Goal: Task Accomplishment & Management: Complete application form

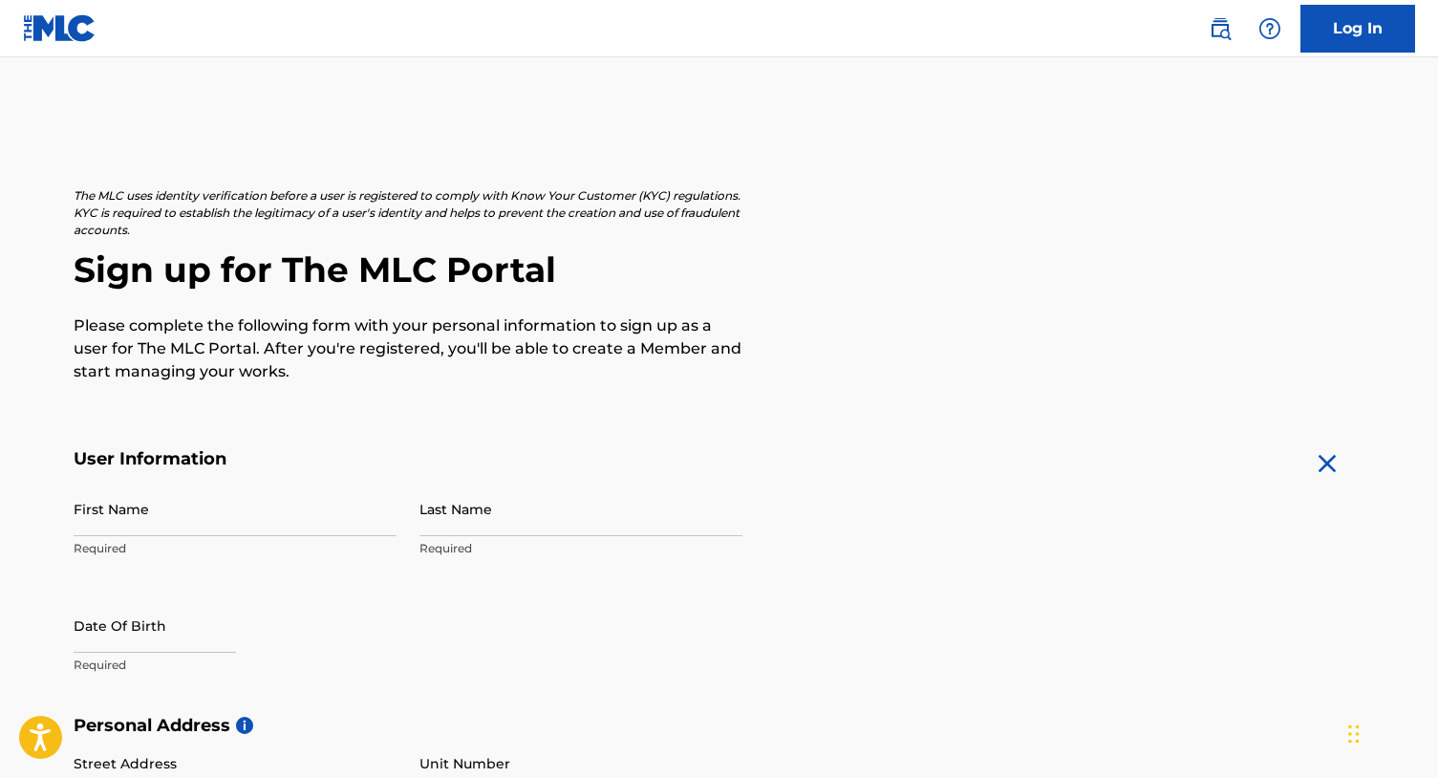
click at [150, 516] on input "First Name" at bounding box center [235, 509] width 323 height 54
type input "[PERSON_NAME]"
type input "[STREET_ADDRESS][PERSON_NAME]"
type input "[PERSON_NAME][GEOGRAPHIC_DATA]"
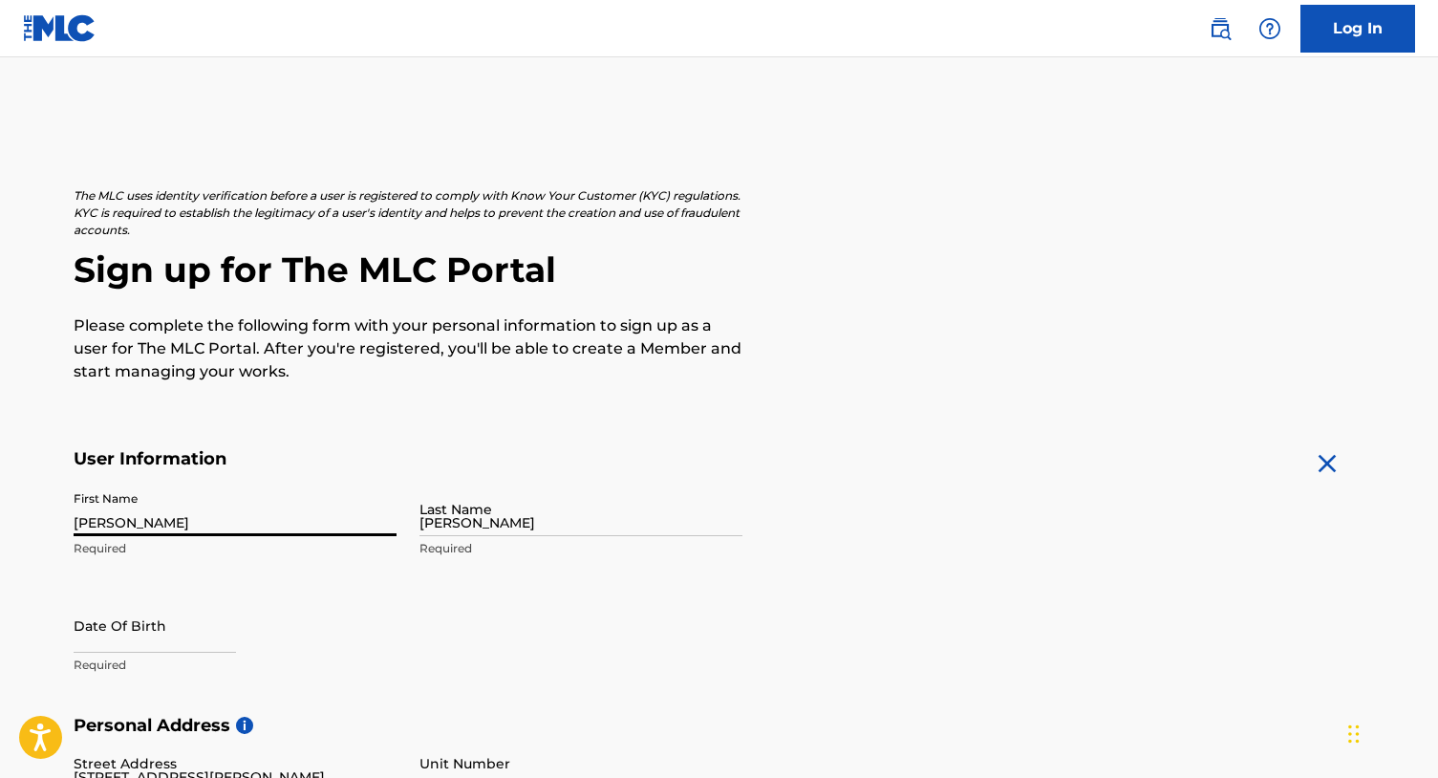
type input "[GEOGRAPHIC_DATA]"
type input "GA"
type input "30350"
type input "309"
type input "3108345"
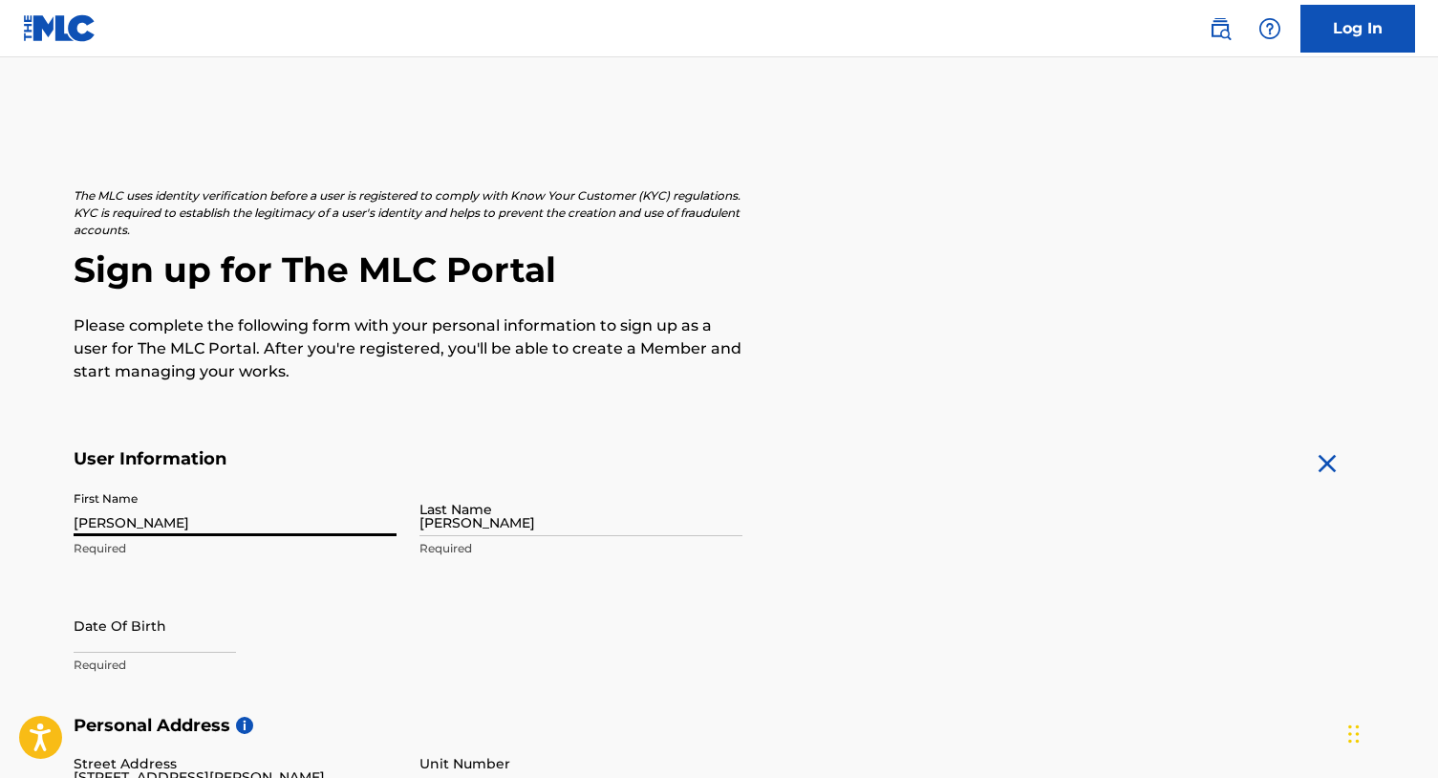
scroll to position [142, 0]
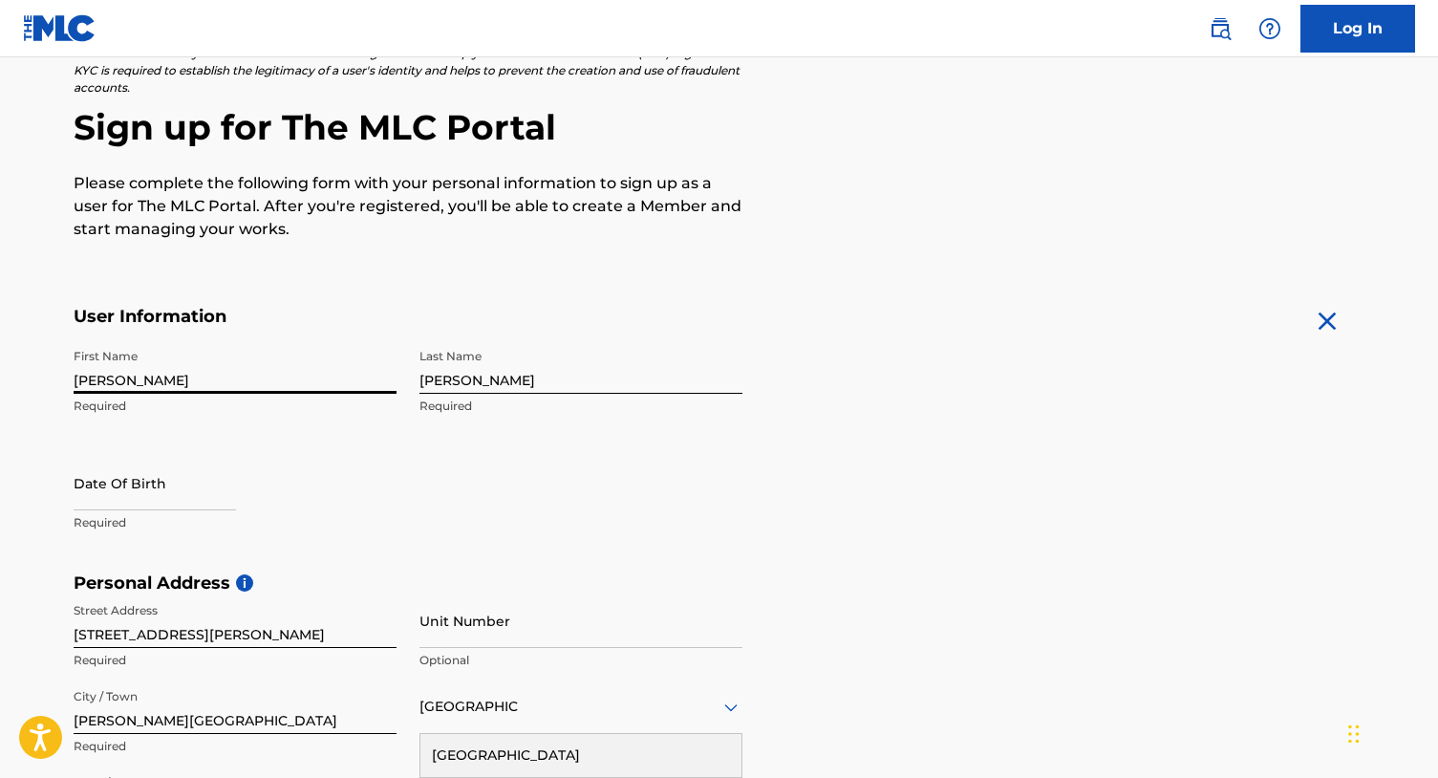
click at [197, 498] on input "text" at bounding box center [155, 483] width 162 height 54
select select "8"
select select "2025"
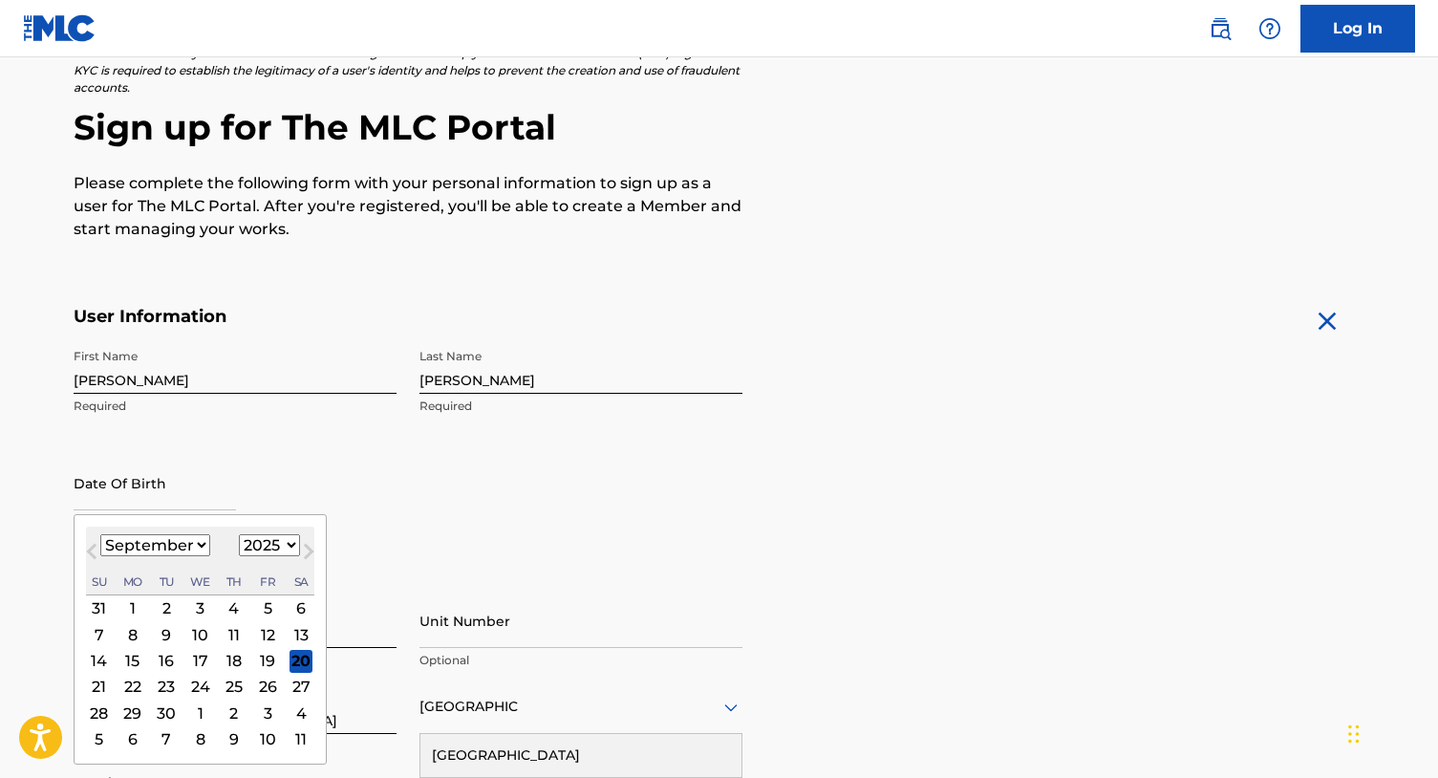
type input "[DATE]"
select select "6"
select select "1989"
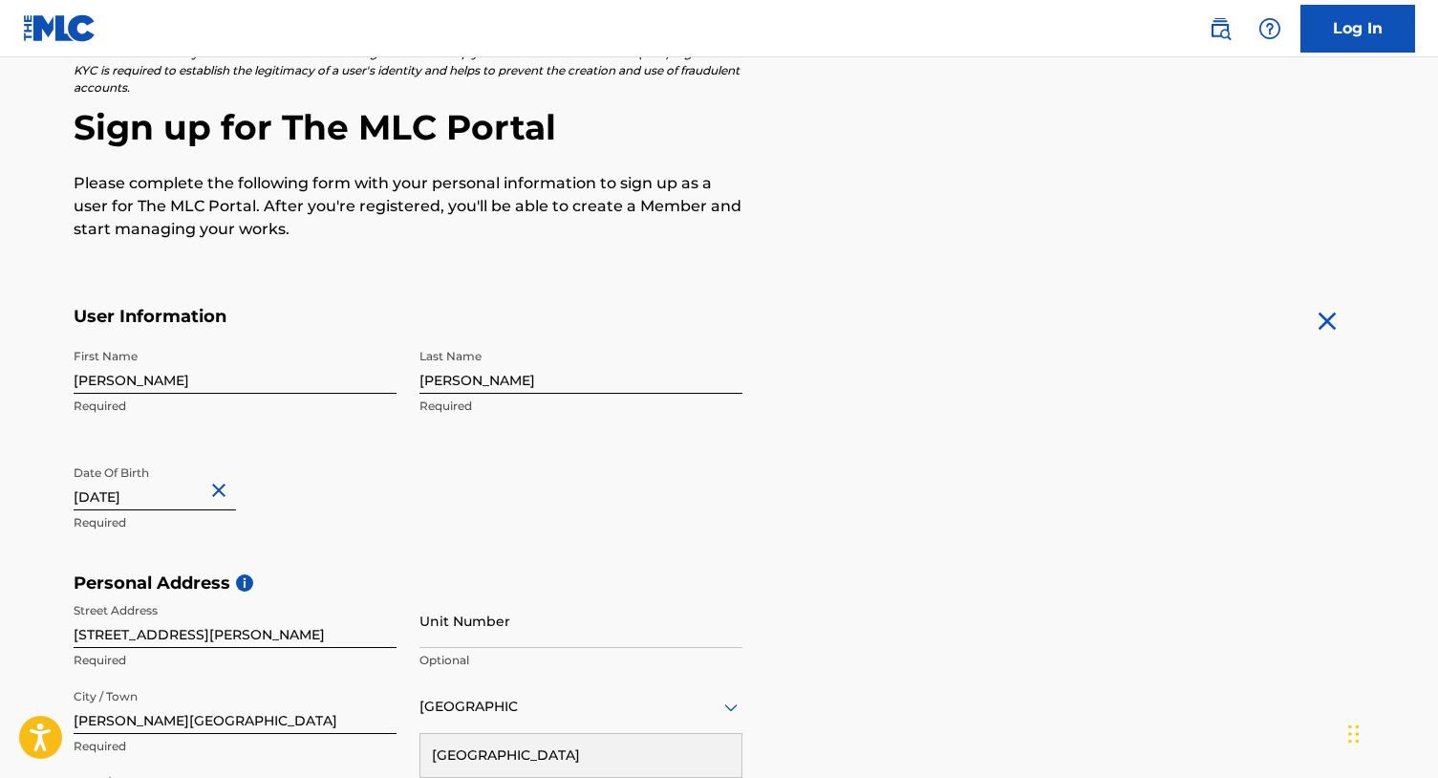
click at [486, 545] on div "First Name [PERSON_NAME] Required Last Name [PERSON_NAME] Required Date Of Birt…" at bounding box center [408, 455] width 669 height 233
drag, startPoint x: 247, startPoint y: 637, endPoint x: 4, endPoint y: 623, distance: 243.2
click at [4, 623] on main "The MLC uses identity verification before a user is registered to comply with K…" at bounding box center [719, 588] width 1438 height 1346
type input "1360 Norwalk Trce"
drag, startPoint x: 190, startPoint y: 718, endPoint x: 24, endPoint y: 715, distance: 166.3
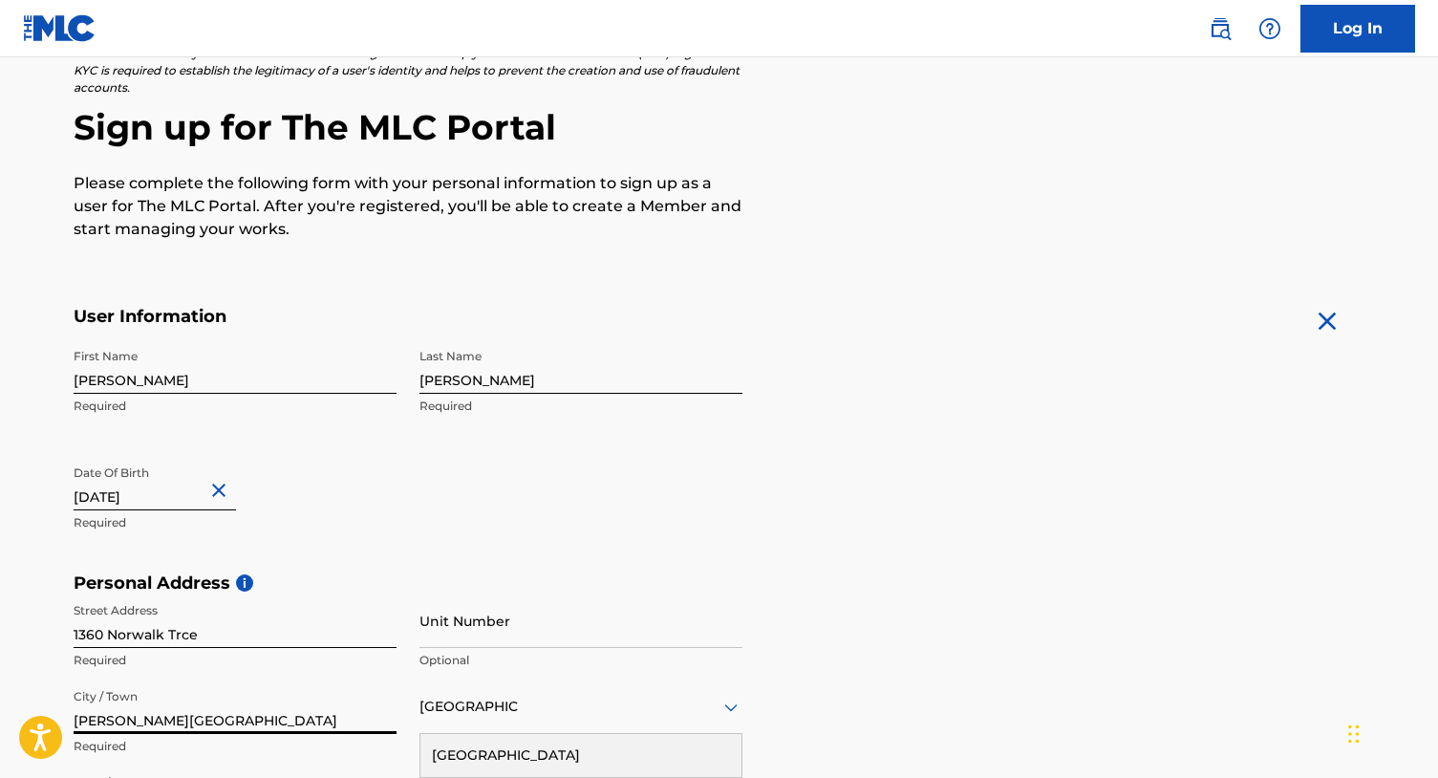
click at [24, 715] on main "The MLC uses identity verification before a user is registered to comply with K…" at bounding box center [719, 588] width 1438 height 1346
type input "[GEOGRAPHIC_DATA]"
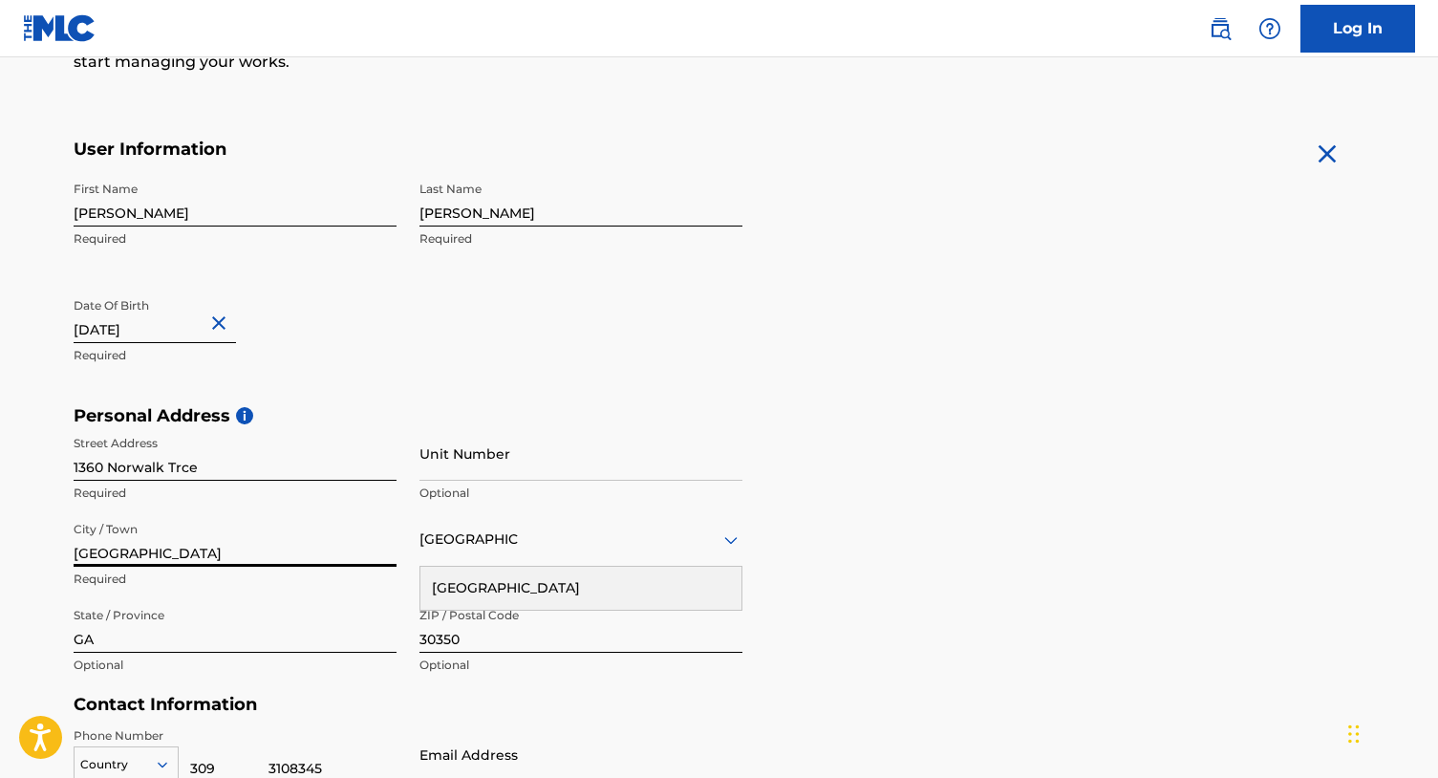
scroll to position [338, 0]
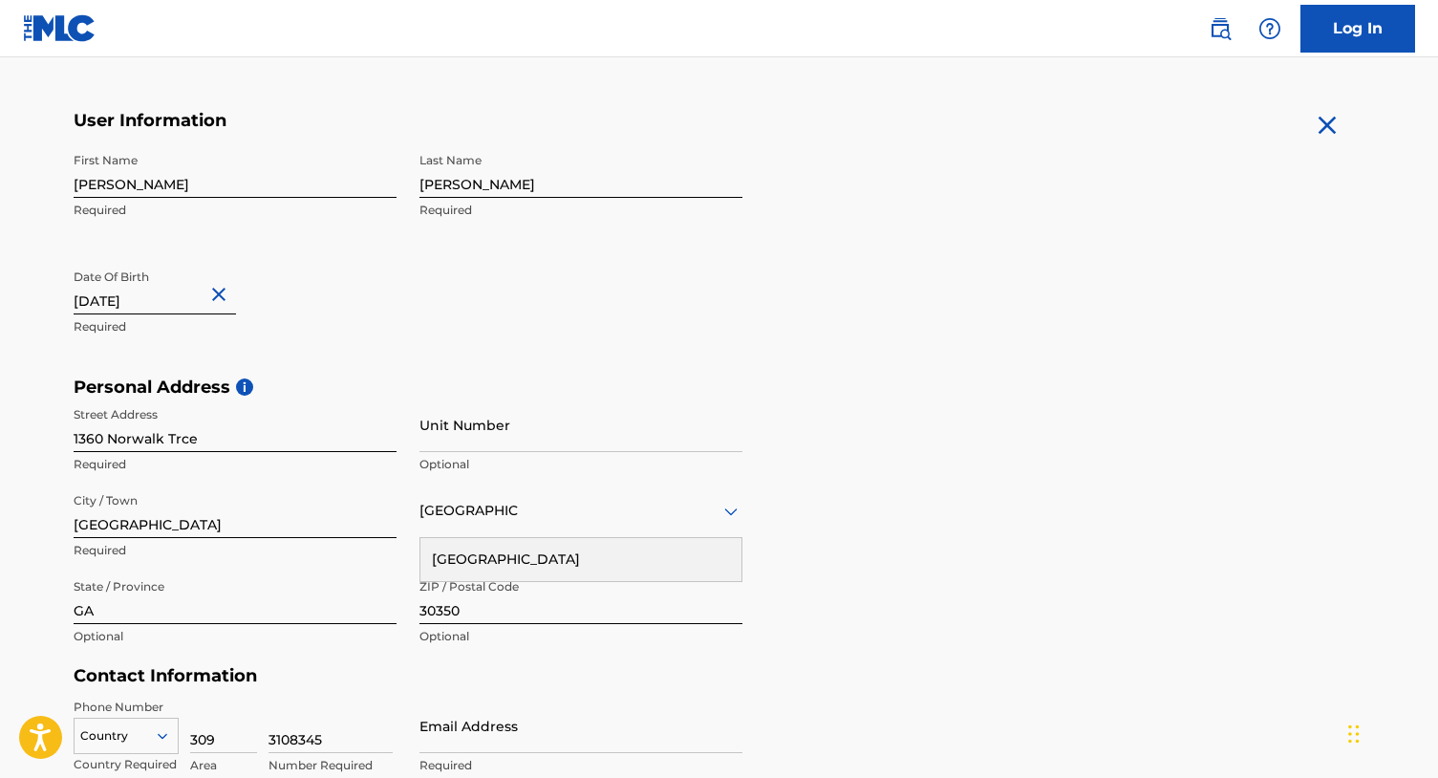
click at [792, 523] on div "Personal Address i Street Address [STREET_ADDRESS] Required Unit Number Optiona…" at bounding box center [720, 522] width 1292 height 290
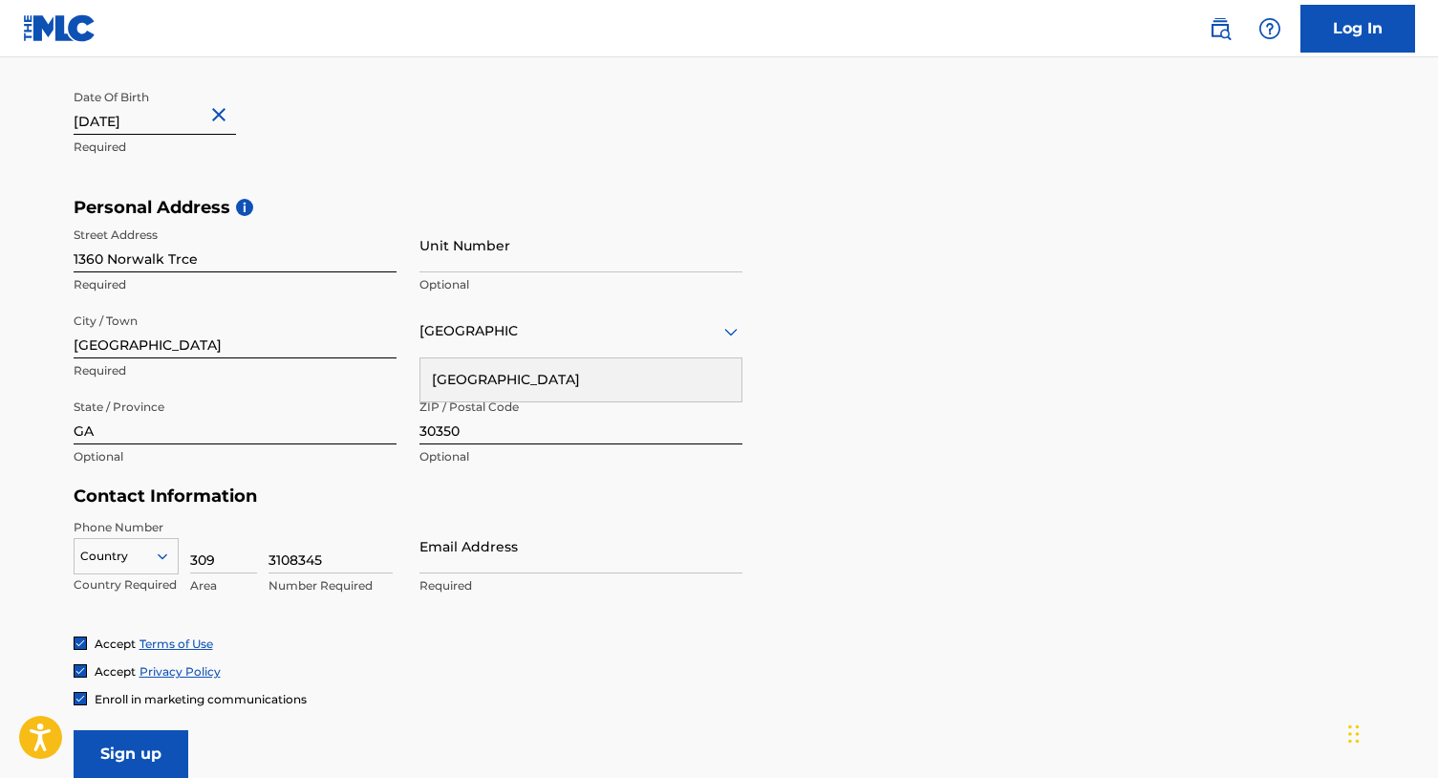
scroll to position [512, 0]
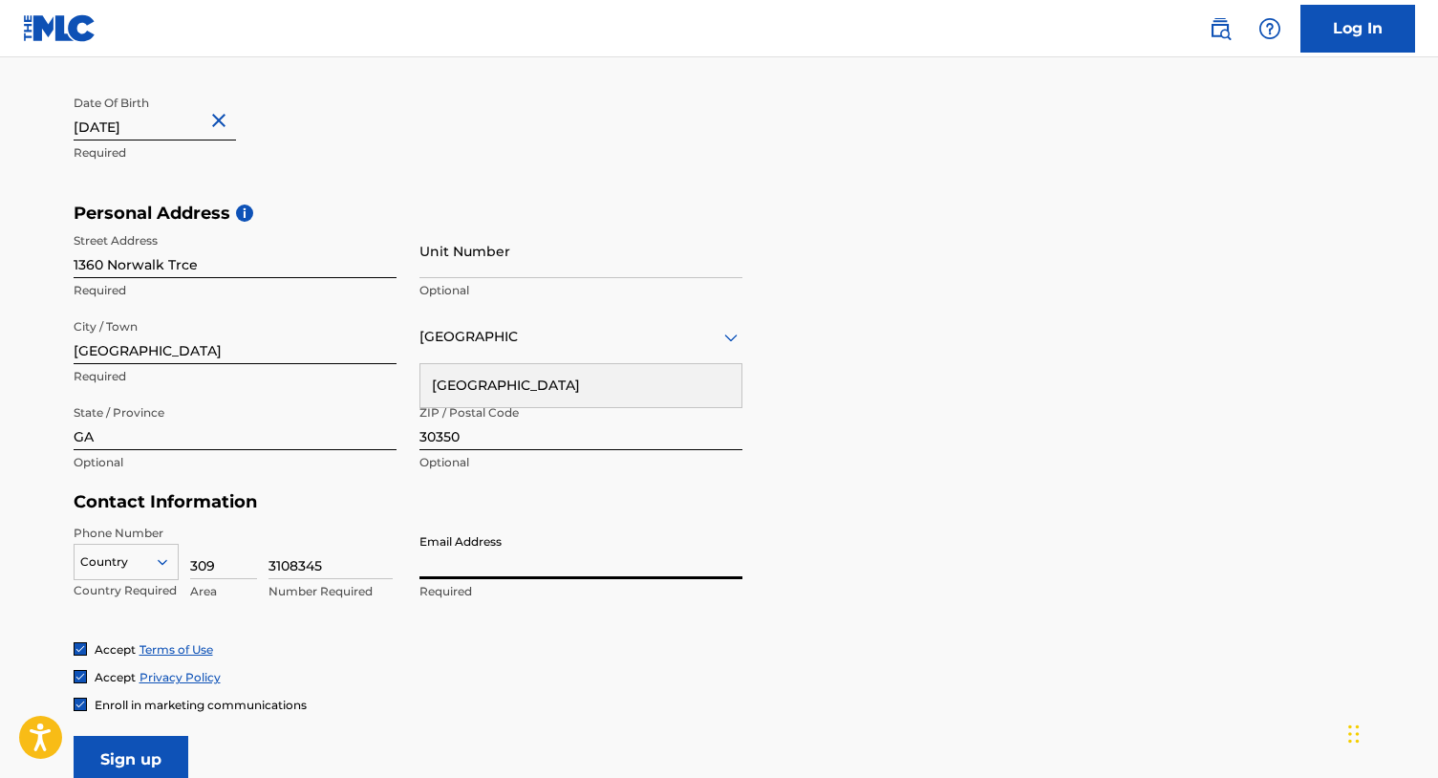
click at [461, 571] on input "Email Address" at bounding box center [581, 552] width 323 height 54
type input "[EMAIL_ADDRESS][DOMAIN_NAME]"
click at [708, 649] on div "Accept Terms of Use" at bounding box center [720, 649] width 1292 height 16
click at [788, 209] on h5 "Personal Address i" at bounding box center [720, 214] width 1292 height 22
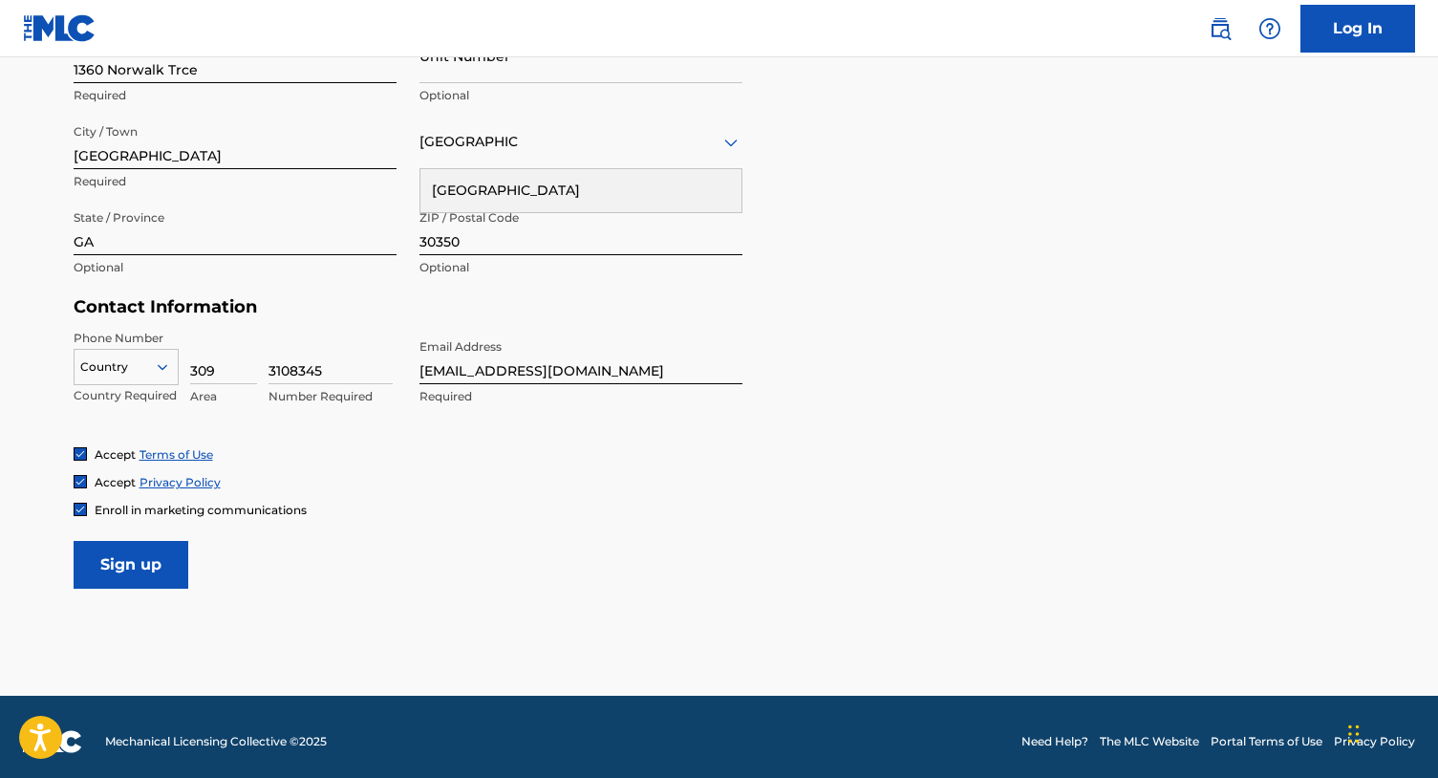
scroll to position [716, 0]
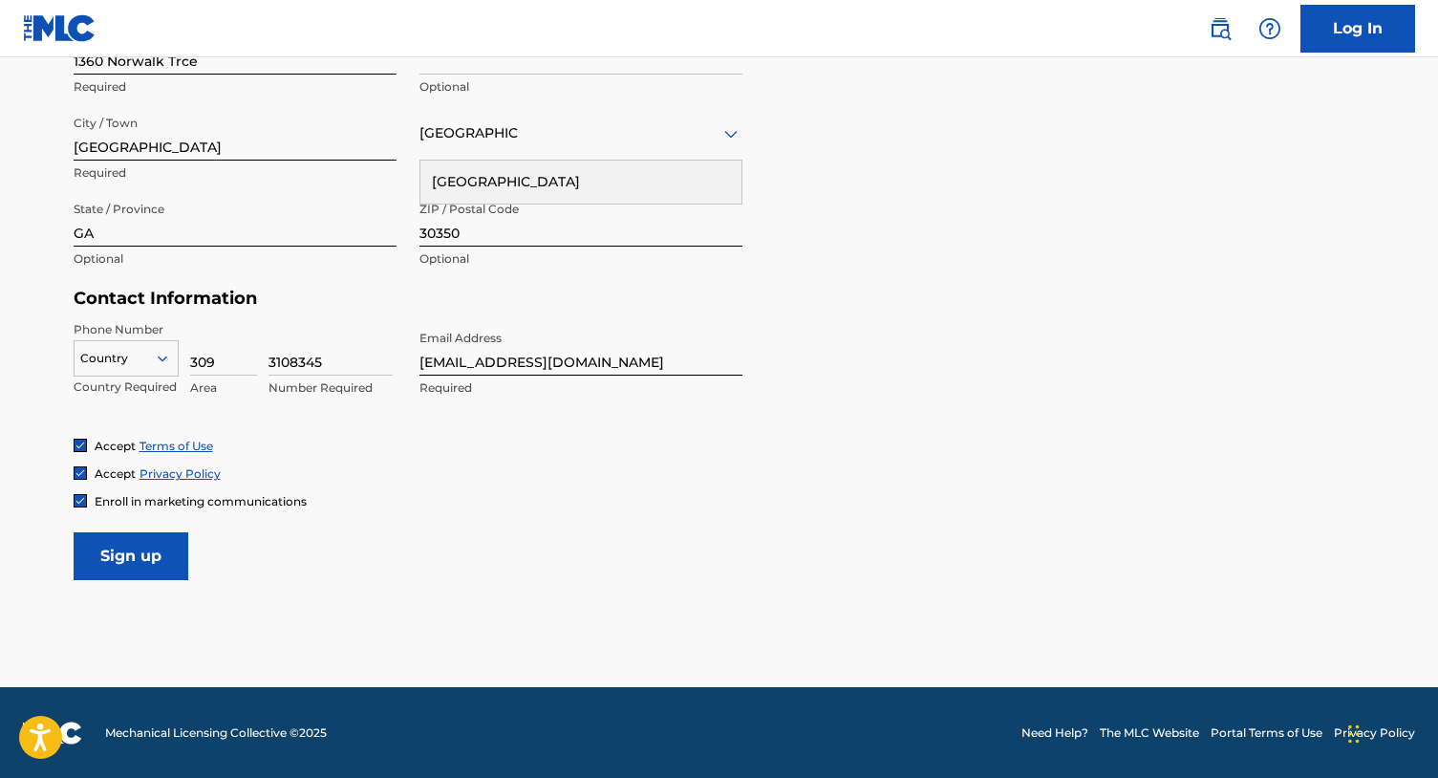
click at [187, 502] on span "Enroll in marketing communications" at bounding box center [201, 501] width 212 height 14
click at [440, 228] on input "30350" at bounding box center [581, 219] width 323 height 54
type input "30043"
click at [179, 566] on input "Sign up" at bounding box center [131, 556] width 115 height 48
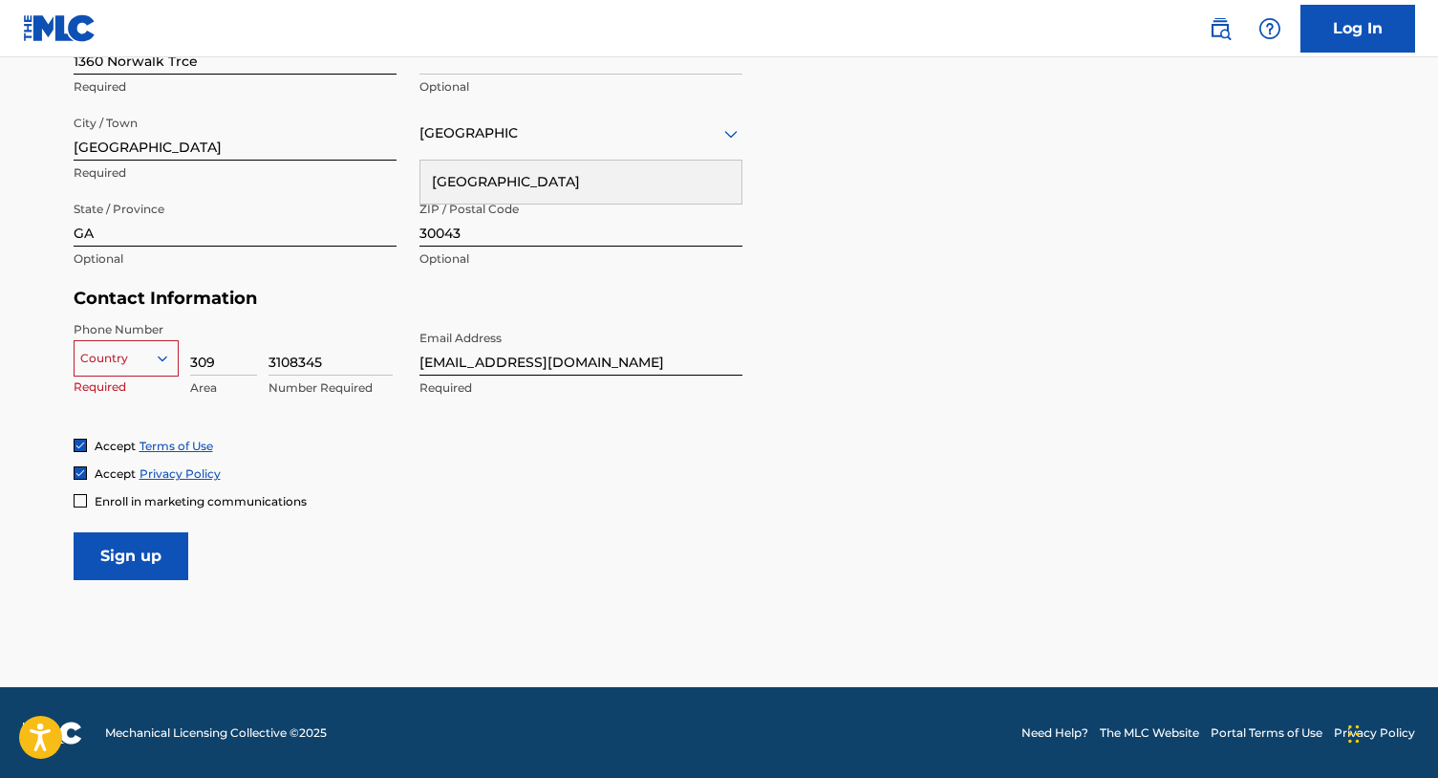
click at [141, 363] on div at bounding box center [126, 358] width 103 height 21
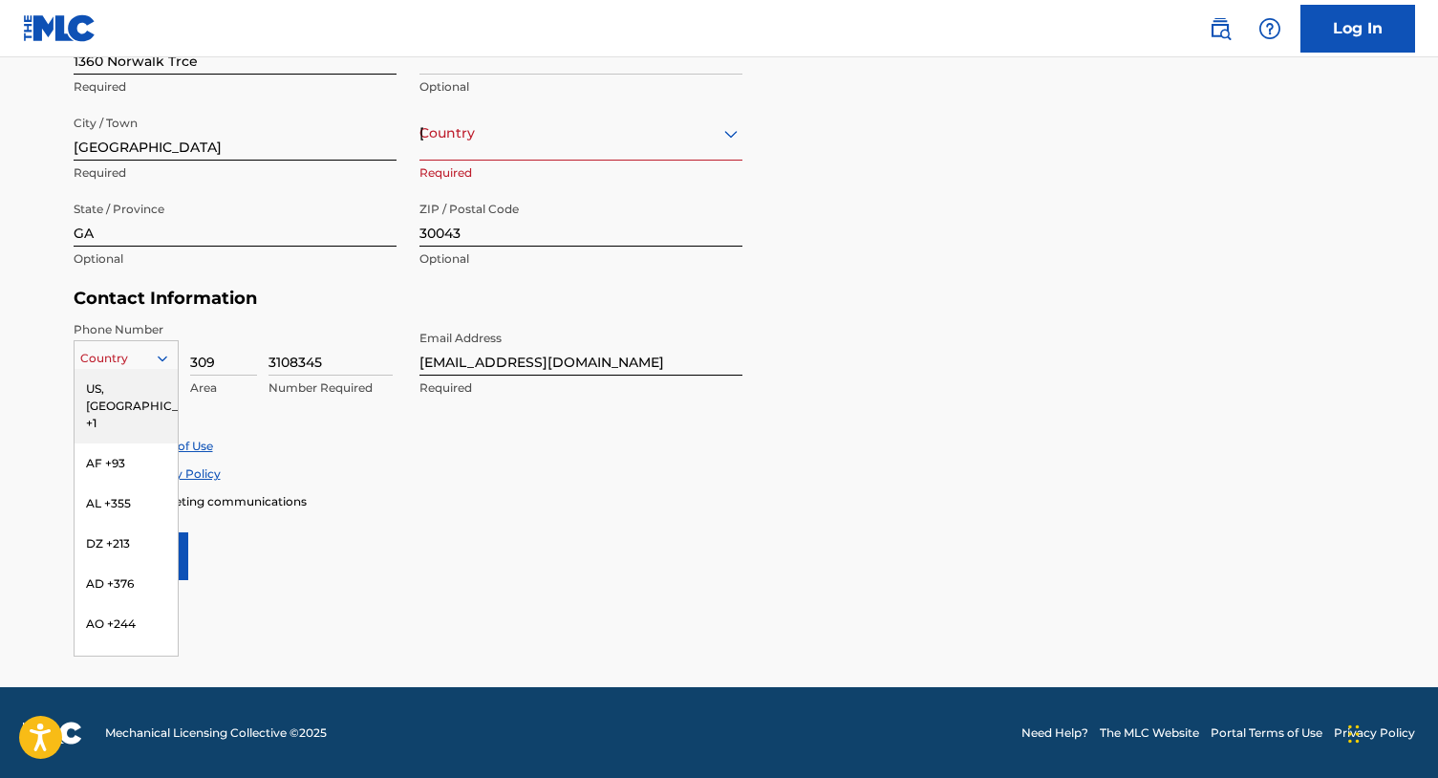
click at [164, 387] on div "US, [GEOGRAPHIC_DATA] +1" at bounding box center [126, 406] width 103 height 75
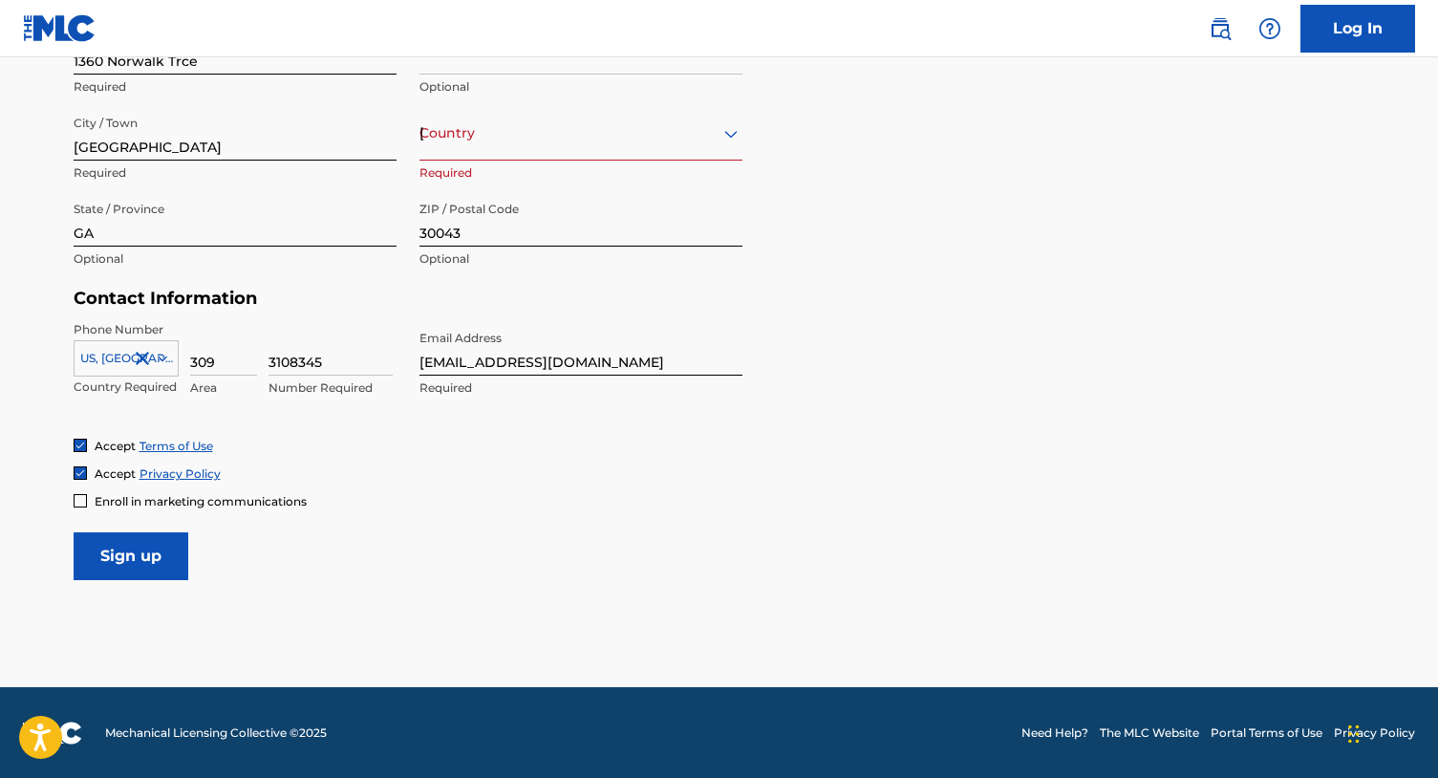
click at [267, 552] on form "User Information First Name [PERSON_NAME] Required Last Name [PERSON_NAME] Requ…" at bounding box center [720, 156] width 1292 height 848
click at [171, 566] on input "Sign up" at bounding box center [131, 556] width 115 height 48
click at [580, 137] on div "[GEOGRAPHIC_DATA]" at bounding box center [581, 133] width 323 height 24
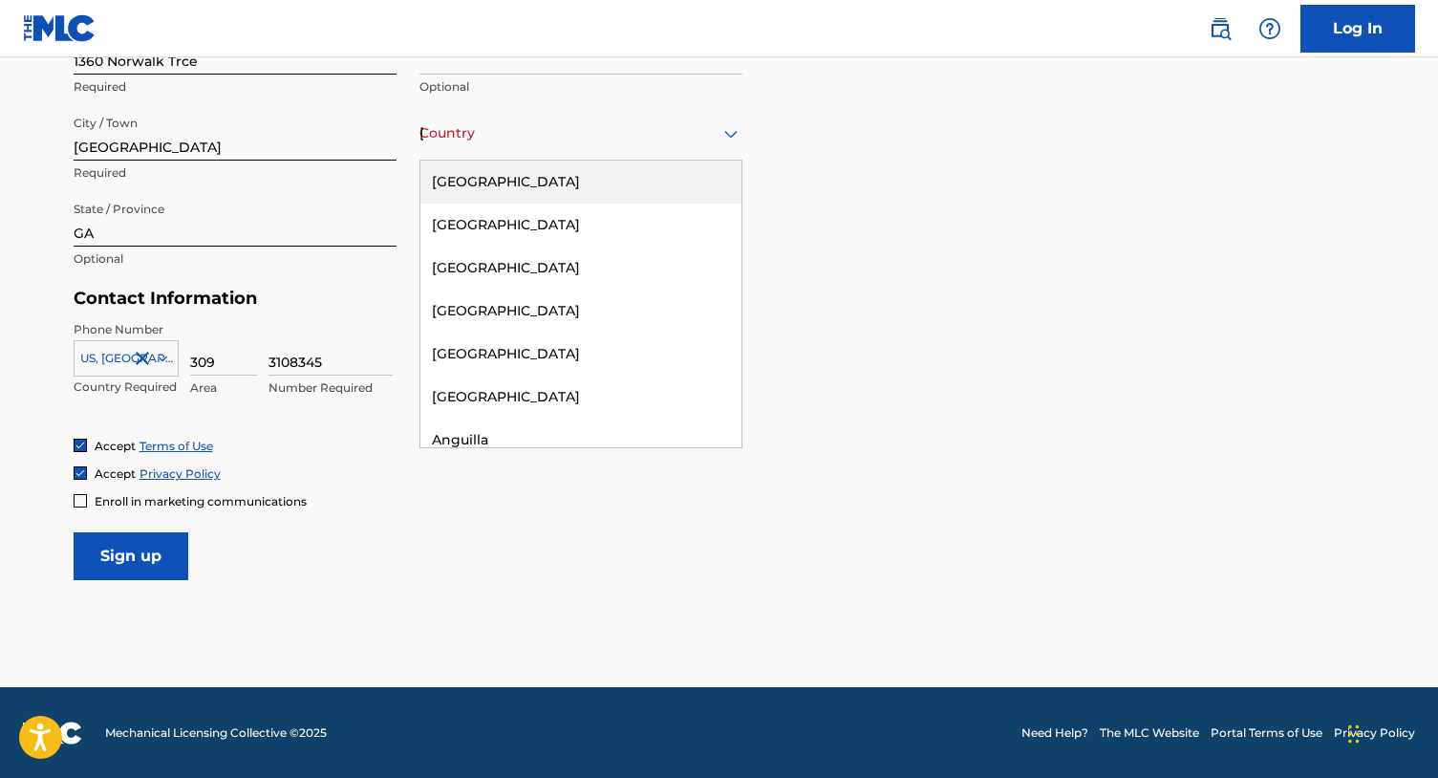
click at [556, 184] on div "[GEOGRAPHIC_DATA]" at bounding box center [581, 182] width 321 height 43
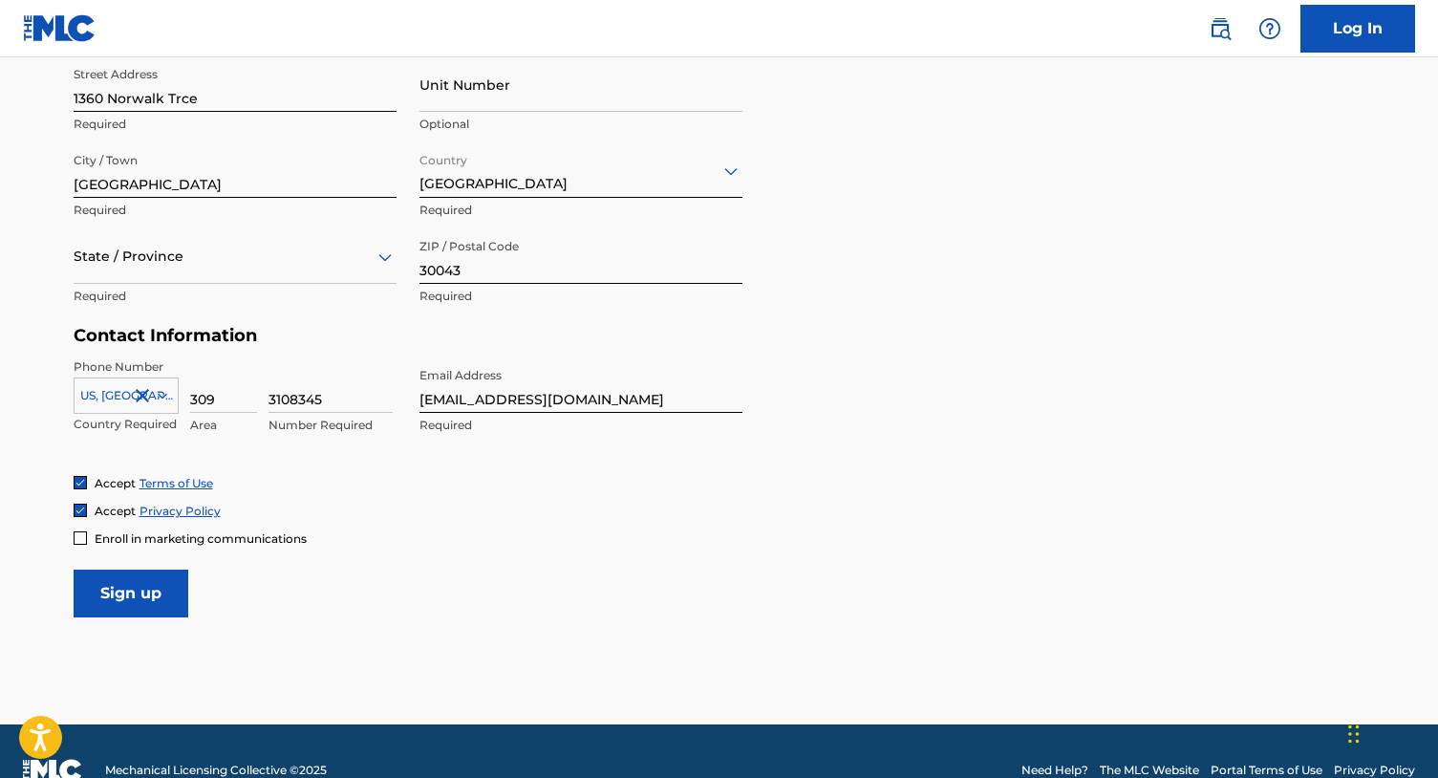
scroll to position [677, 0]
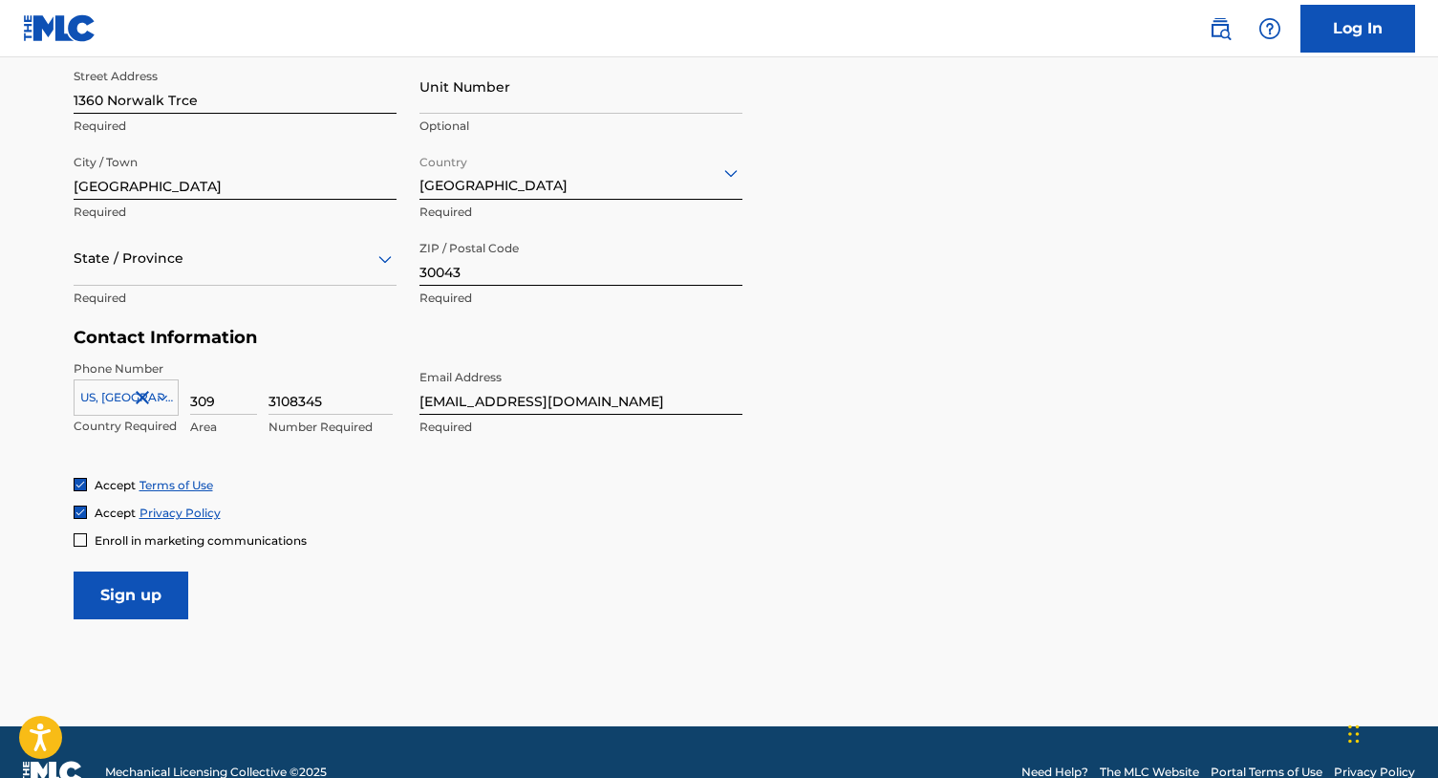
click at [378, 263] on icon at bounding box center [385, 259] width 23 height 23
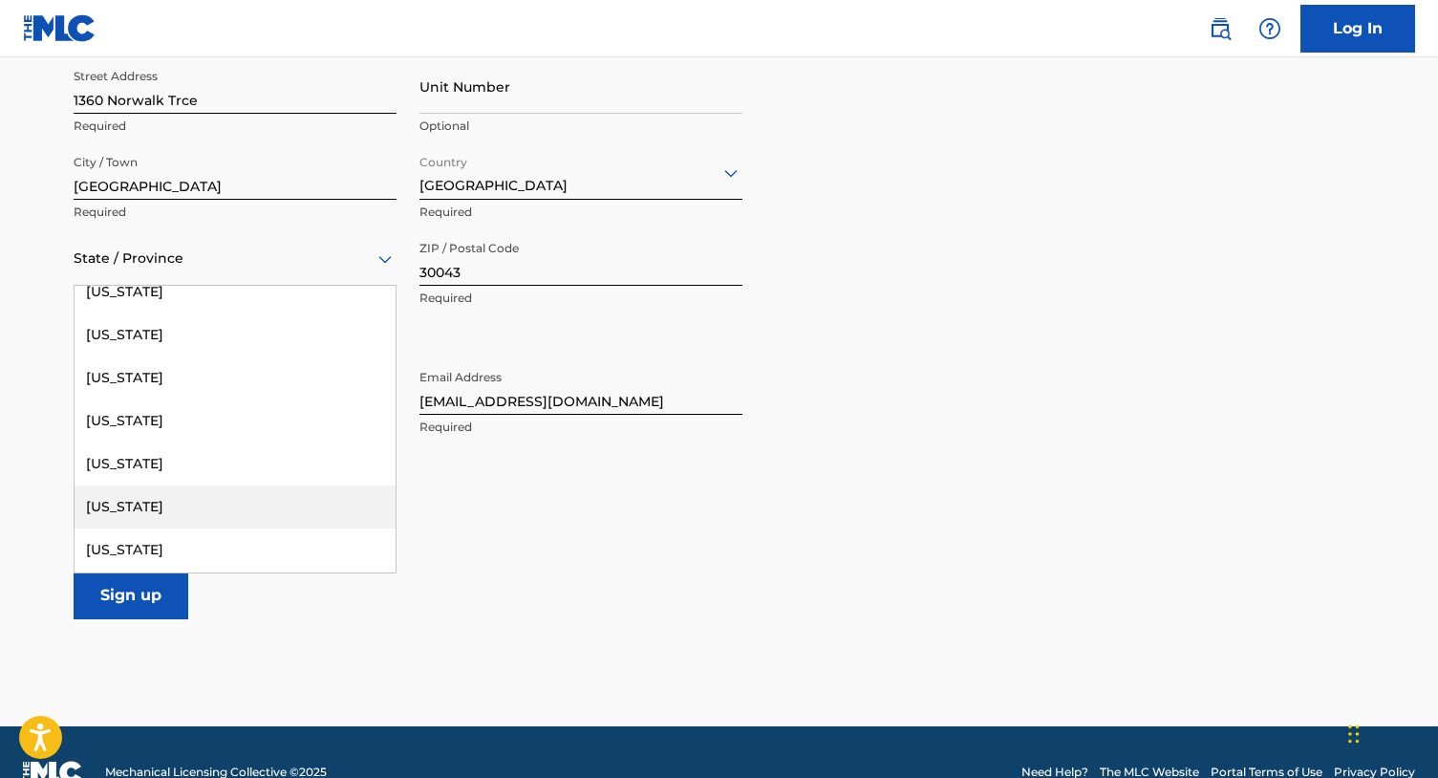
scroll to position [290, 0]
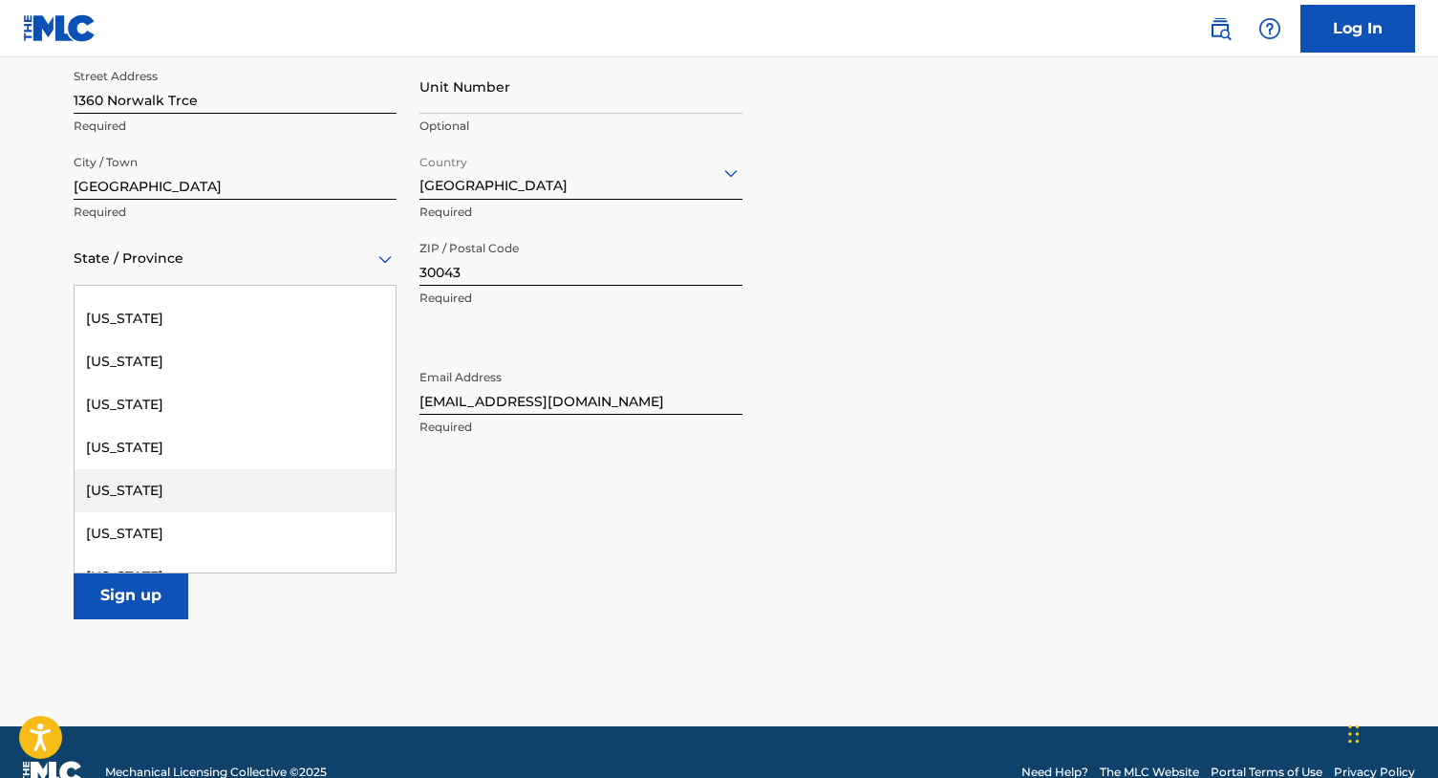
click at [243, 490] on div "[US_STATE]" at bounding box center [235, 490] width 321 height 43
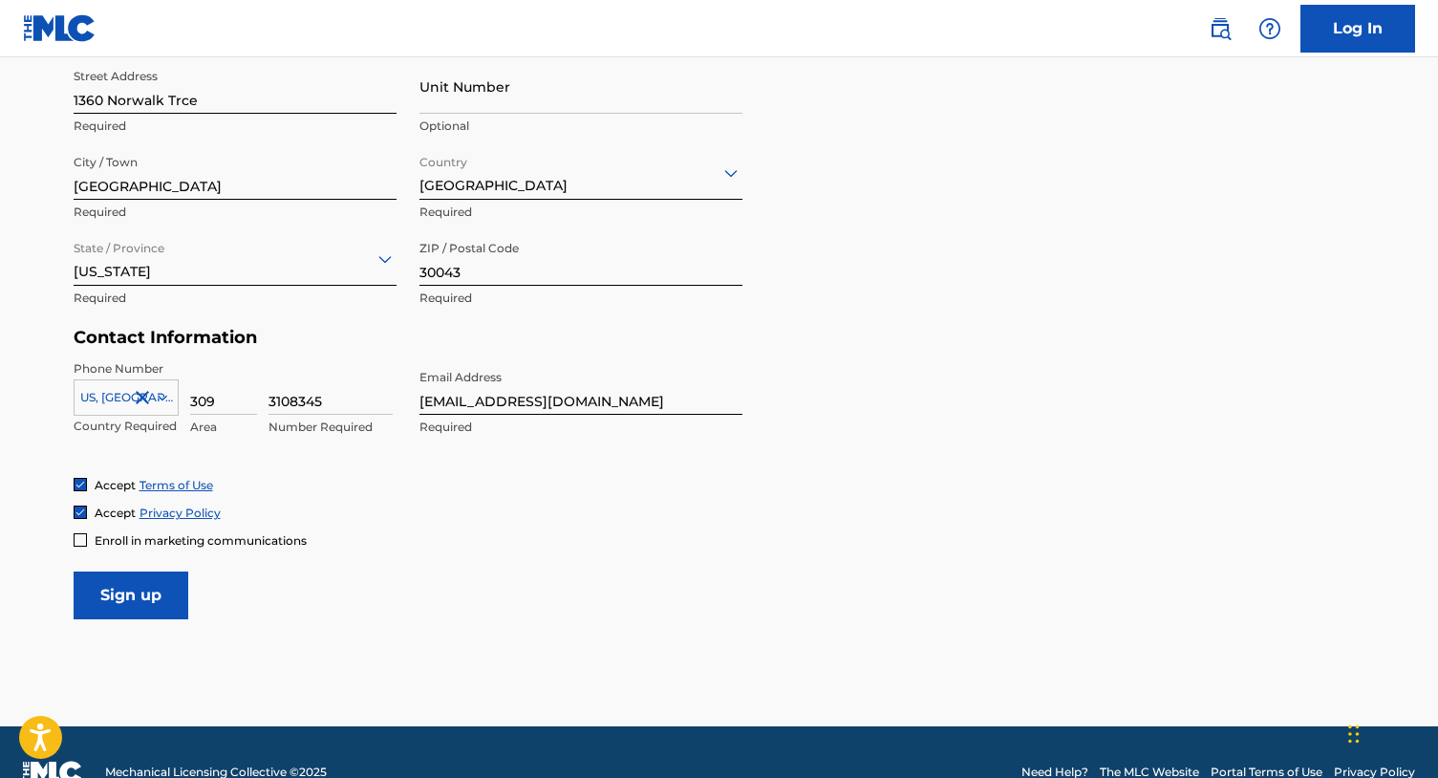
scroll to position [716, 0]
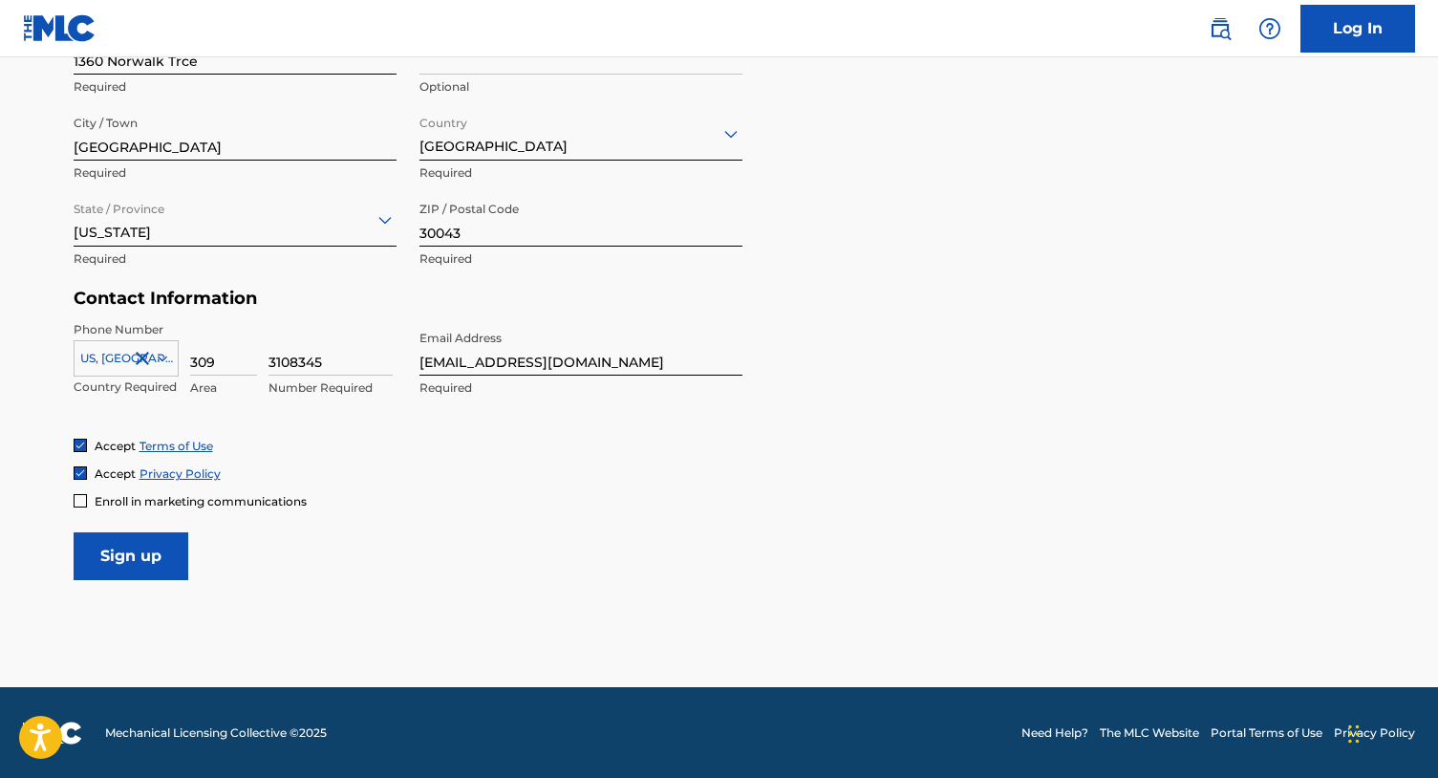
click at [176, 558] on input "Sign up" at bounding box center [131, 556] width 115 height 48
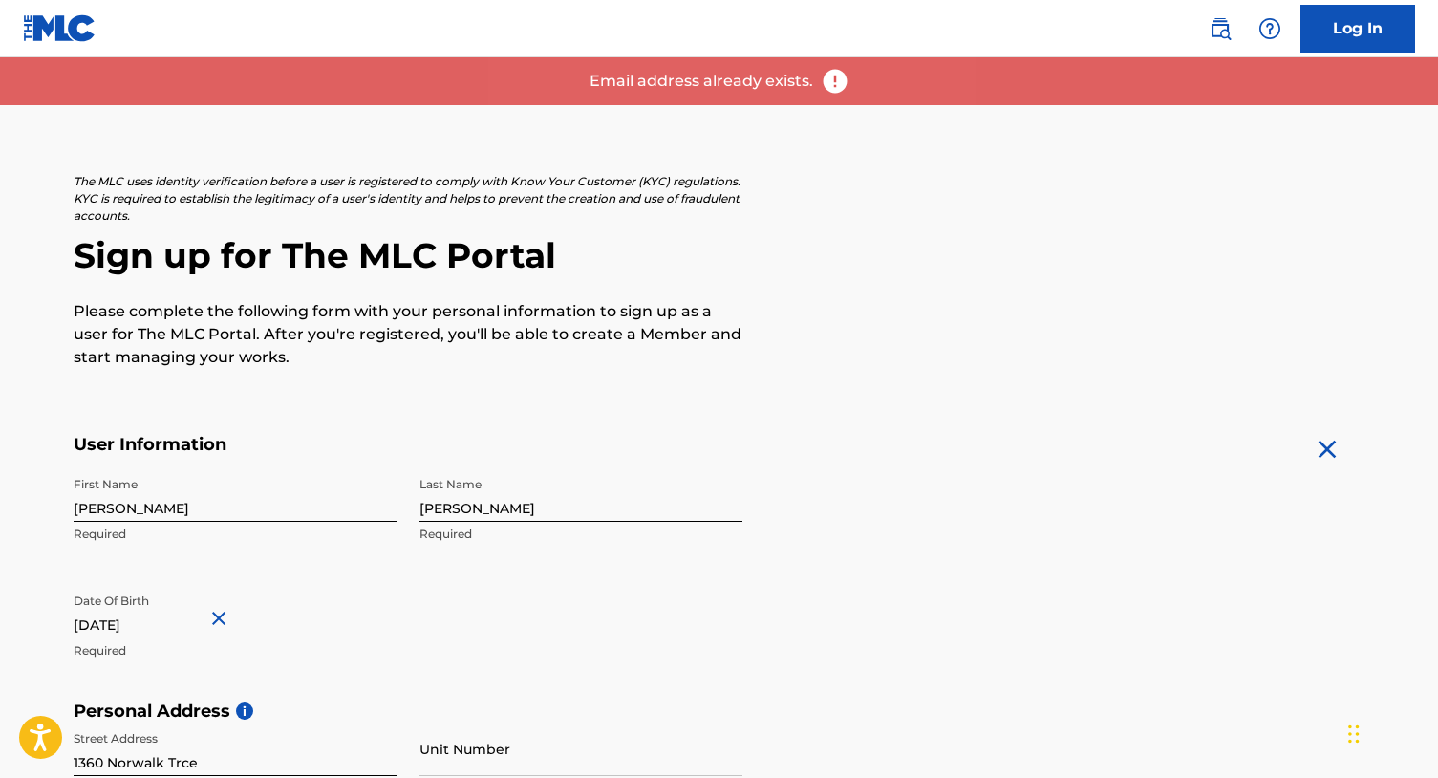
scroll to position [0, 0]
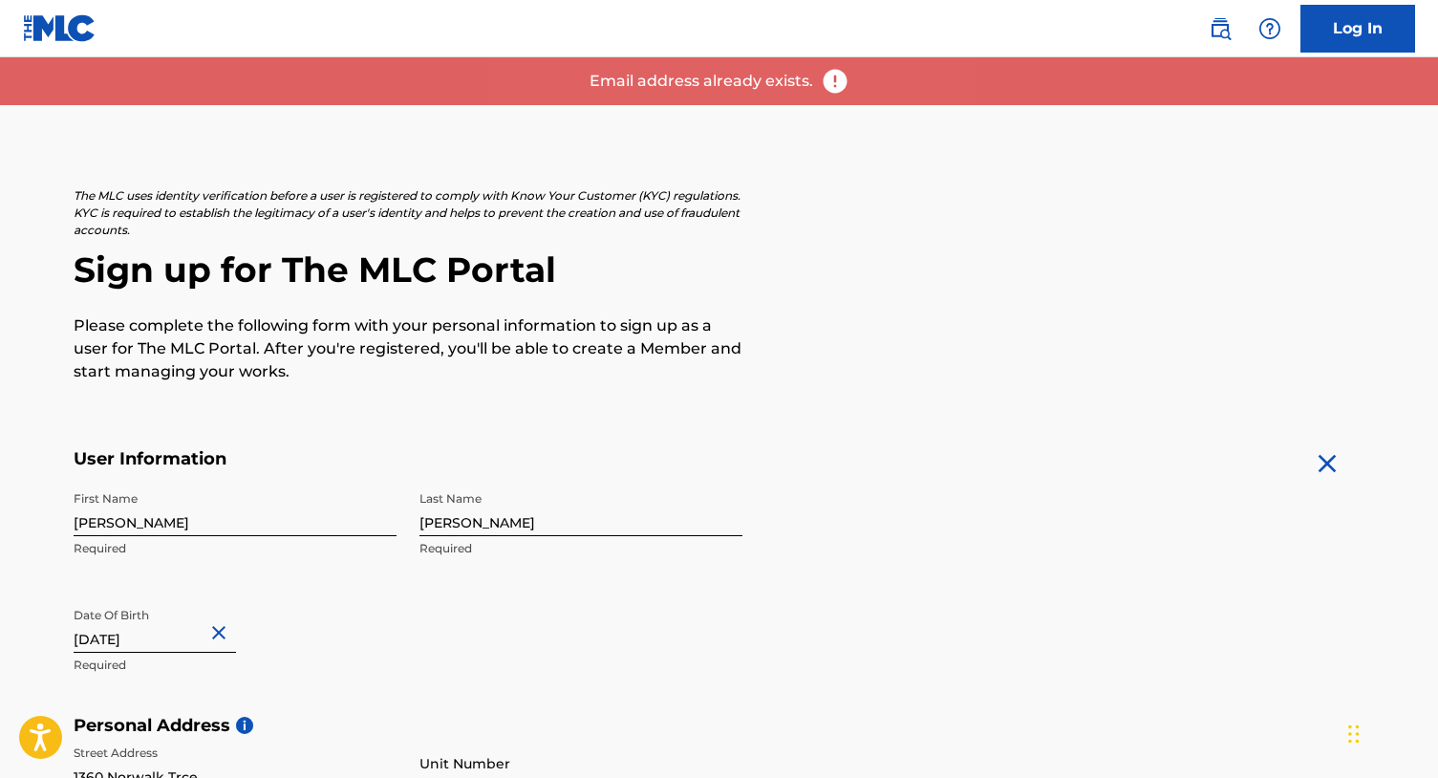
click at [1390, 46] on link "Log In" at bounding box center [1358, 29] width 115 height 48
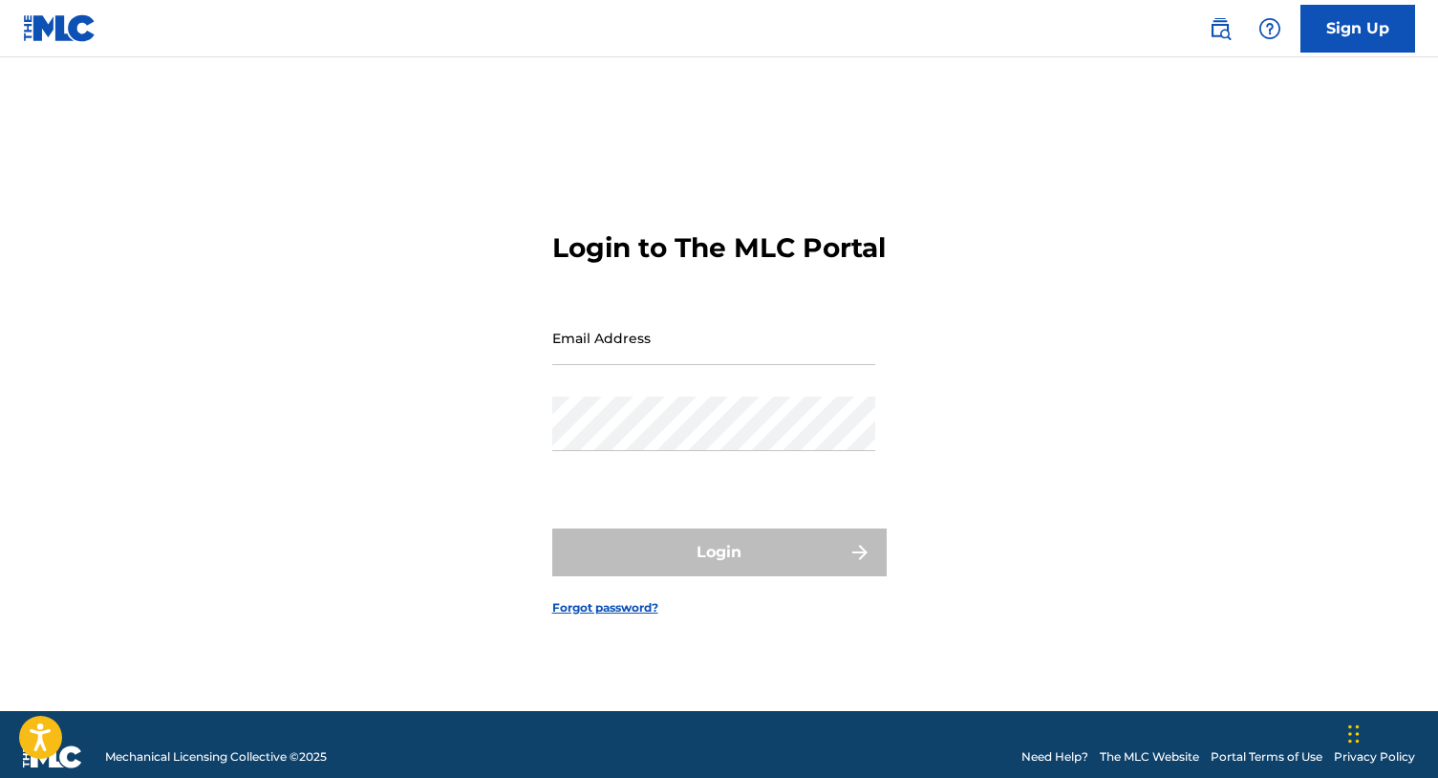
click at [755, 365] on input "Email Address" at bounding box center [713, 338] width 323 height 54
type input "[EMAIL_ADDRESS][DOMAIN_NAME]"
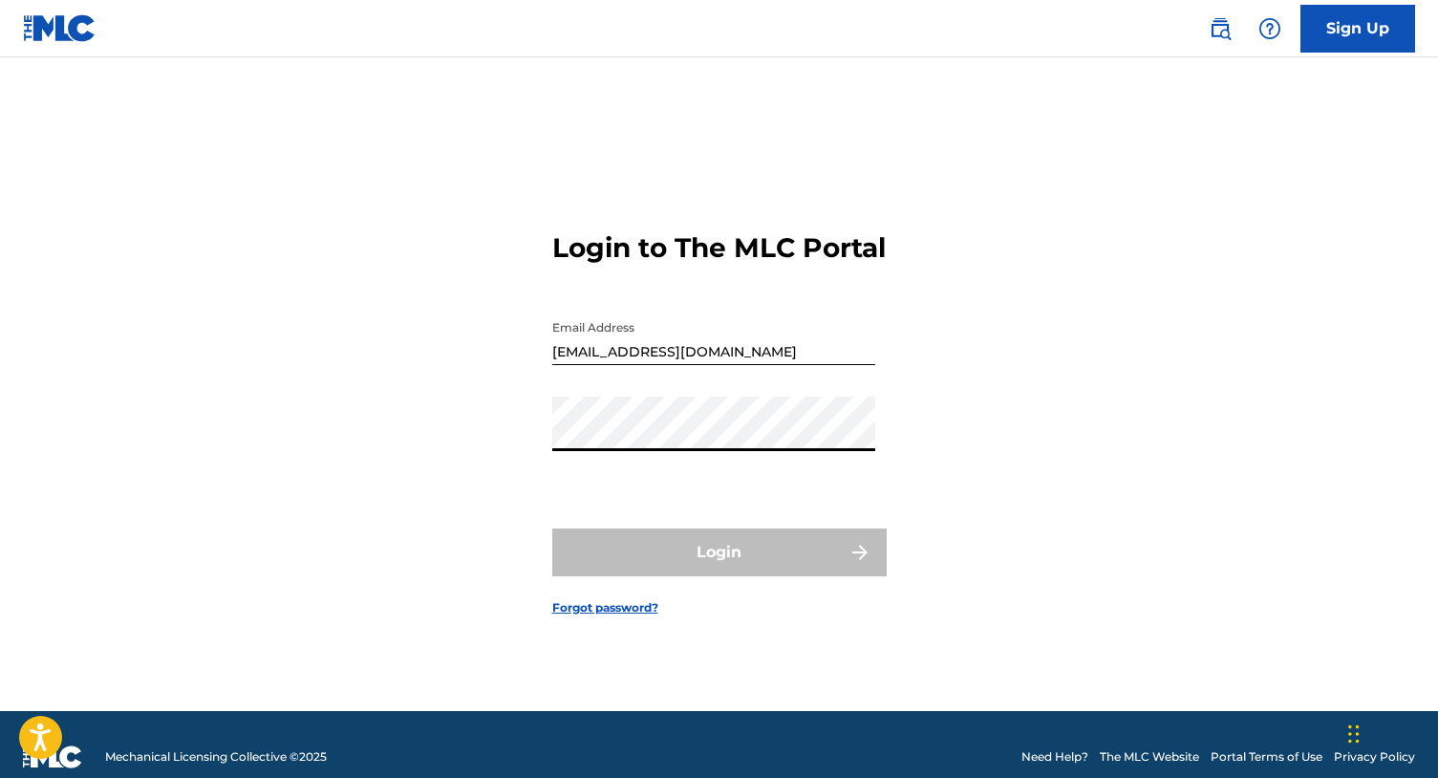
click at [733, 516] on form "Login to The MLC Portal Email Address [EMAIL_ADDRESS][DOMAIN_NAME] Password Log…" at bounding box center [719, 408] width 335 height 606
click at [970, 425] on div "Login to The MLC Portal Email Address [EMAIL_ADDRESS][DOMAIN_NAME] Password Log…" at bounding box center [720, 408] width 1338 height 606
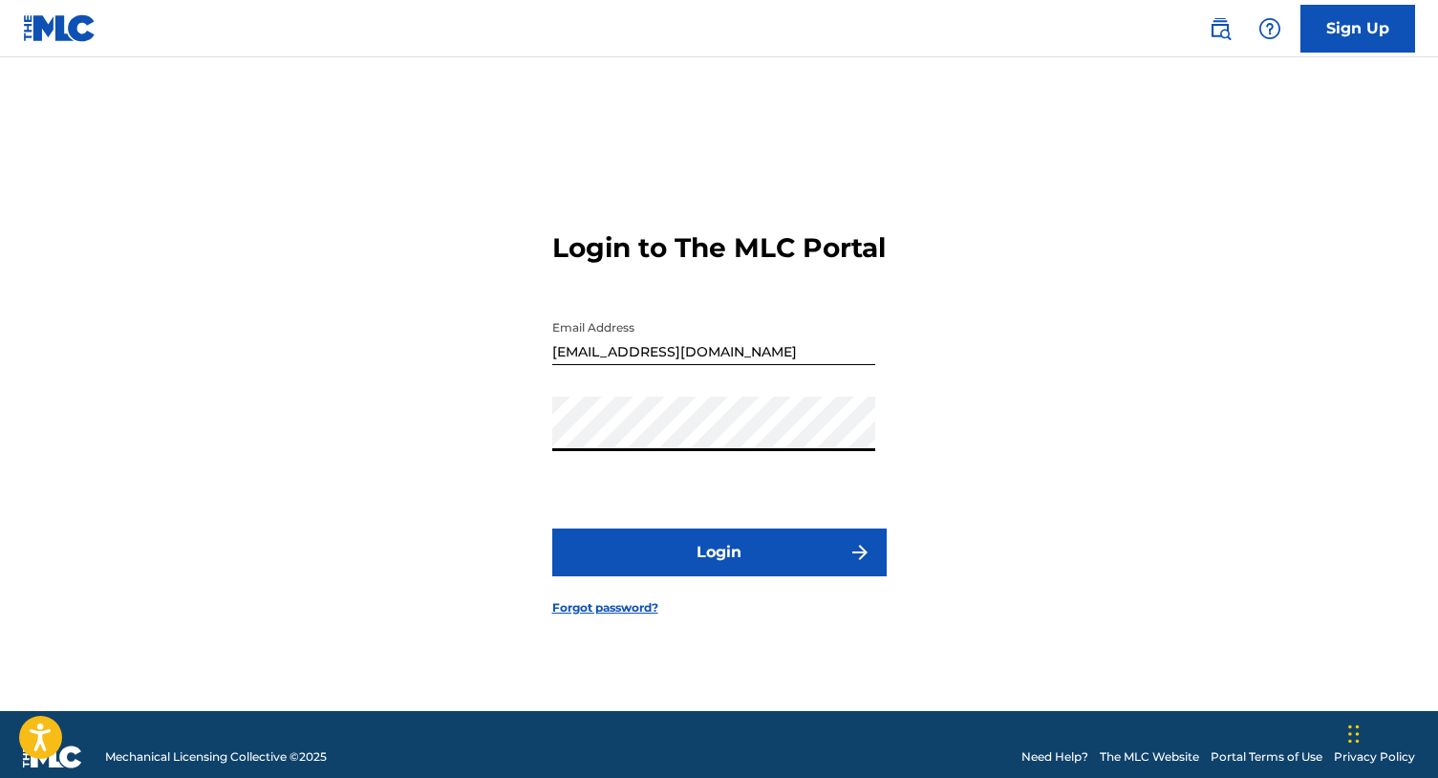
click at [552, 529] on button "Login" at bounding box center [719, 553] width 335 height 48
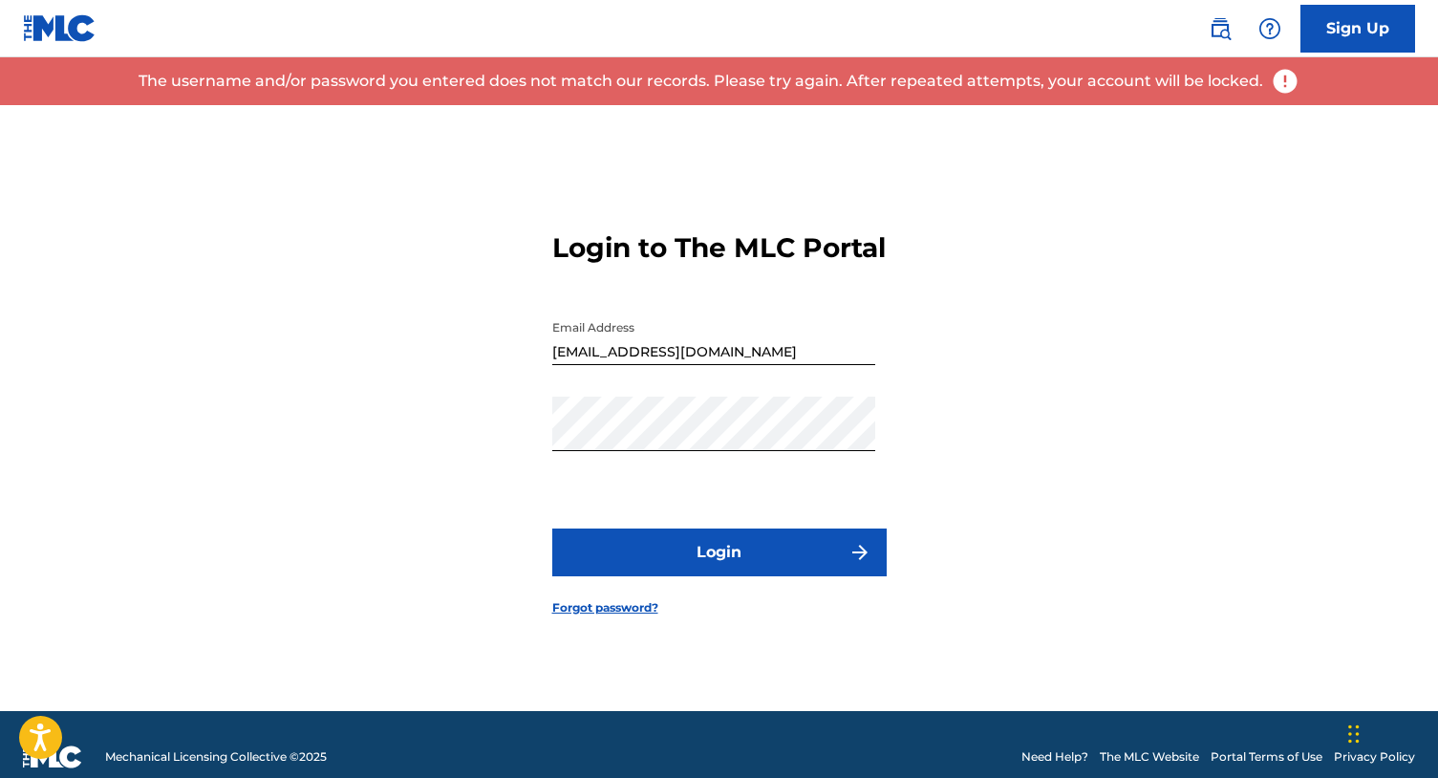
click at [659, 614] on form "Login to The MLC Portal Email Address [EMAIL_ADDRESS][DOMAIN_NAME] Password Log…" at bounding box center [719, 408] width 335 height 606
click at [651, 616] on link "Forgot password?" at bounding box center [605, 607] width 106 height 17
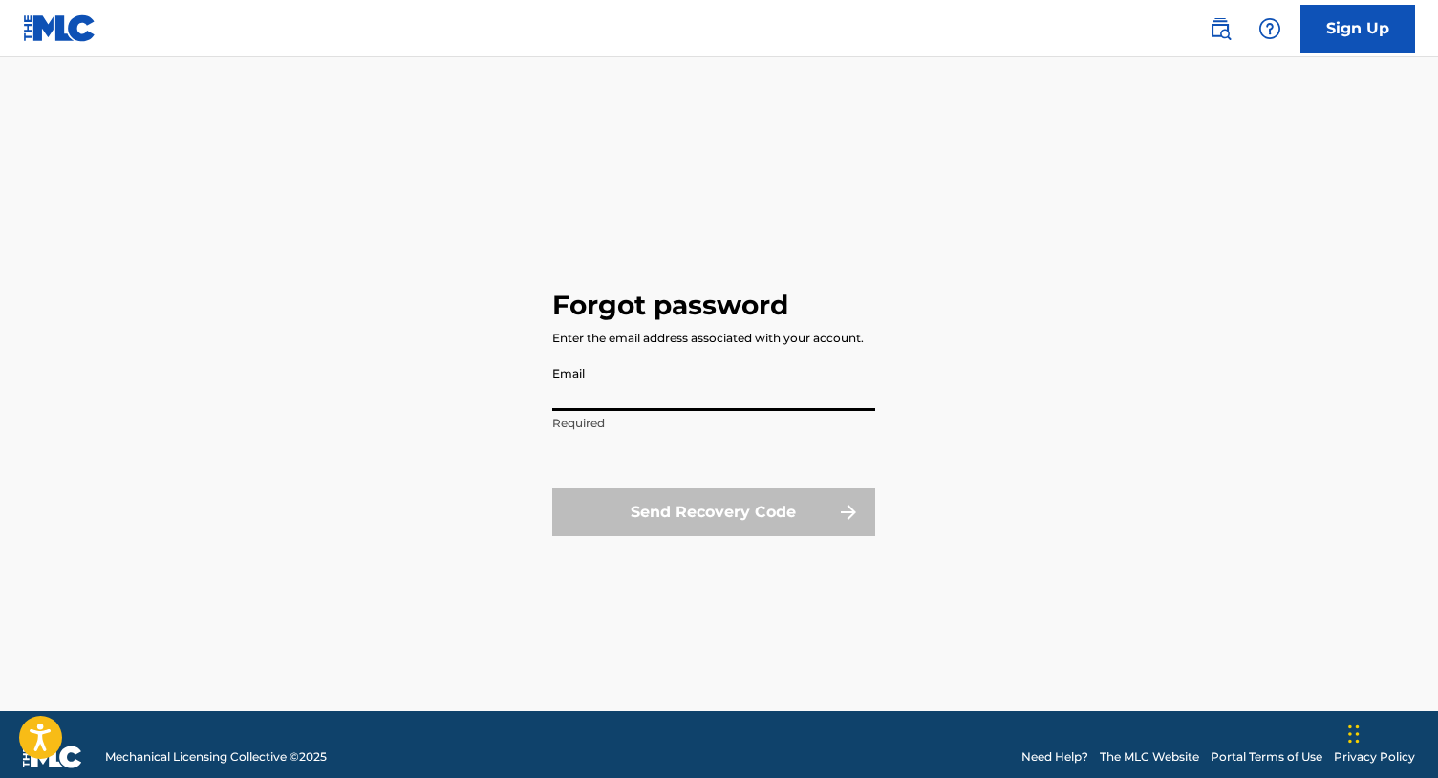
click at [670, 386] on input "Email" at bounding box center [713, 383] width 323 height 54
type input "[EMAIL_ADDRESS][DOMAIN_NAME]"
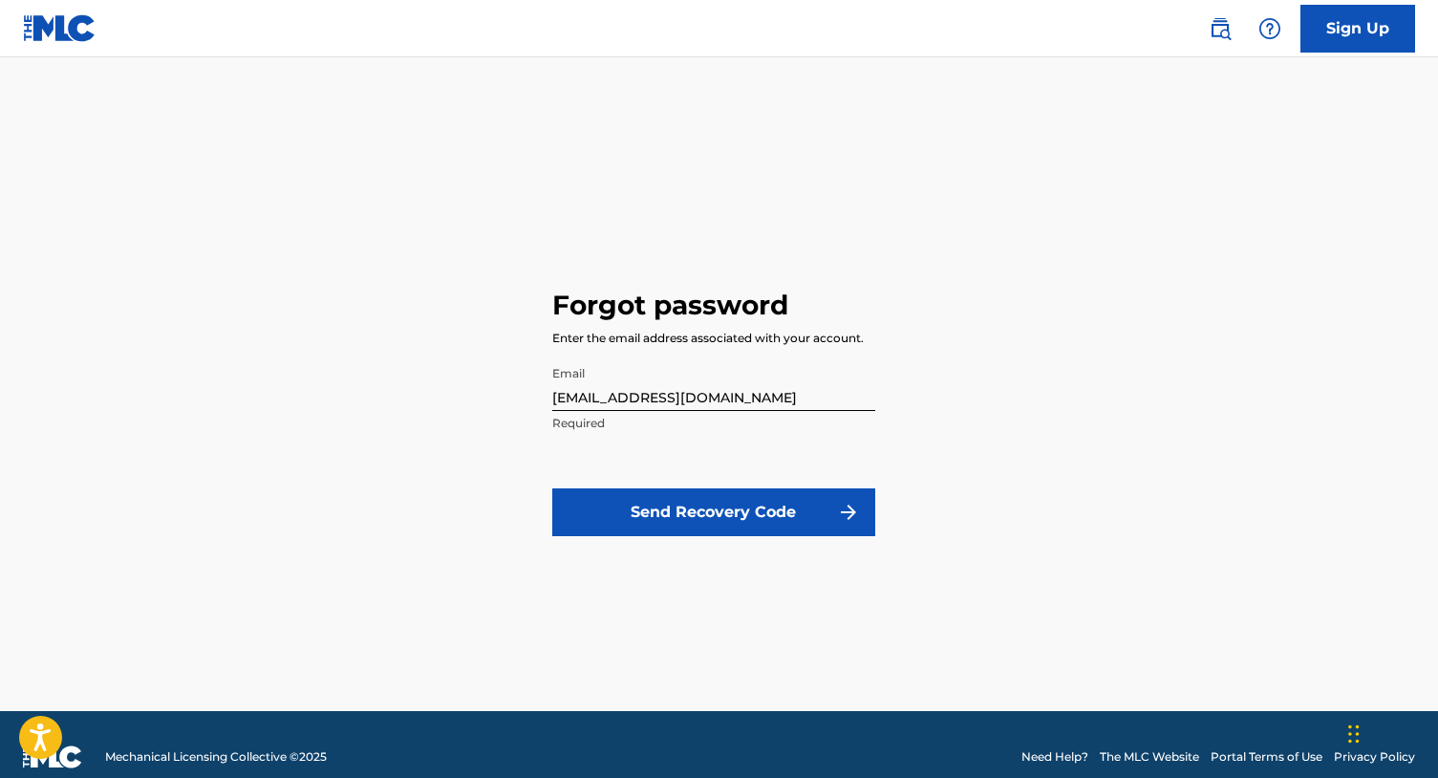
click at [704, 515] on button "Send Recovery Code" at bounding box center [713, 512] width 323 height 48
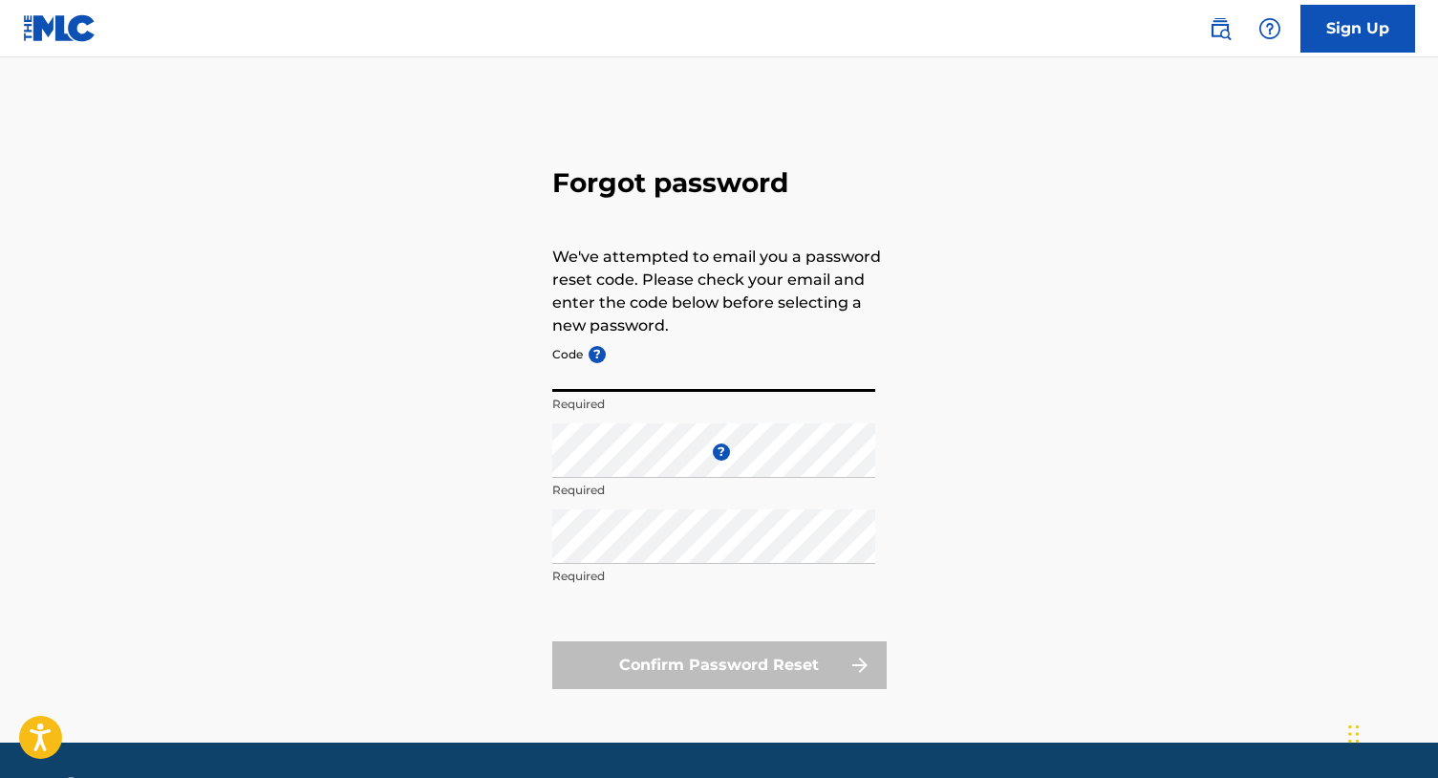
click at [754, 374] on input "Code ?" at bounding box center [713, 364] width 323 height 54
type input "f"
type input "FP_93536afc42e986c538016d6ff31c"
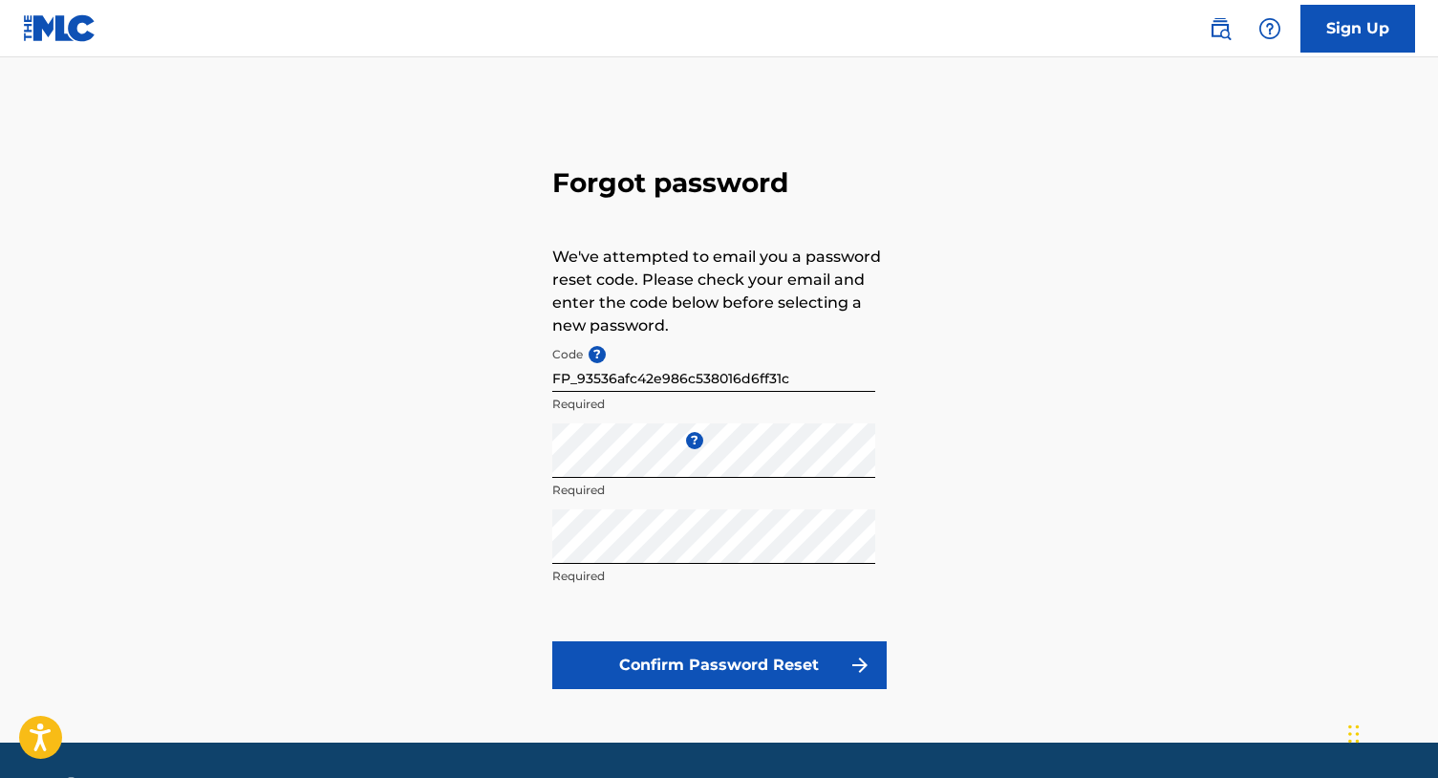
click at [726, 655] on button "Confirm Password Reset" at bounding box center [719, 665] width 335 height 48
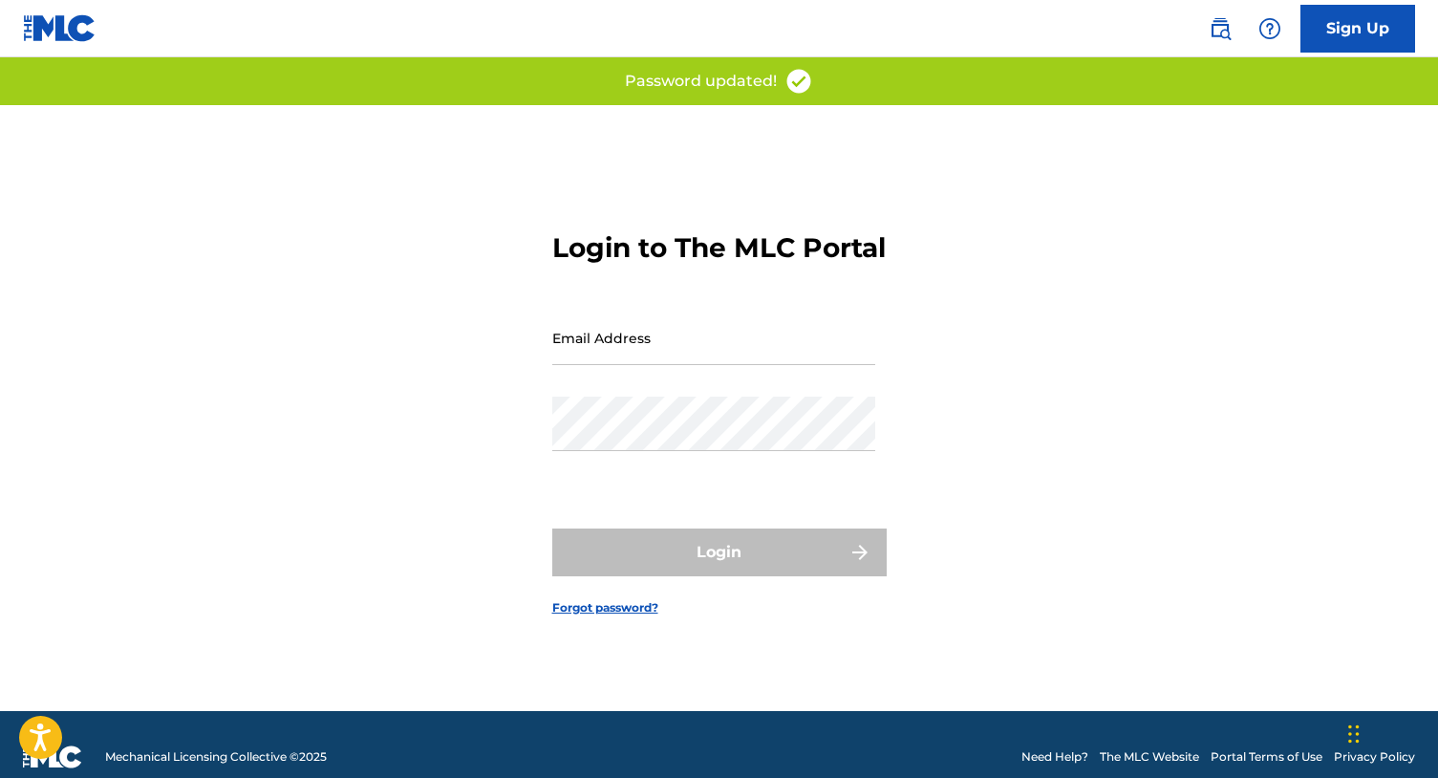
click at [759, 363] on input "Email Address" at bounding box center [713, 338] width 323 height 54
type input "[EMAIL_ADDRESS][DOMAIN_NAME]"
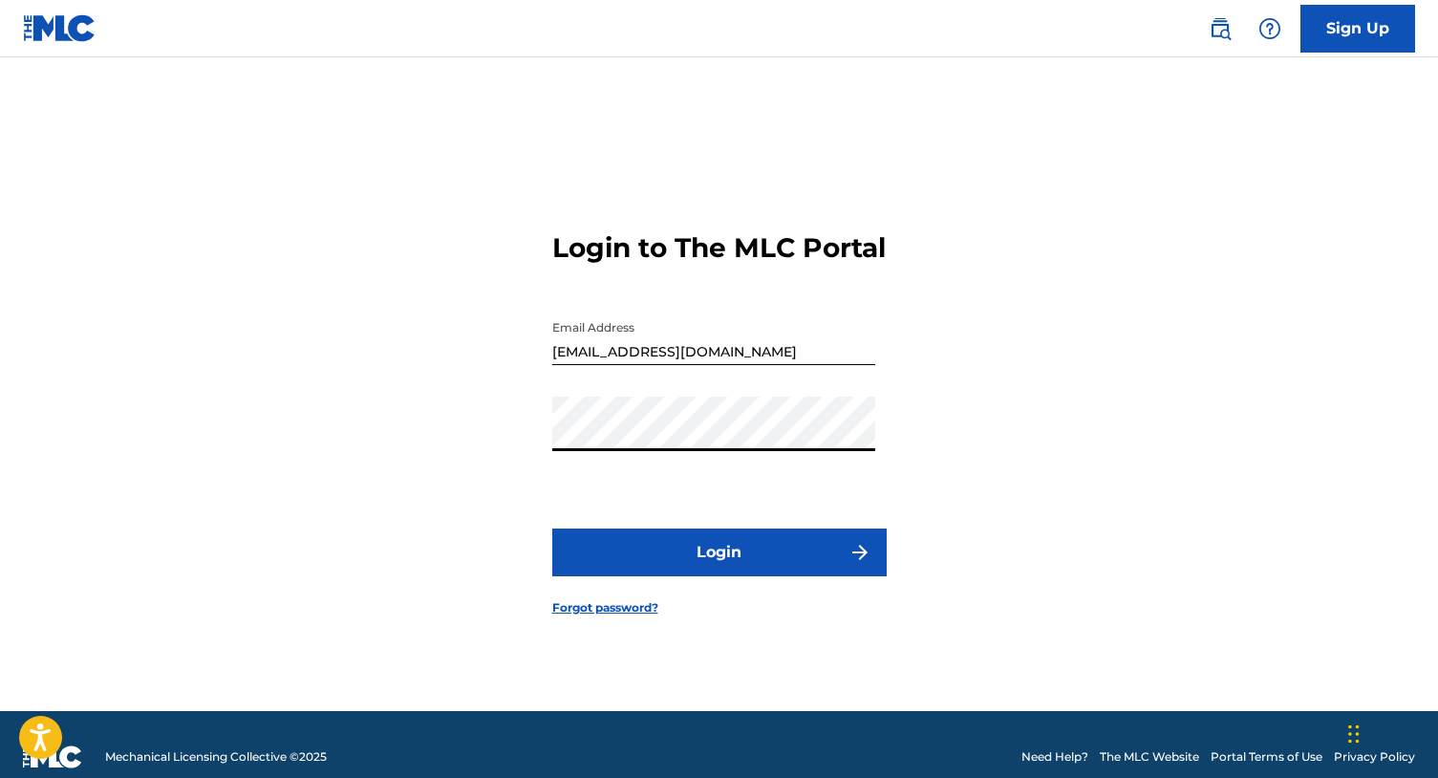
click at [552, 529] on button "Login" at bounding box center [719, 553] width 335 height 48
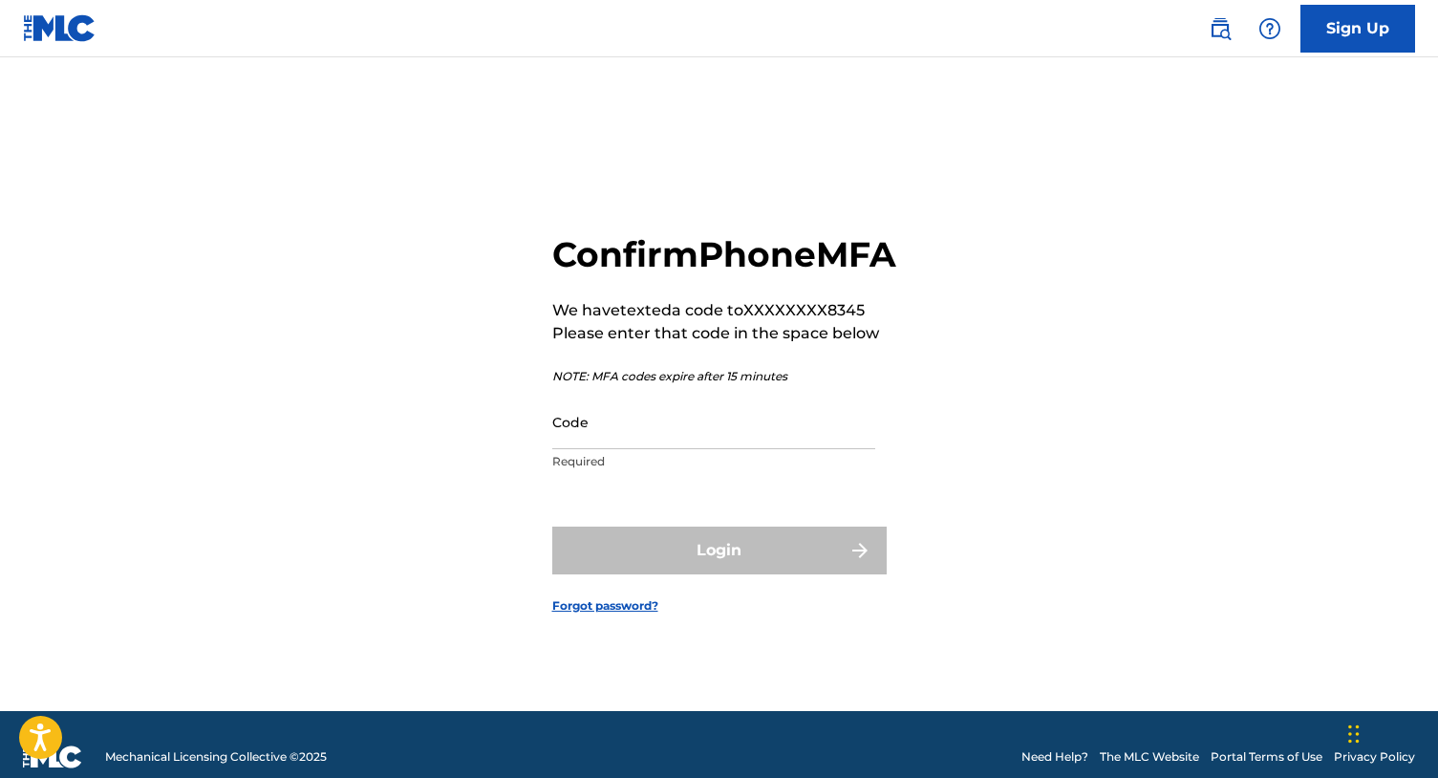
click at [807, 470] on p "Required" at bounding box center [713, 461] width 323 height 17
click at [813, 449] on input "Code" at bounding box center [713, 422] width 323 height 54
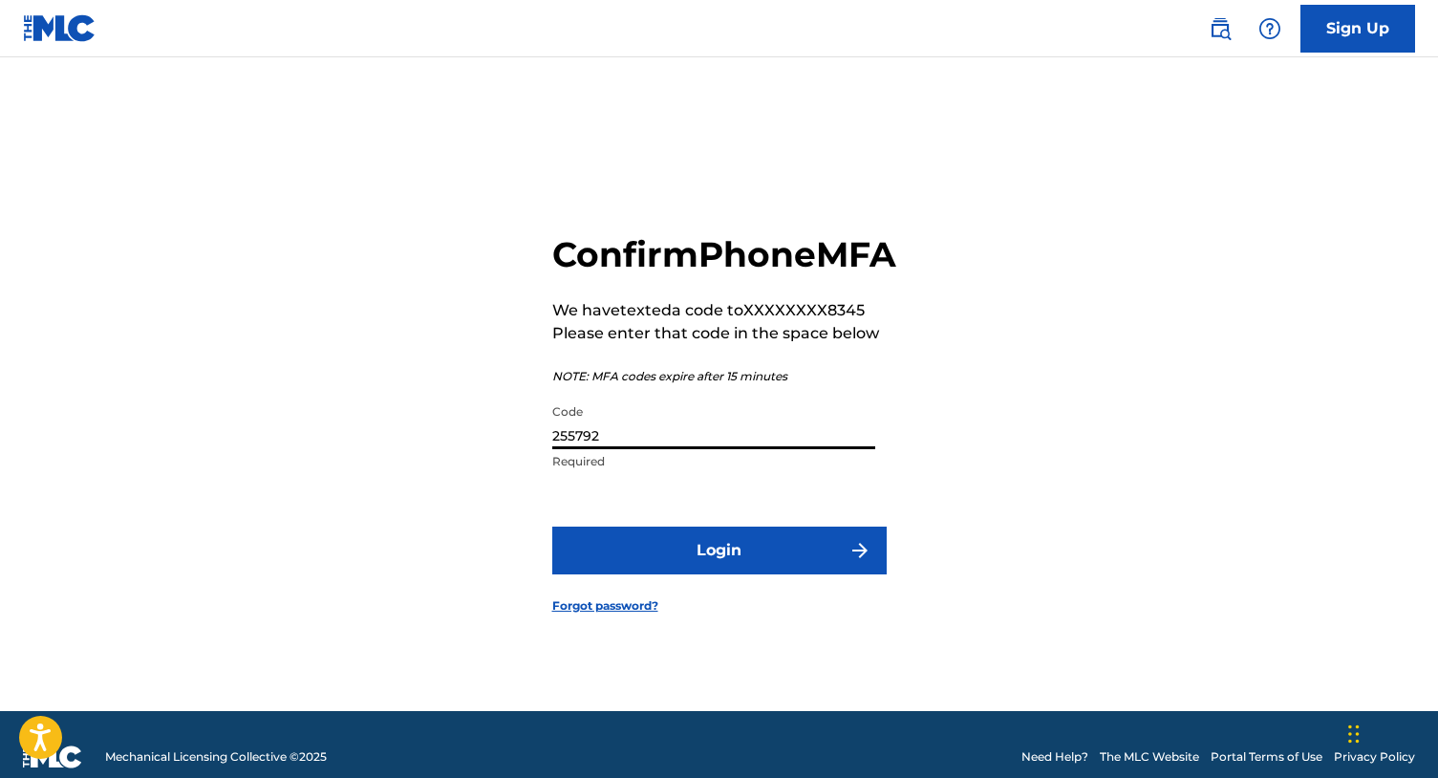
type input "255792"
click at [834, 565] on button "Login" at bounding box center [719, 551] width 335 height 48
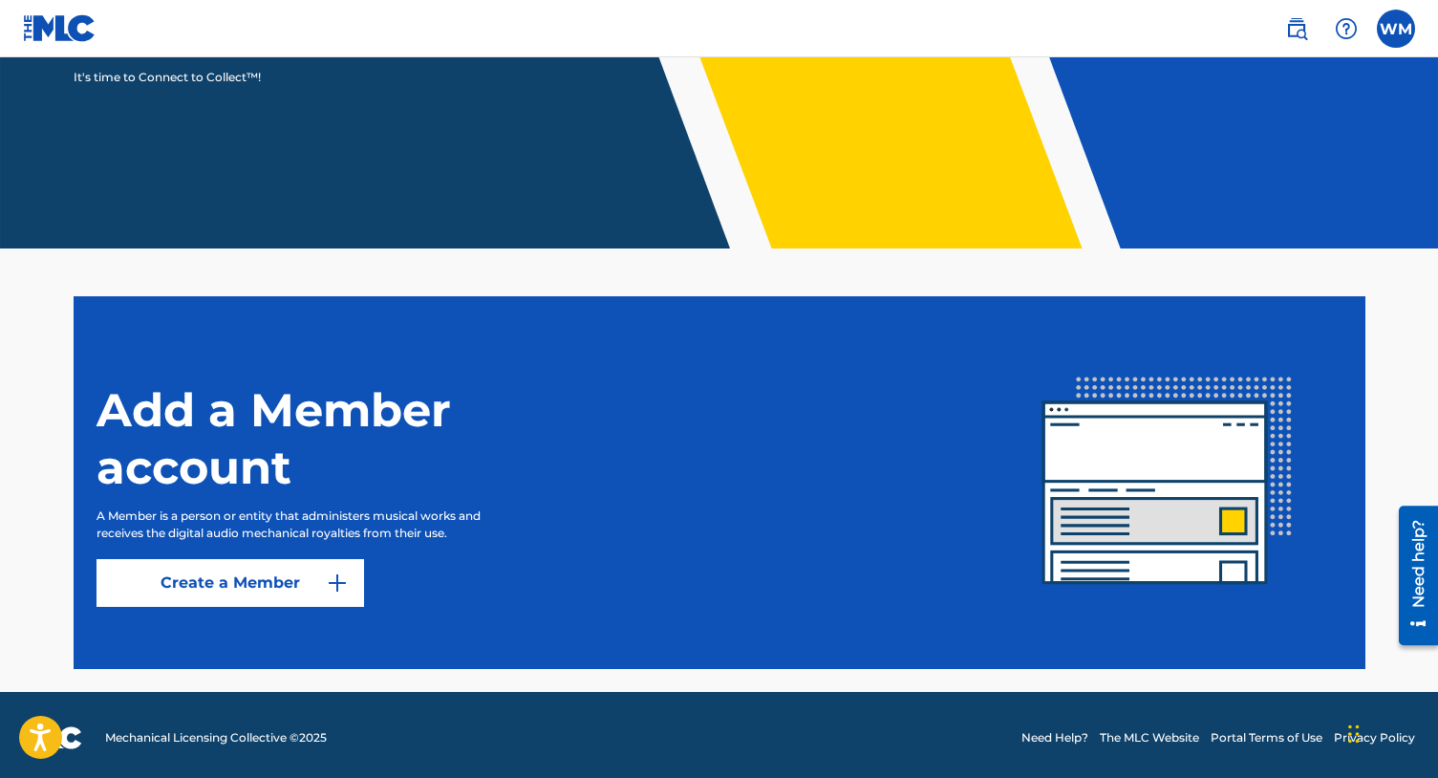
scroll to position [317, 0]
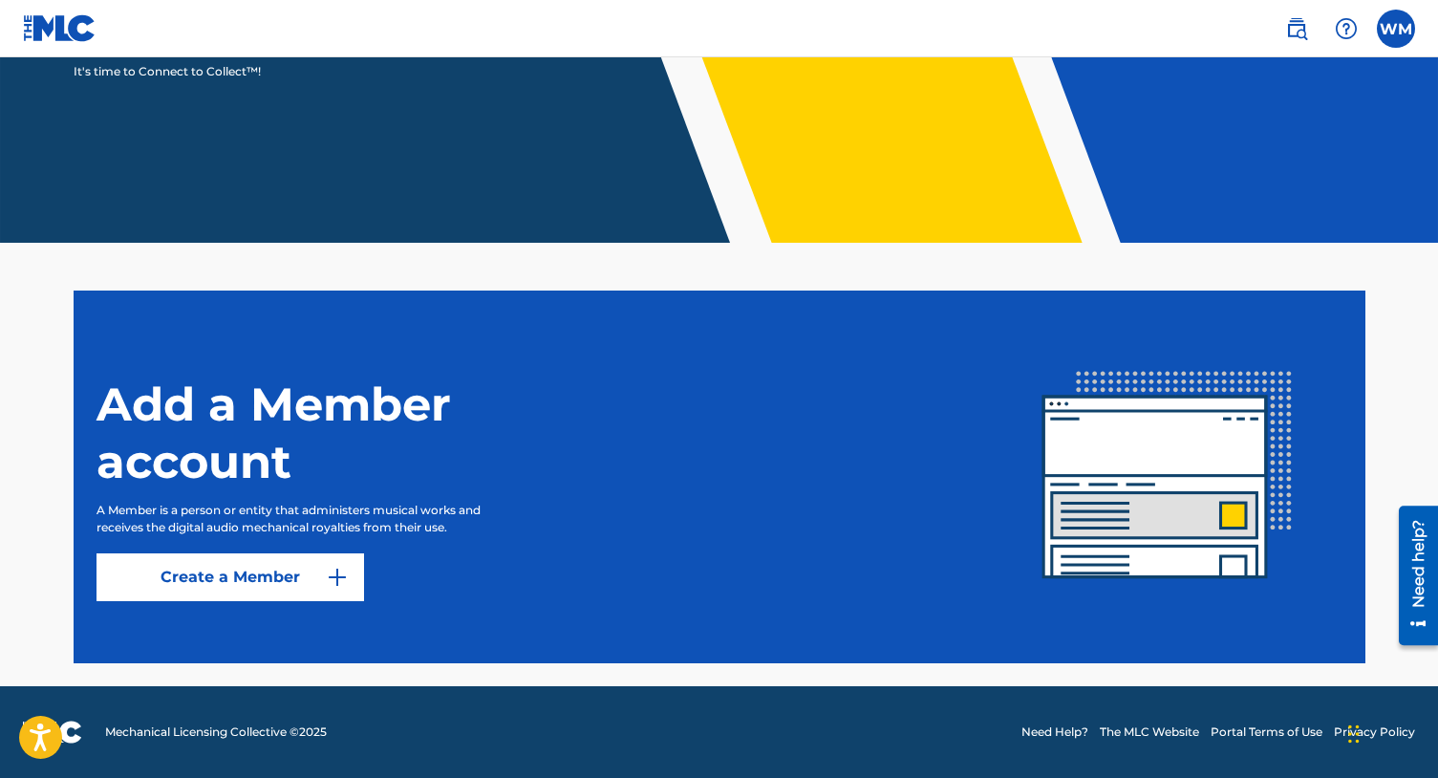
click at [344, 581] on img at bounding box center [337, 577] width 23 height 23
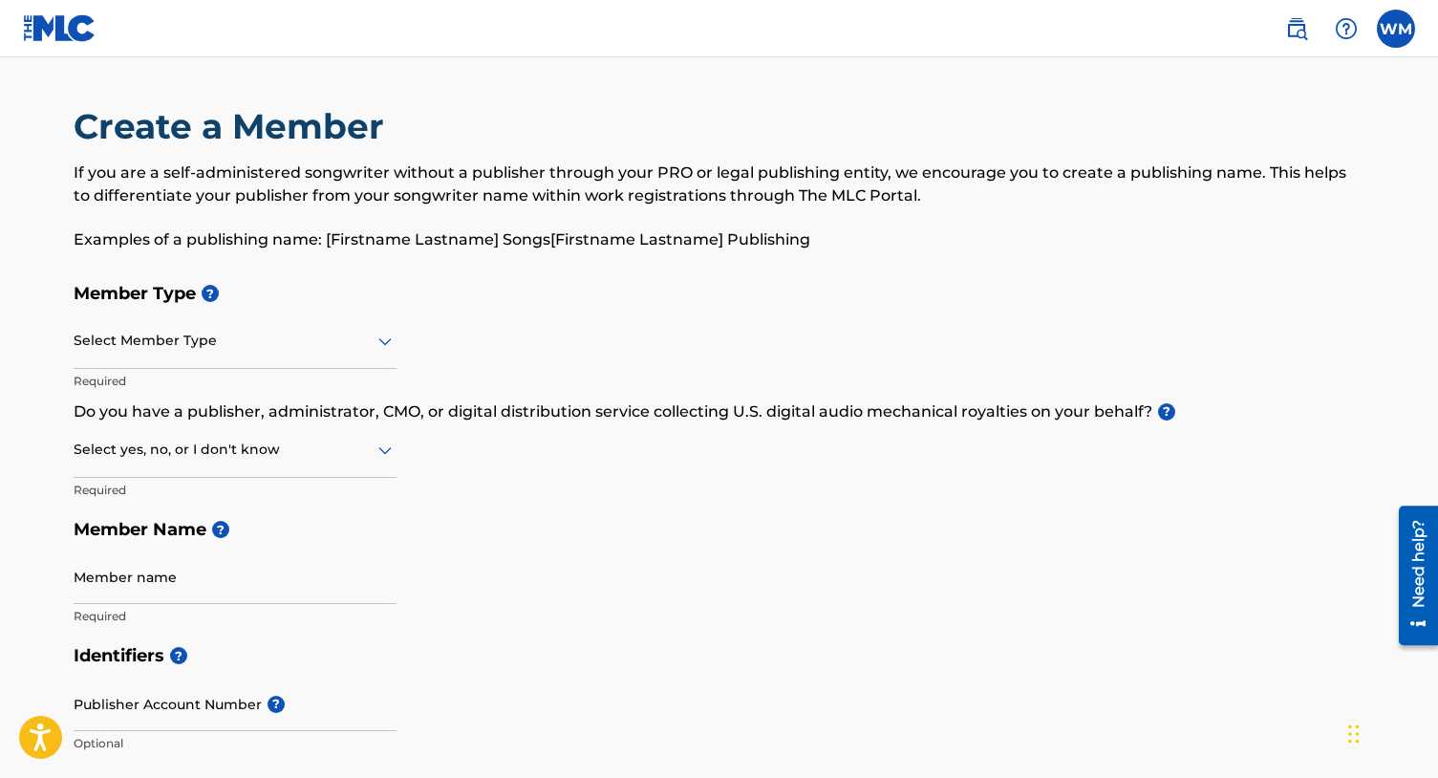
click at [311, 355] on div "Select Member Type" at bounding box center [235, 341] width 323 height 54
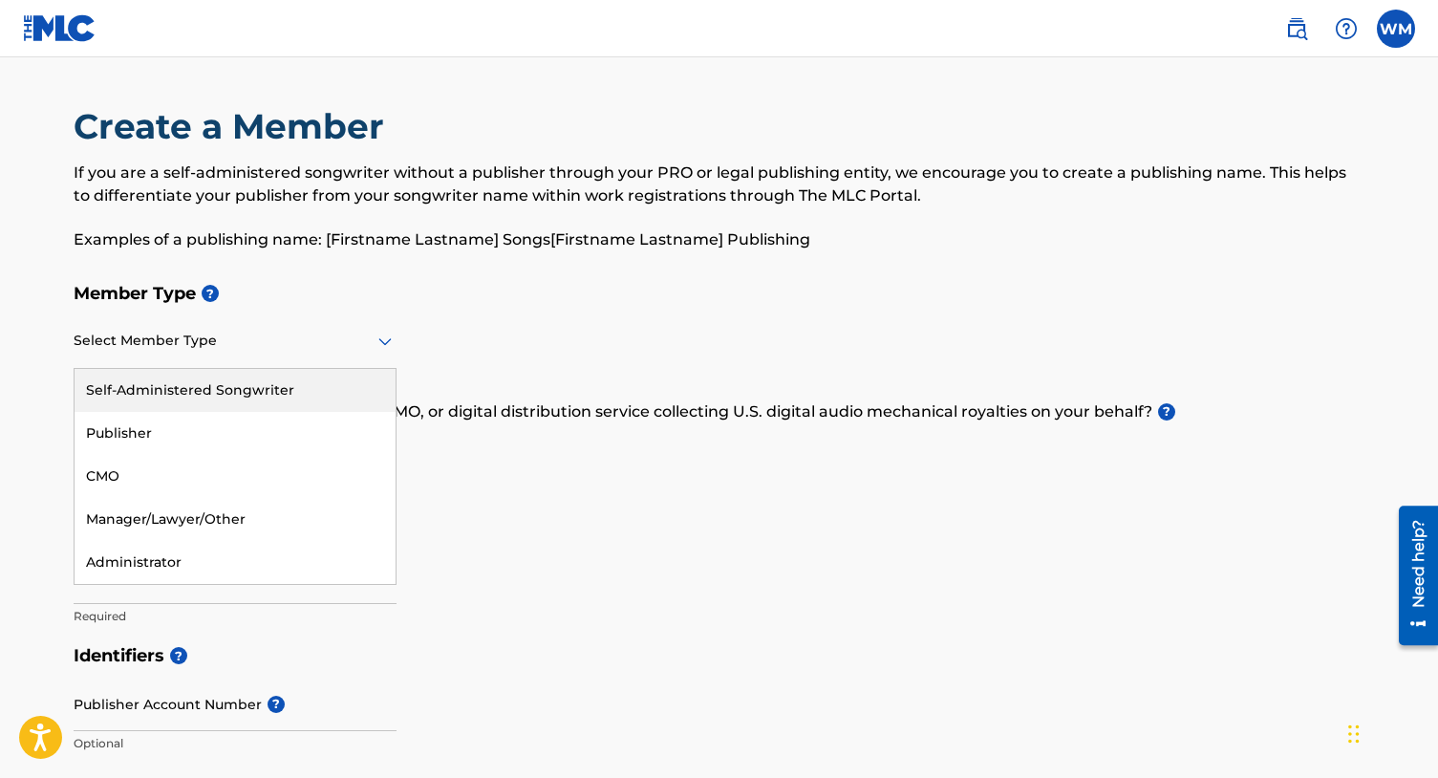
click at [258, 400] on div "Self-Administered Songwriter" at bounding box center [235, 390] width 321 height 43
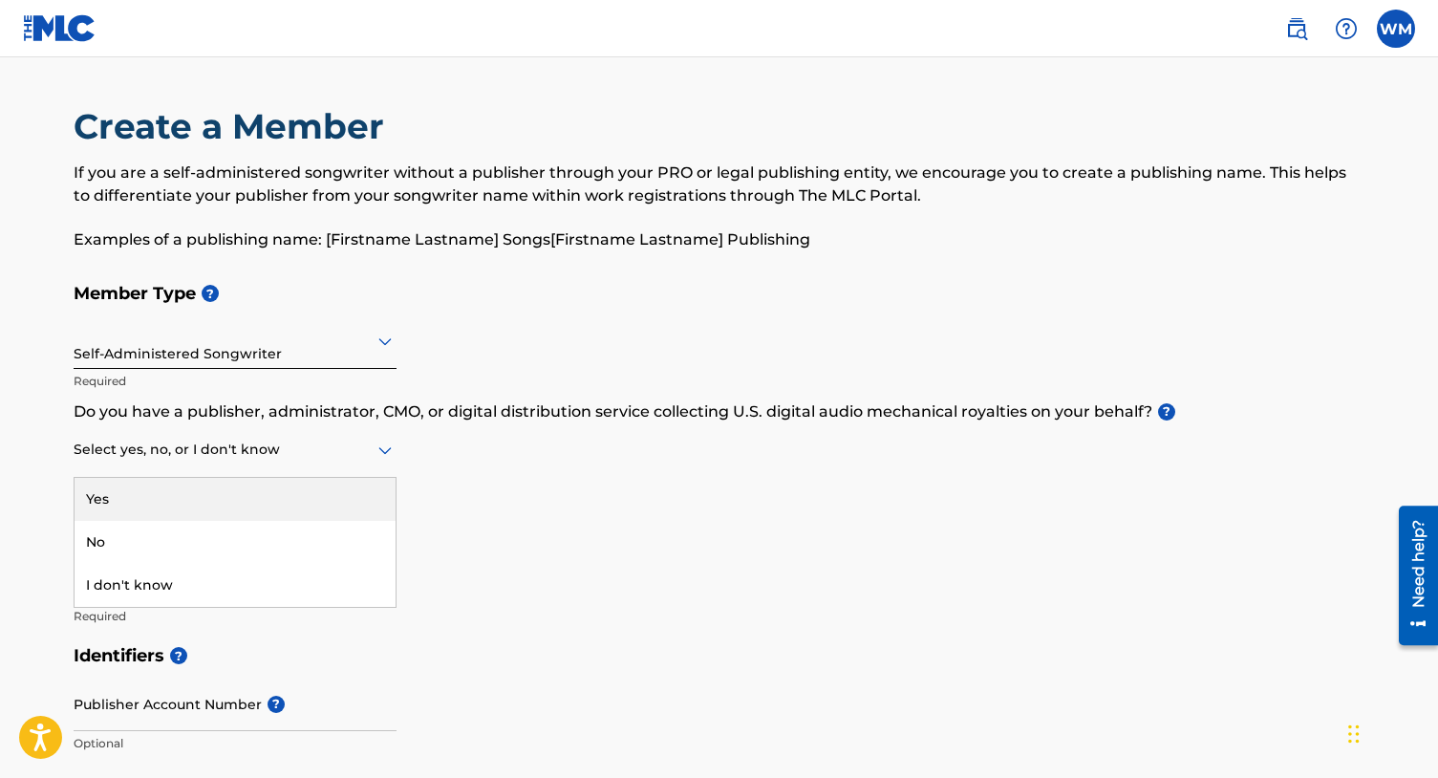
click at [262, 458] on div at bounding box center [235, 450] width 323 height 24
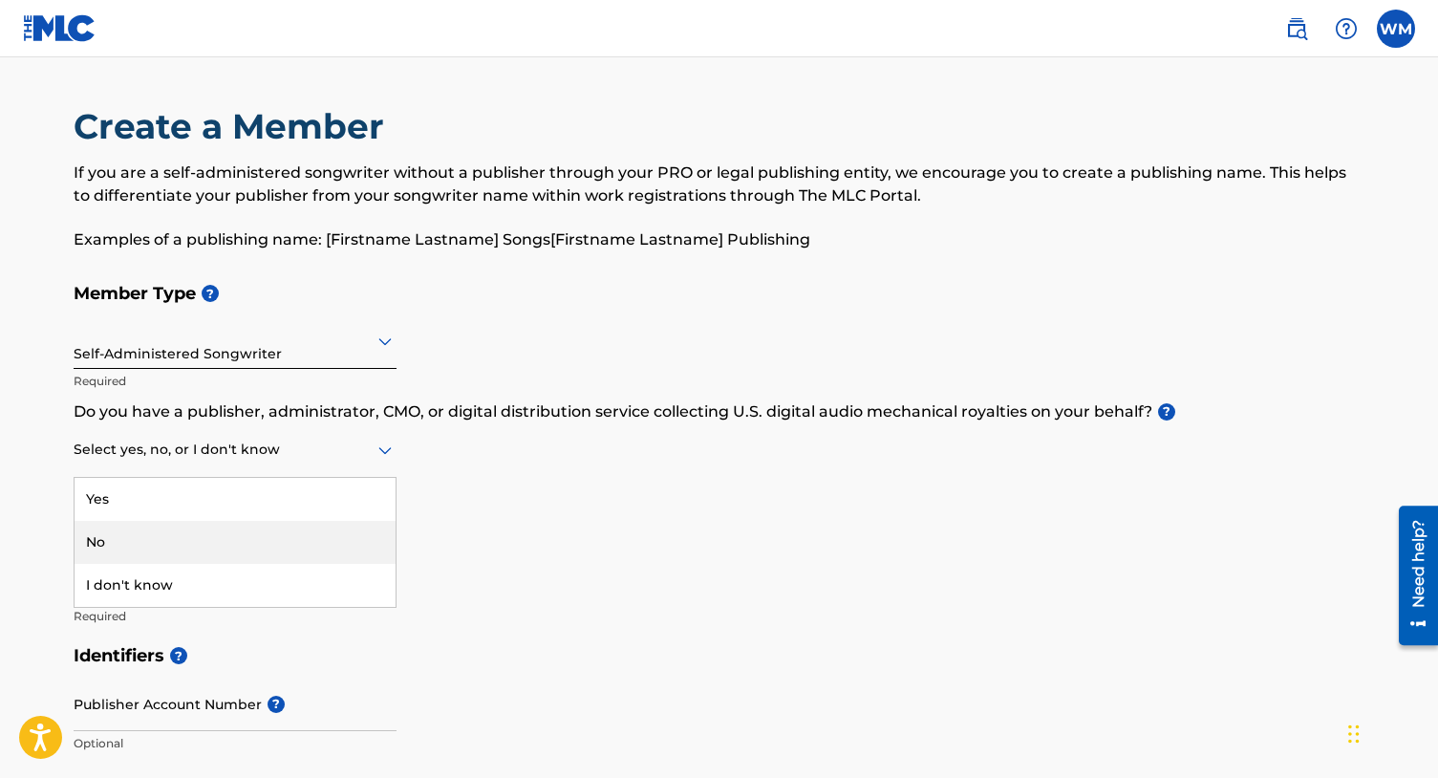
click at [252, 534] on div "No" at bounding box center [235, 542] width 321 height 43
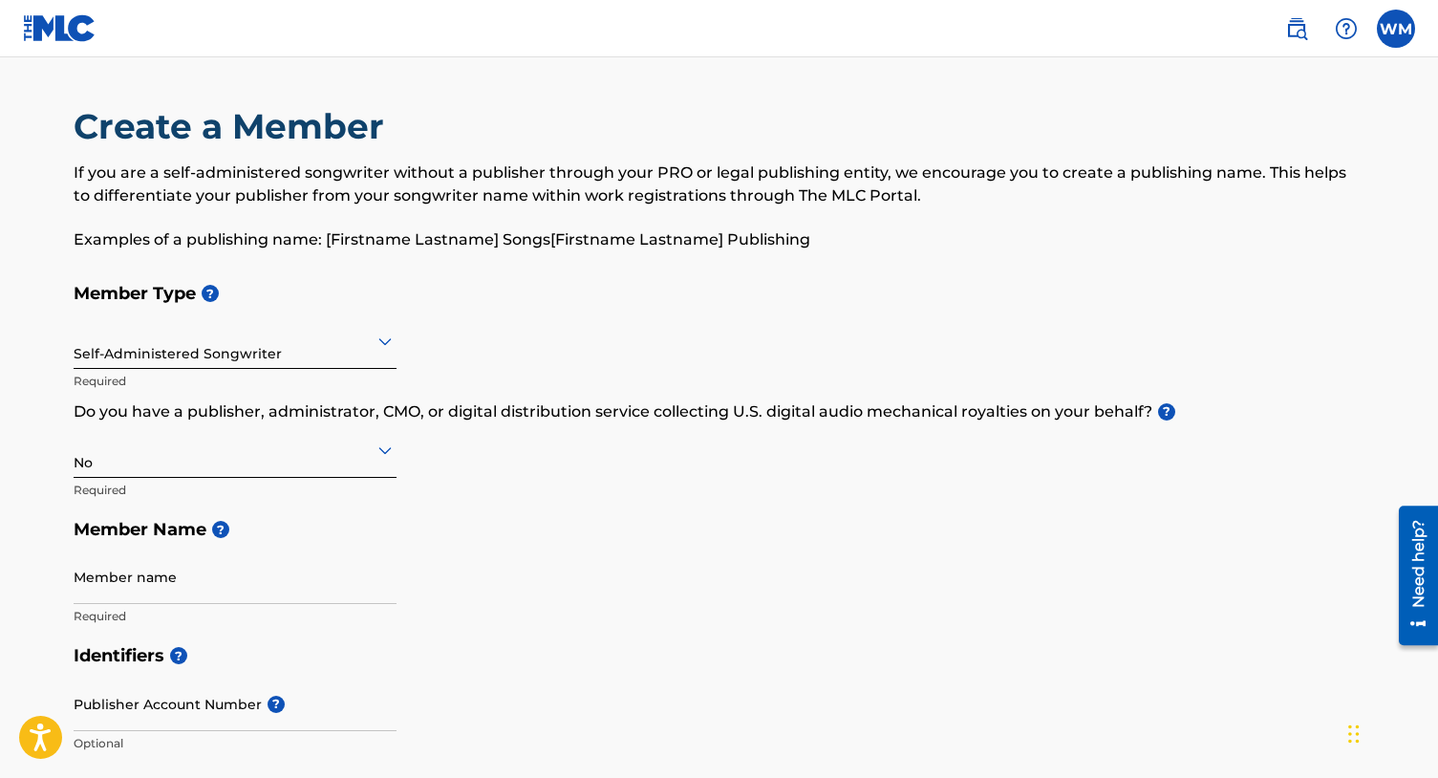
click at [255, 580] on input "Member name" at bounding box center [235, 577] width 323 height 54
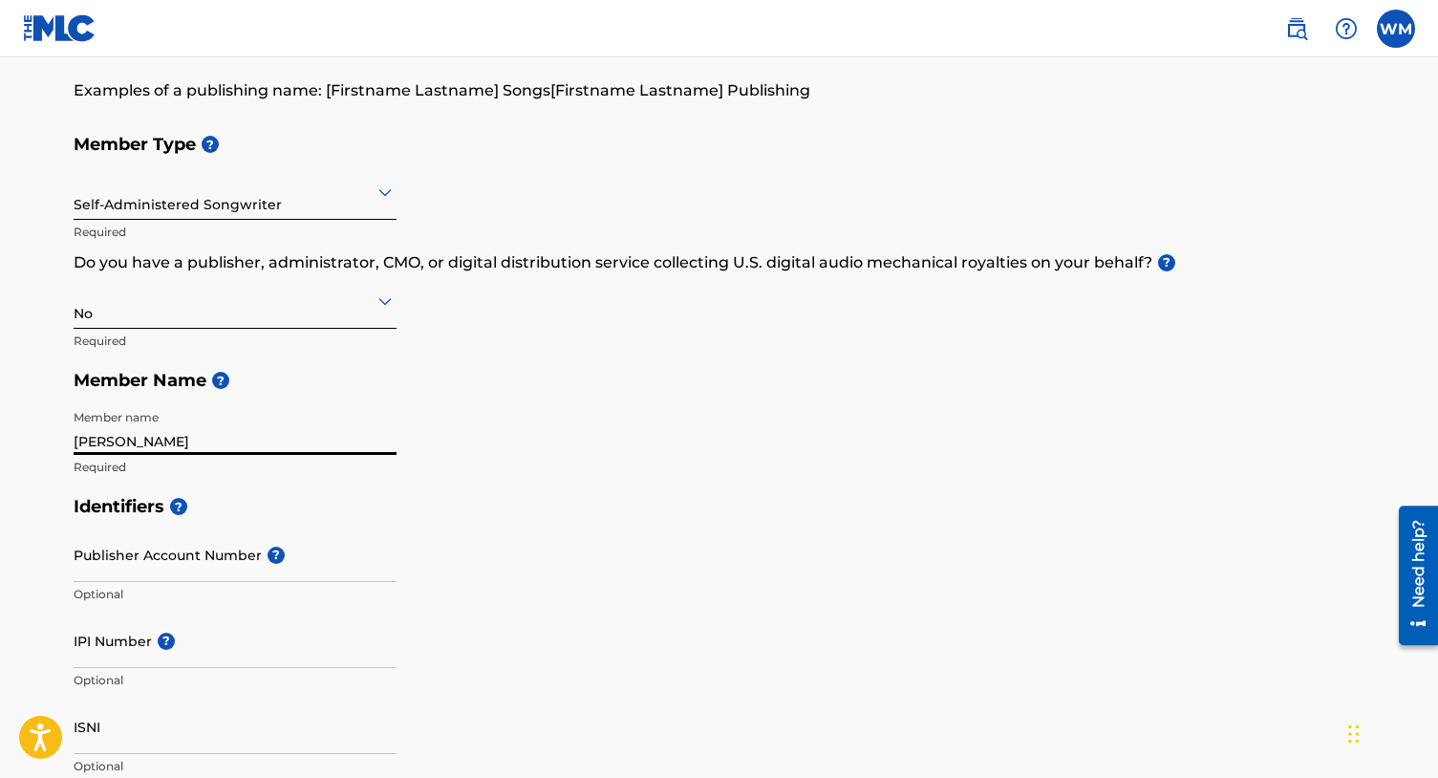
scroll to position [158, 0]
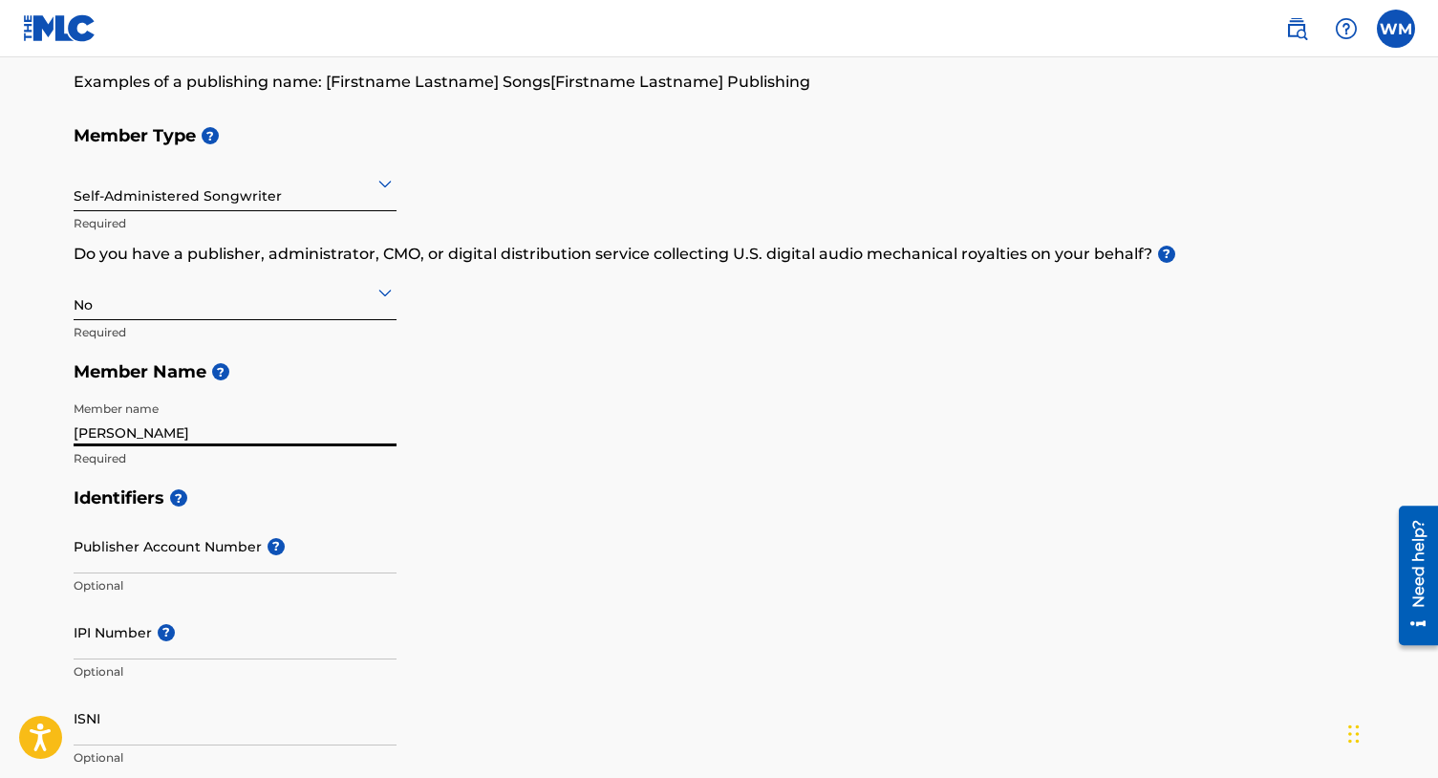
type input "[PERSON_NAME]"
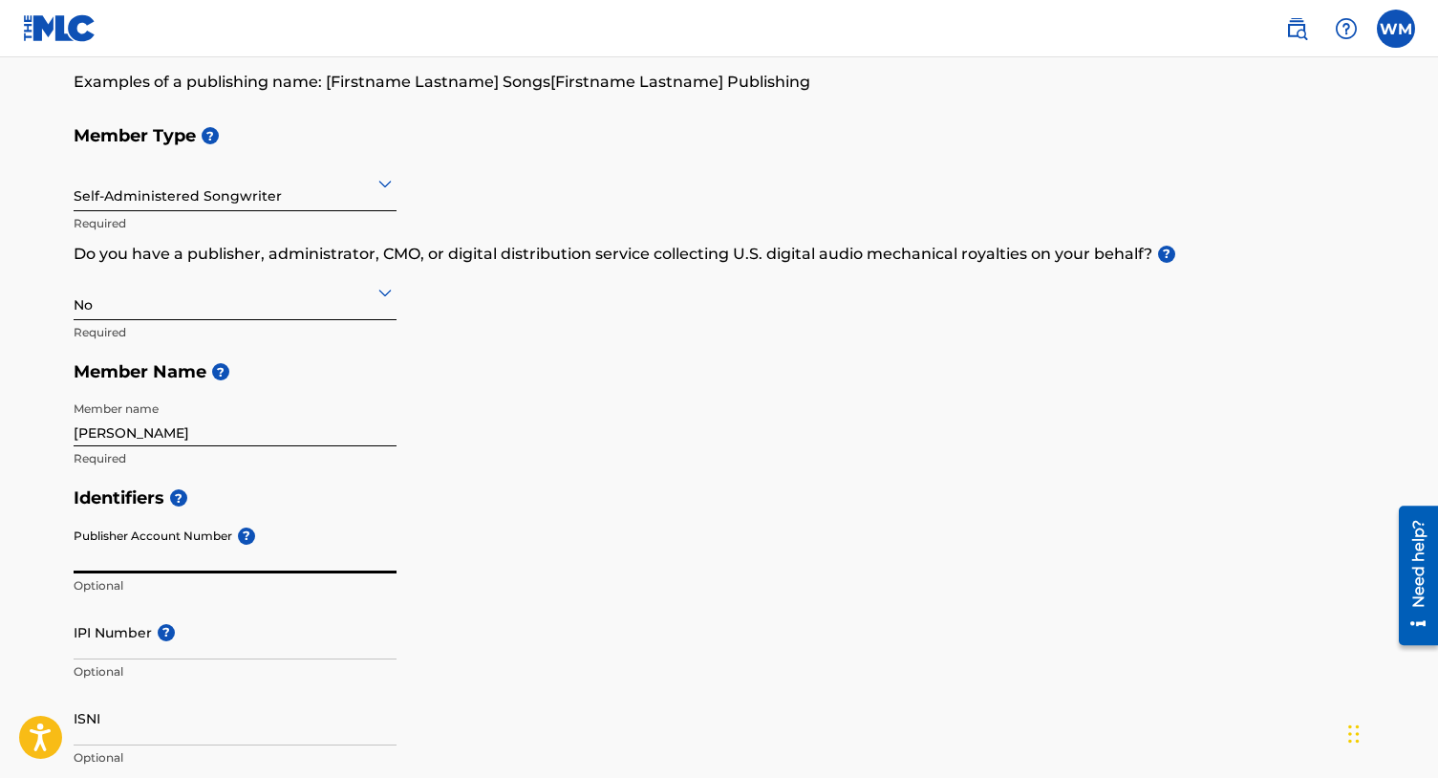
click at [233, 547] on input "Publisher Account Number ?" at bounding box center [235, 546] width 323 height 54
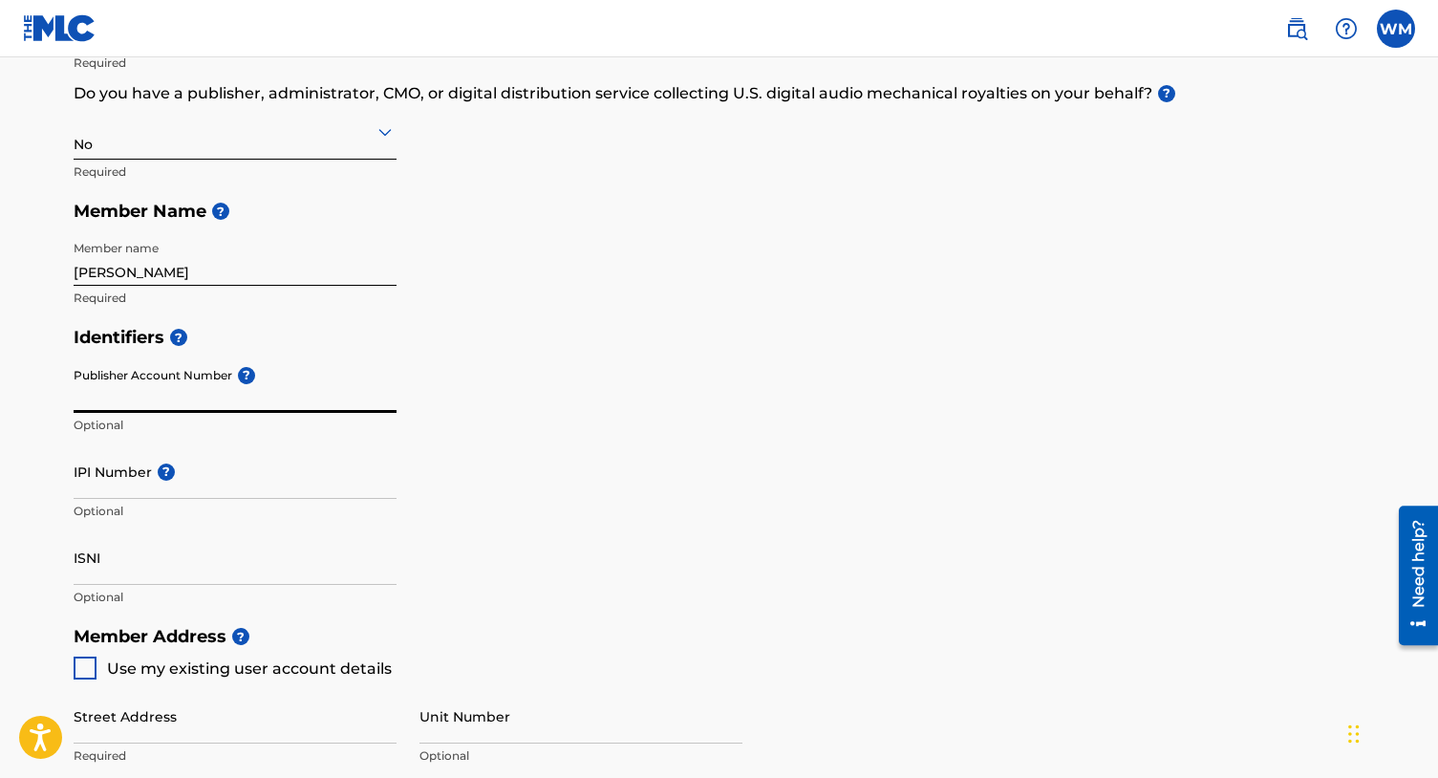
scroll to position [356, 0]
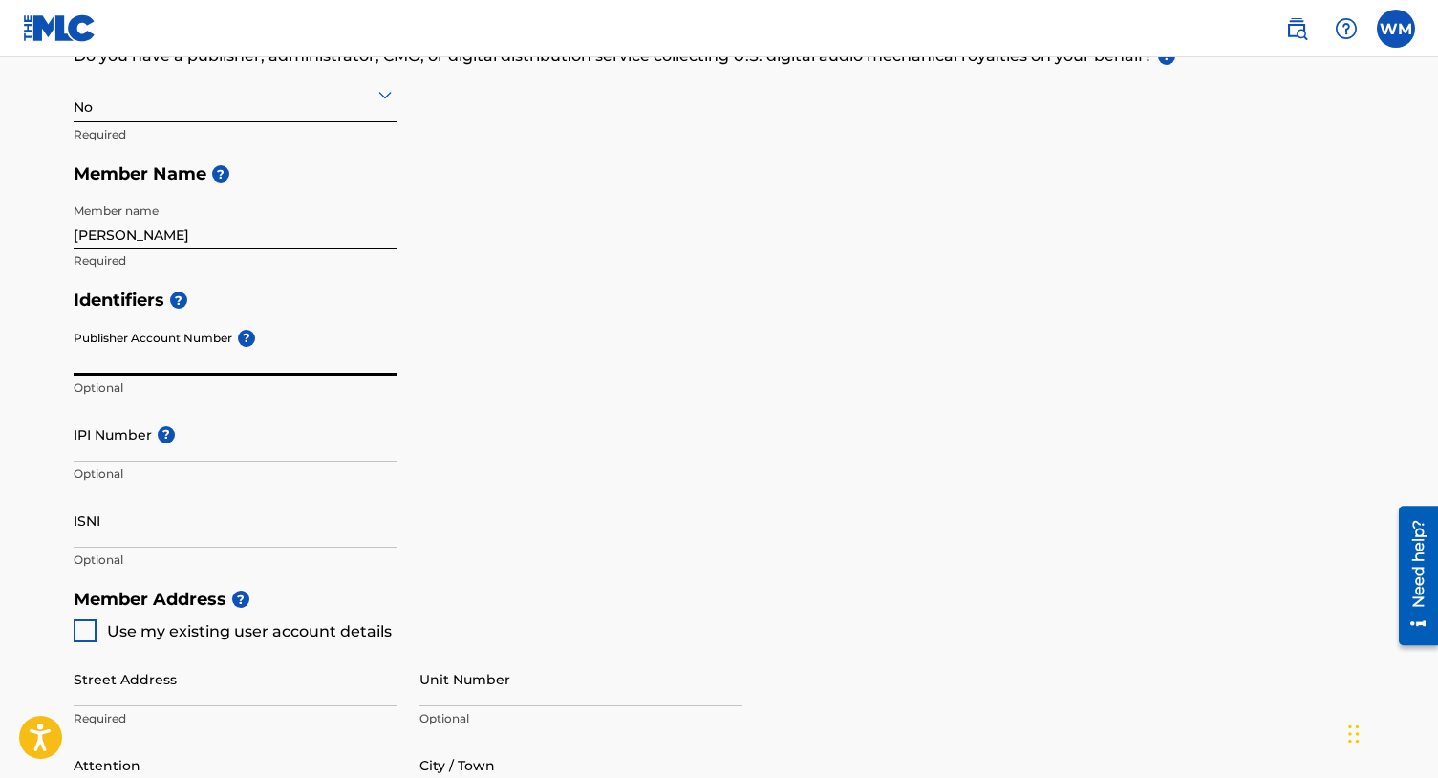
click at [211, 452] on input "IPI Number ?" at bounding box center [235, 434] width 323 height 54
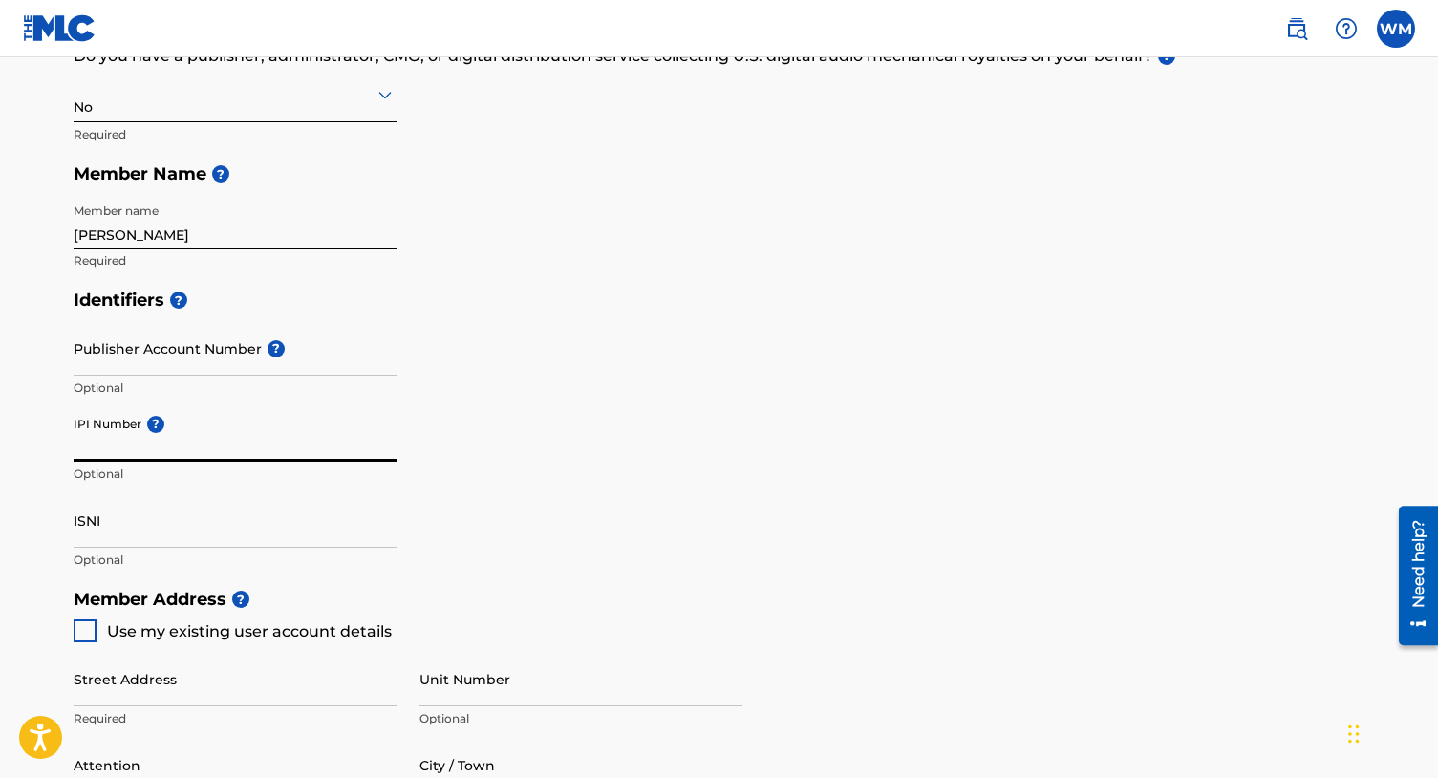
paste input "00808232944"
type input "00808232944"
click at [512, 484] on div "Identifiers ? Publisher Account Number ? Optional IPI Number ? 00808232944 Opti…" at bounding box center [720, 429] width 1292 height 299
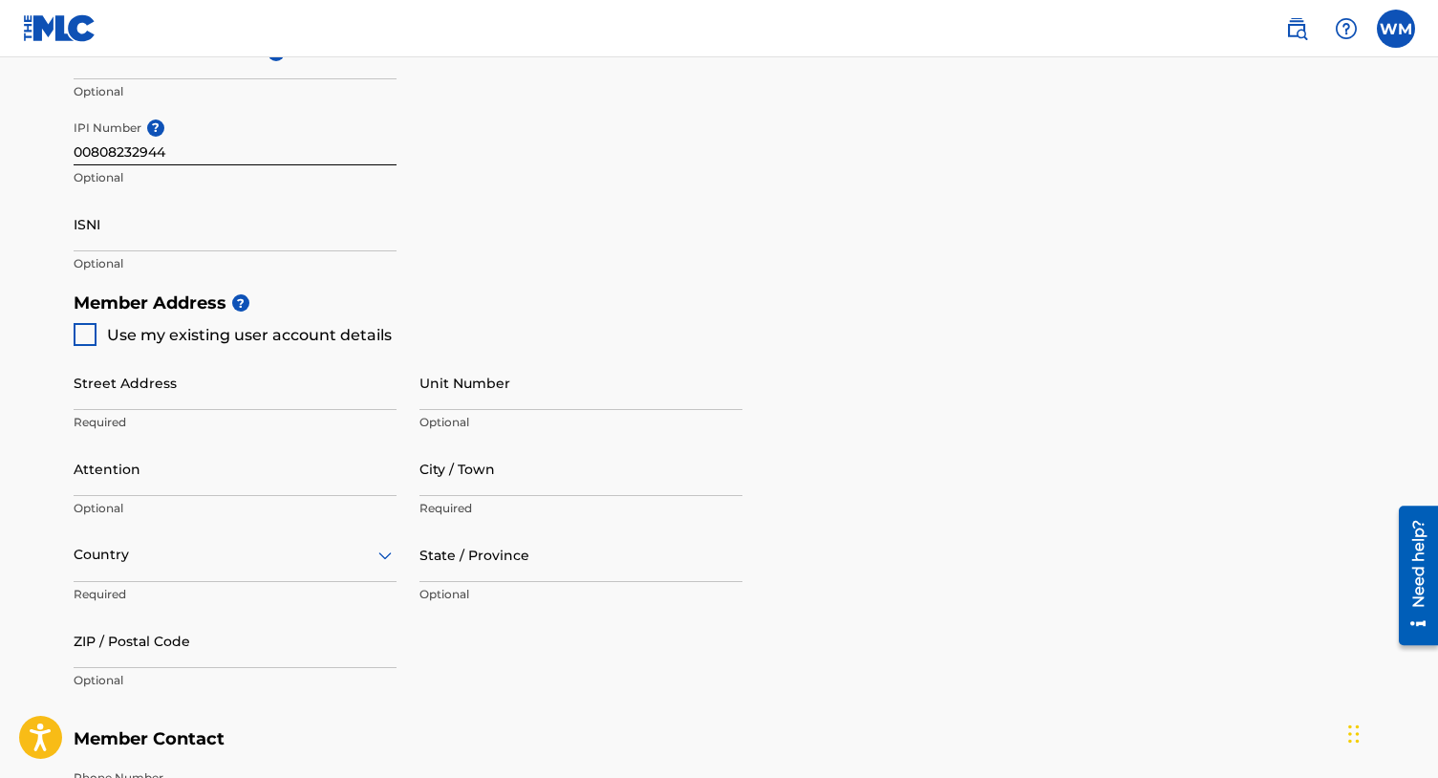
scroll to position [662, 0]
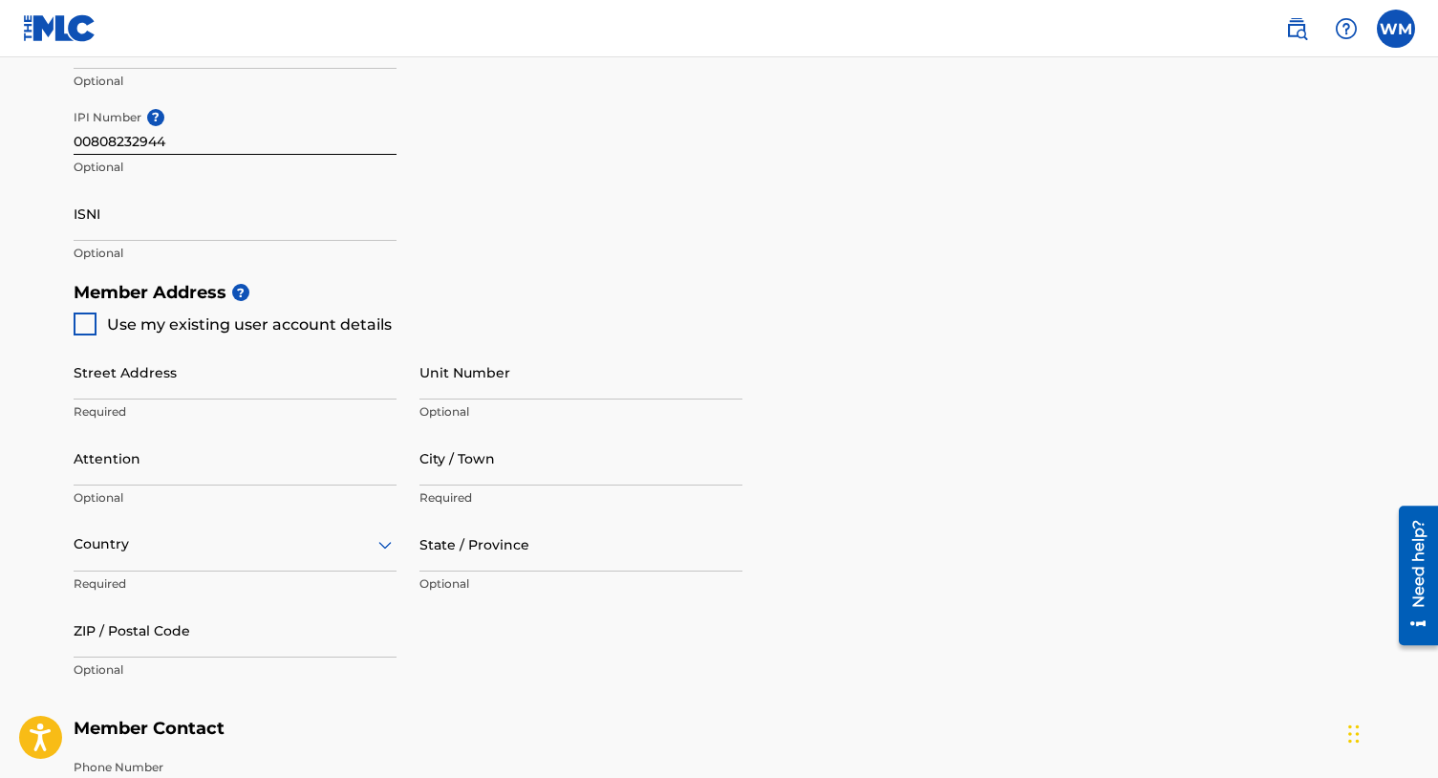
click at [370, 325] on span "Use my existing user account details" at bounding box center [249, 324] width 285 height 18
type input "1360 Norwalk Trce"
type input "[GEOGRAPHIC_DATA]"
type input "30043"
type input "309"
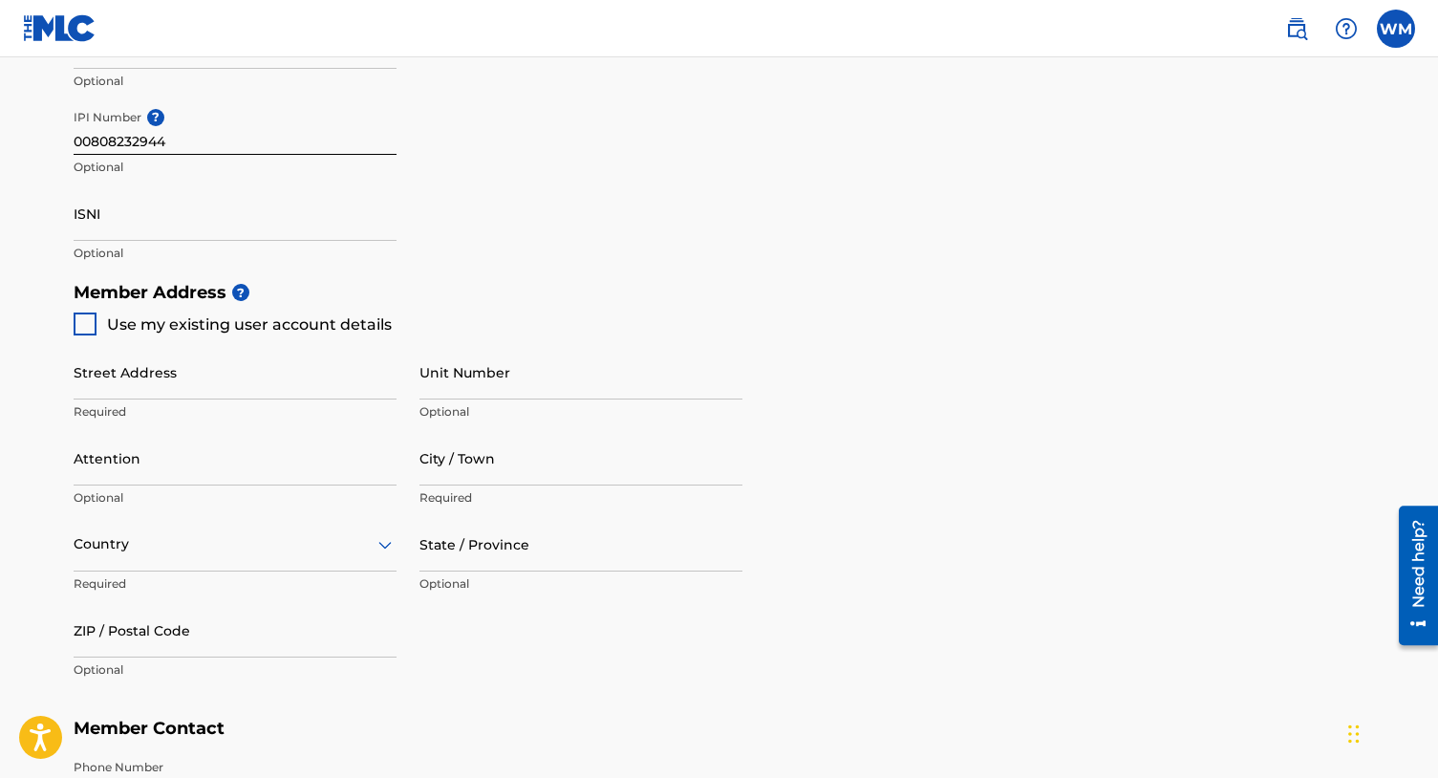
type input "3108345"
type input "[EMAIL_ADDRESS][DOMAIN_NAME]"
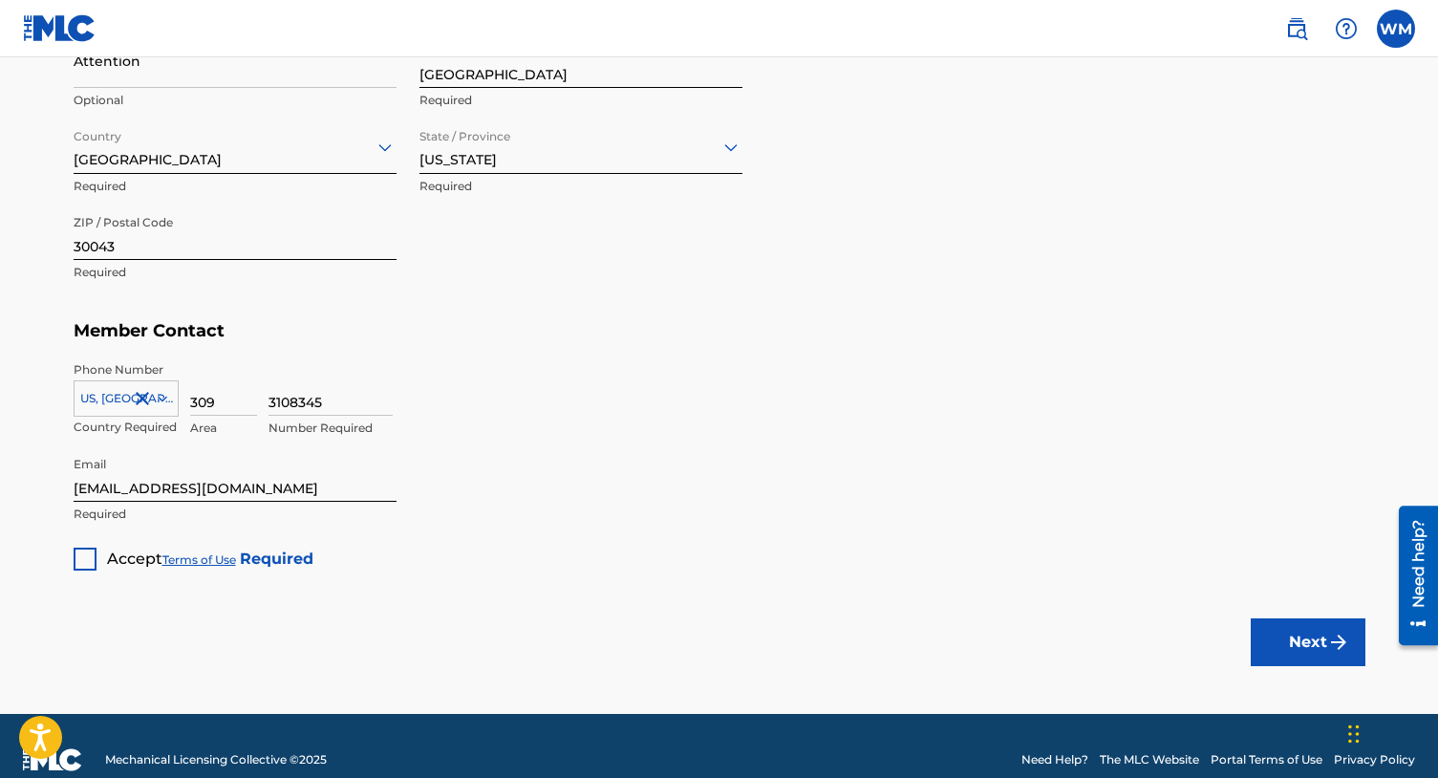
scroll to position [1087, 0]
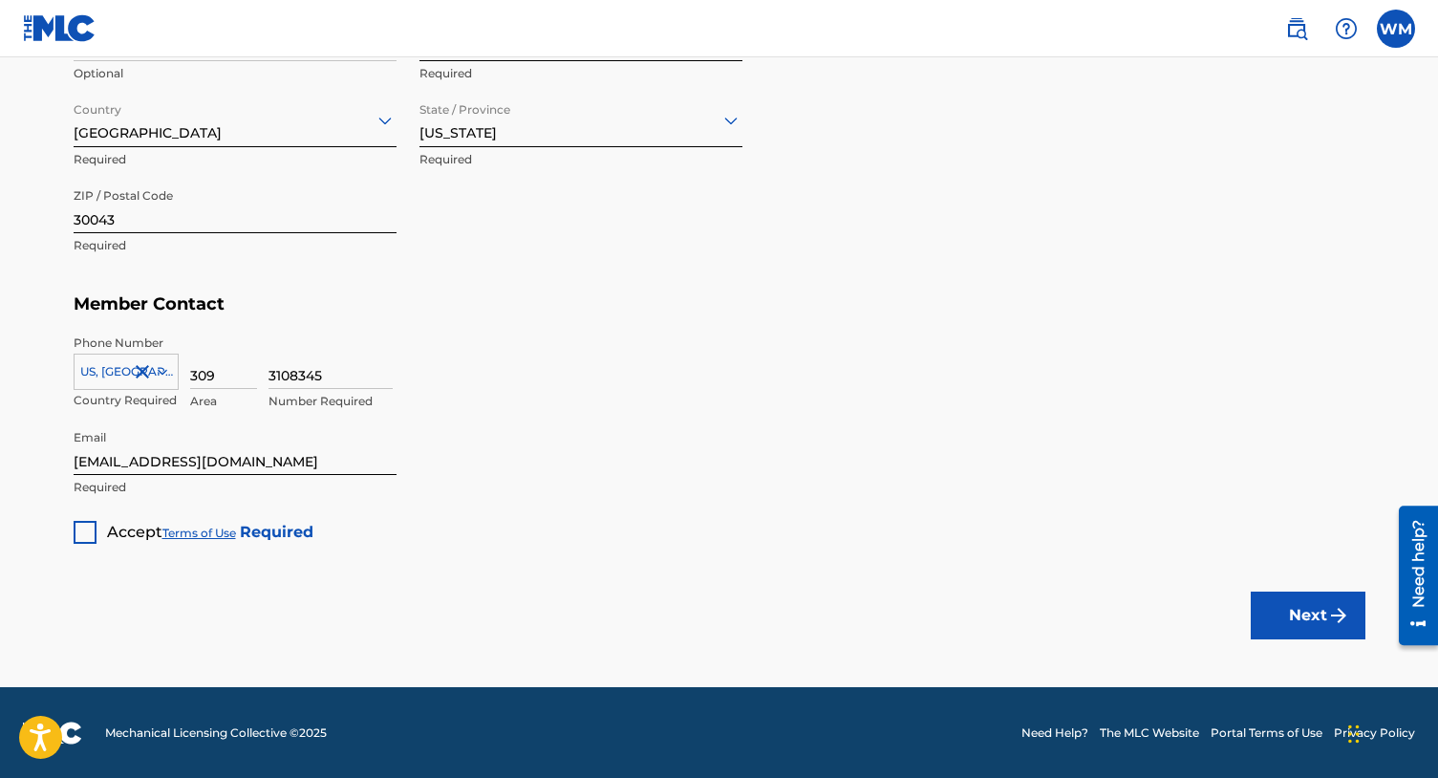
click at [93, 535] on div at bounding box center [85, 532] width 23 height 23
click at [1316, 623] on button "Next" at bounding box center [1308, 616] width 115 height 48
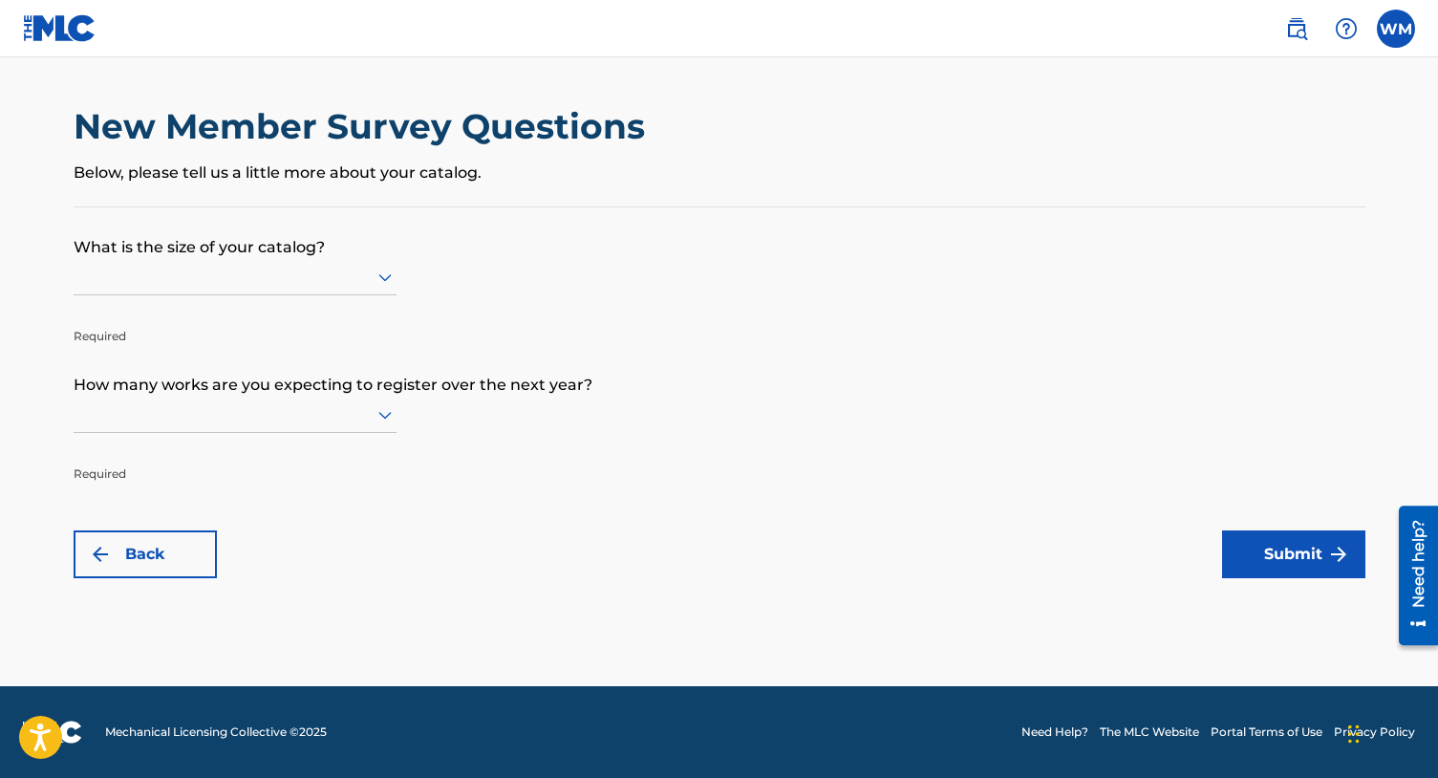
click at [576, 184] on div "New Member Survey Questions Below, please tell us a little more about your cata…" at bounding box center [720, 155] width 1292 height 101
click at [434, 185] on div "New Member Survey Questions Below, please tell us a little more about your cata…" at bounding box center [720, 155] width 1292 height 101
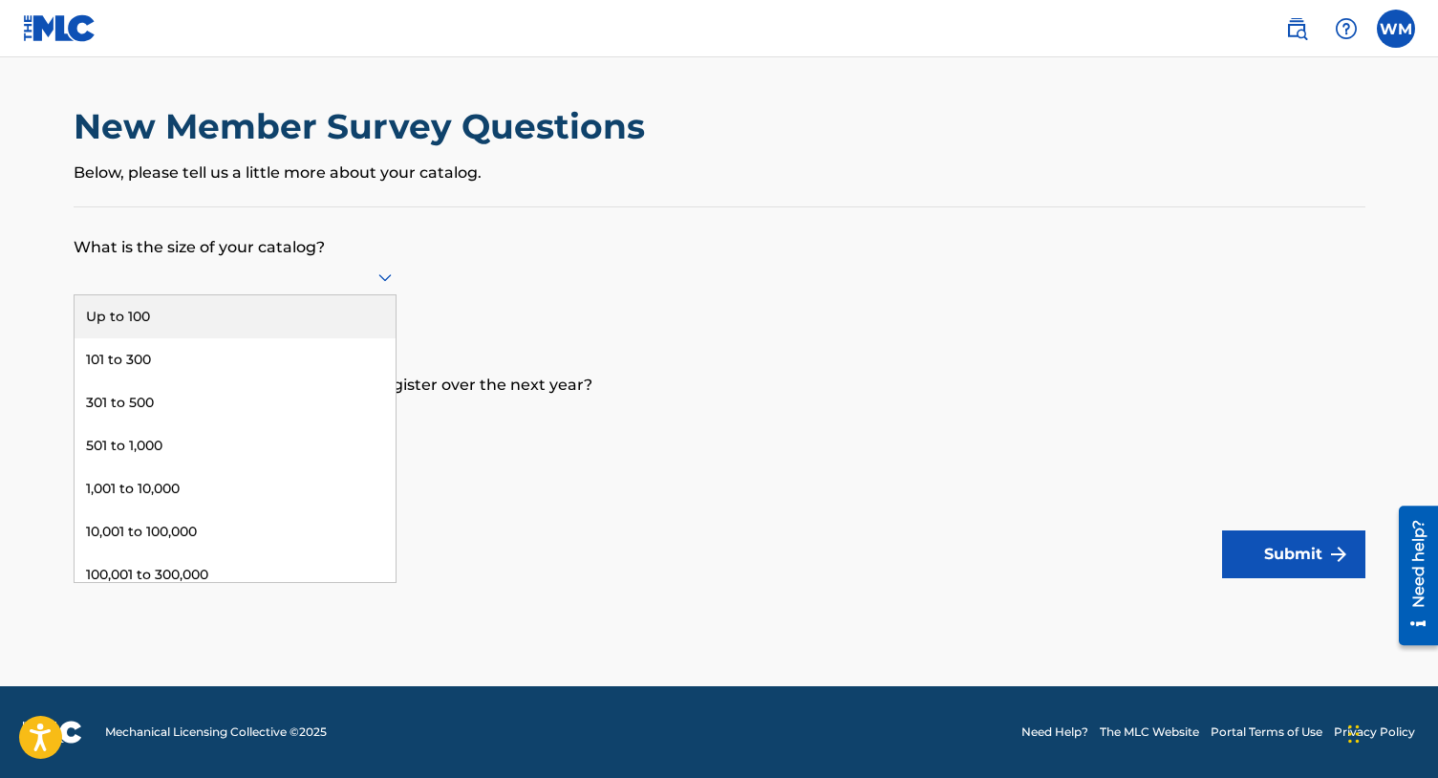
click at [385, 266] on icon at bounding box center [385, 277] width 23 height 23
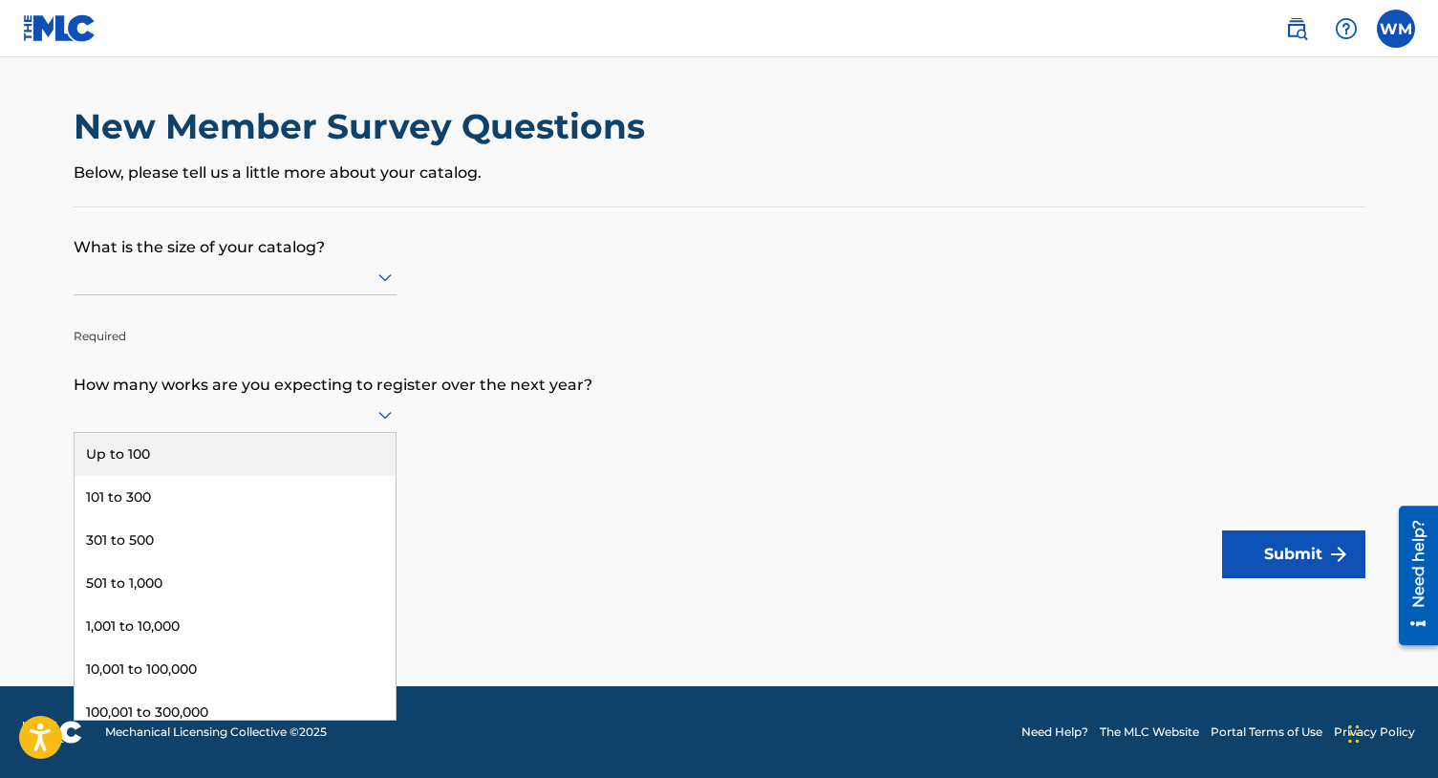
click at [382, 417] on icon at bounding box center [384, 416] width 13 height 8
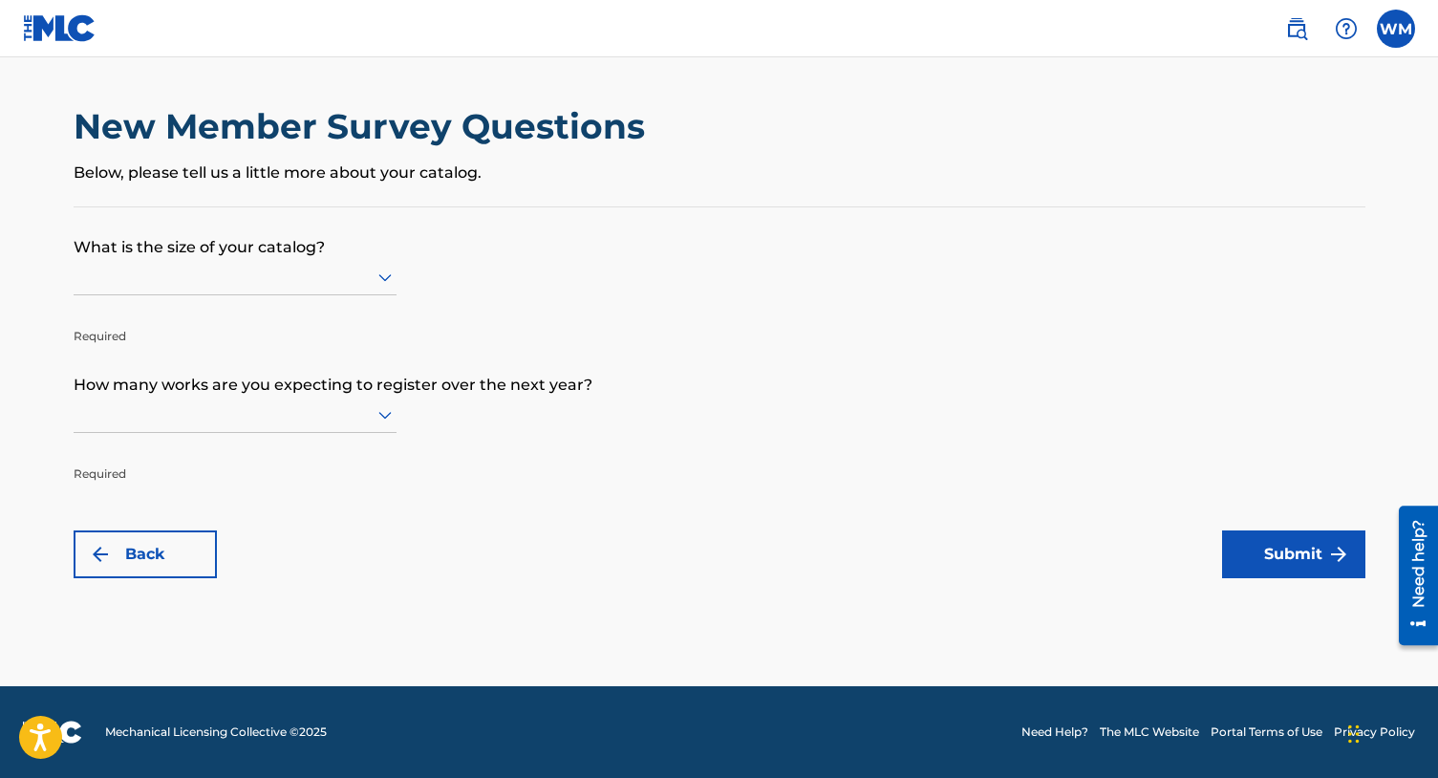
click at [405, 345] on p "How many works are you expecting to register over the next year?" at bounding box center [720, 371] width 1292 height 52
click at [374, 270] on icon at bounding box center [385, 277] width 23 height 23
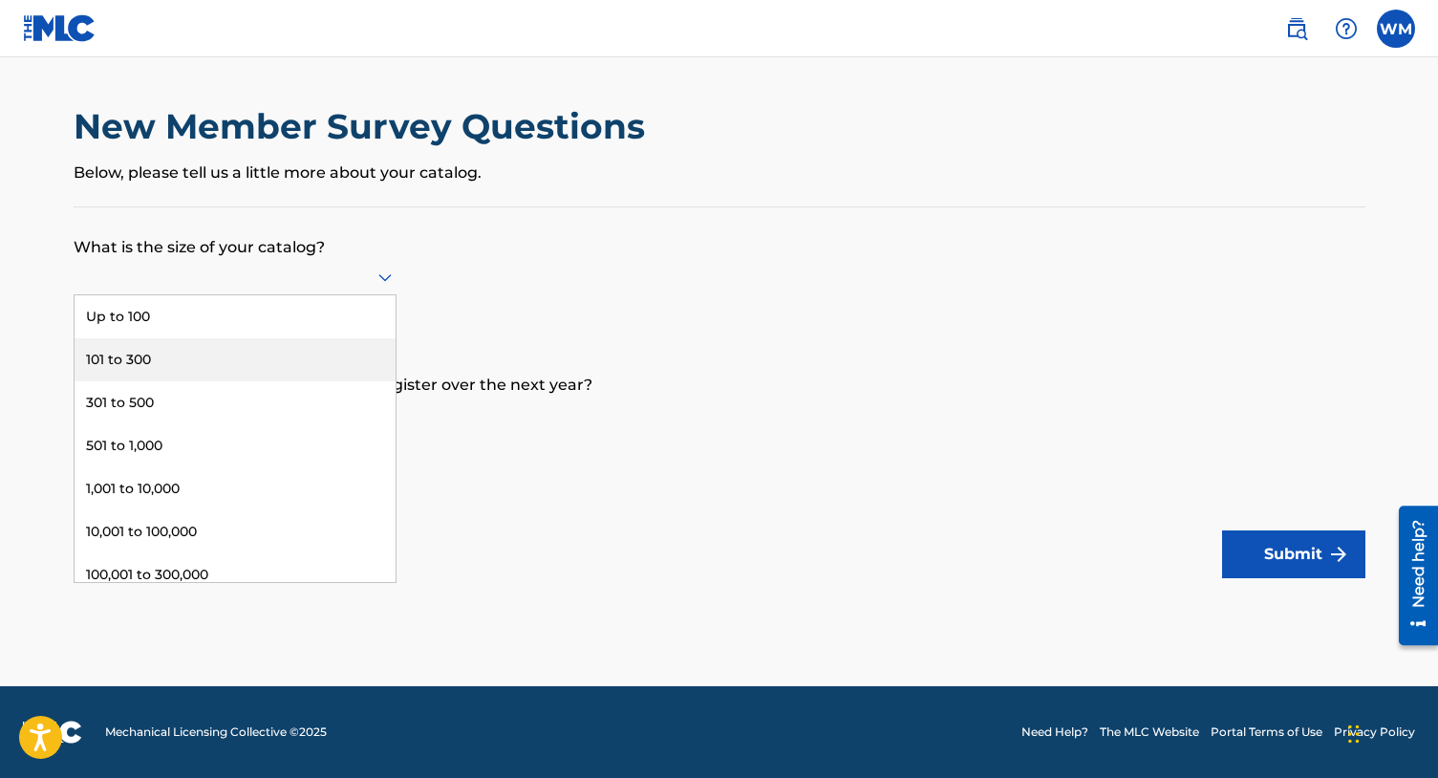
click at [341, 348] on div "101 to 300" at bounding box center [235, 359] width 321 height 43
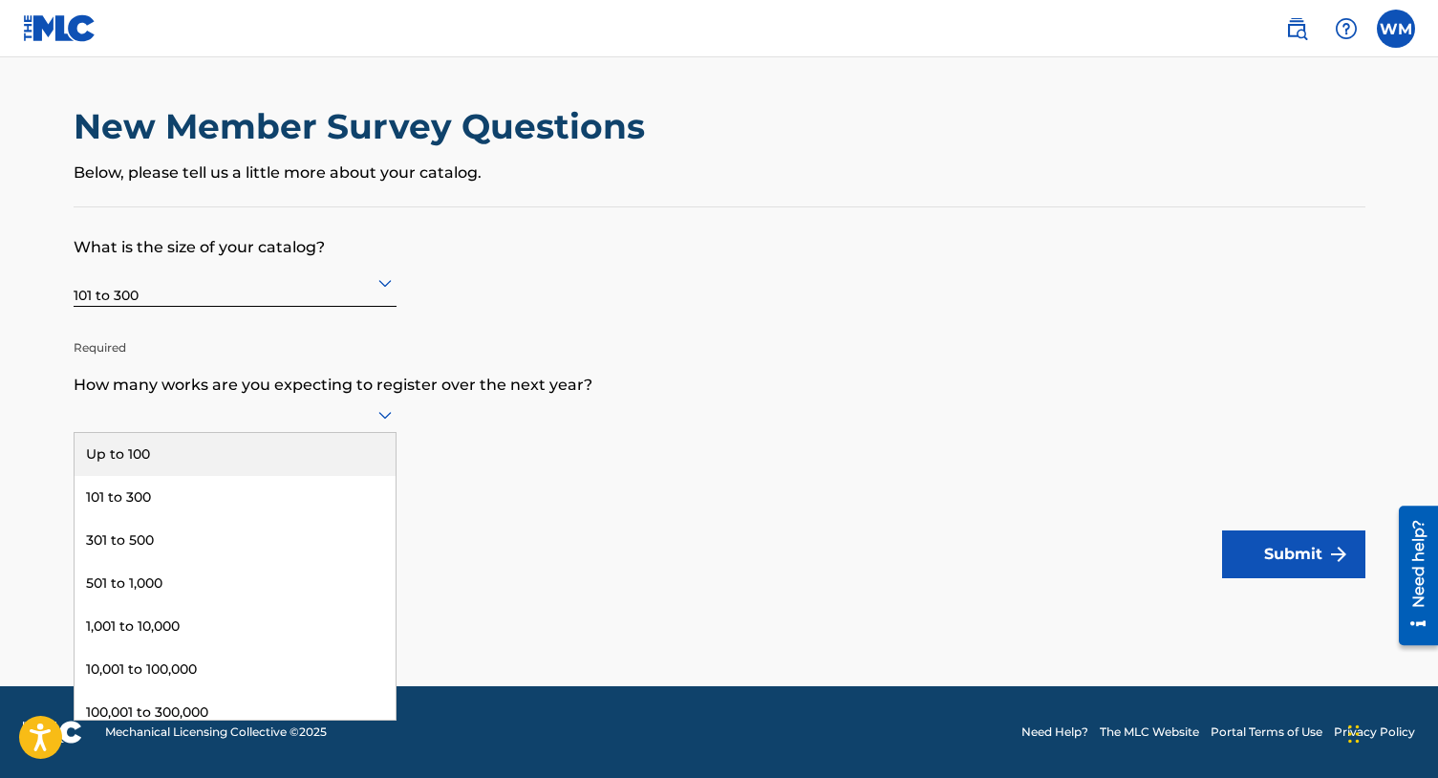
click at [379, 416] on icon at bounding box center [385, 414] width 23 height 23
click at [354, 462] on div "Up to 100" at bounding box center [235, 454] width 321 height 43
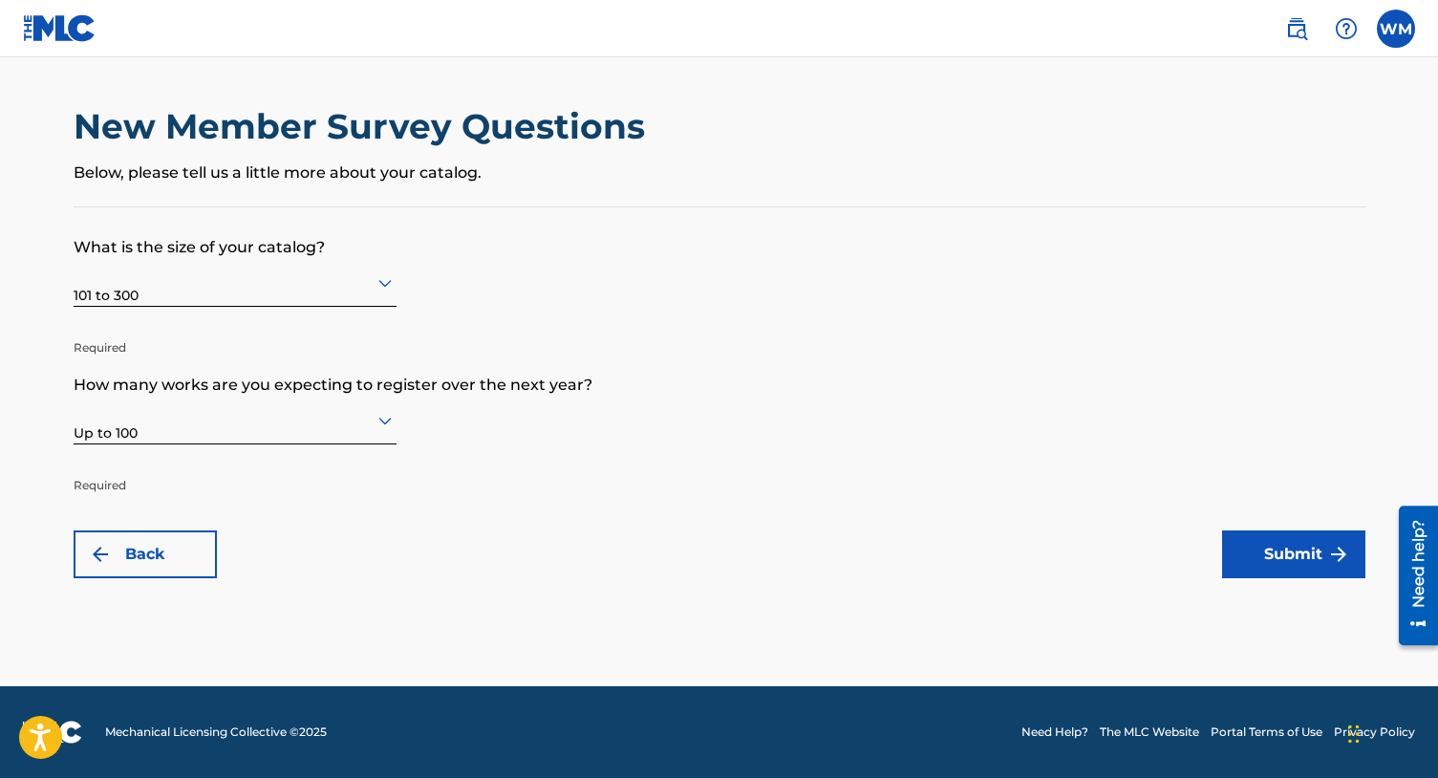
click at [1246, 568] on button "Submit" at bounding box center [1293, 554] width 143 height 48
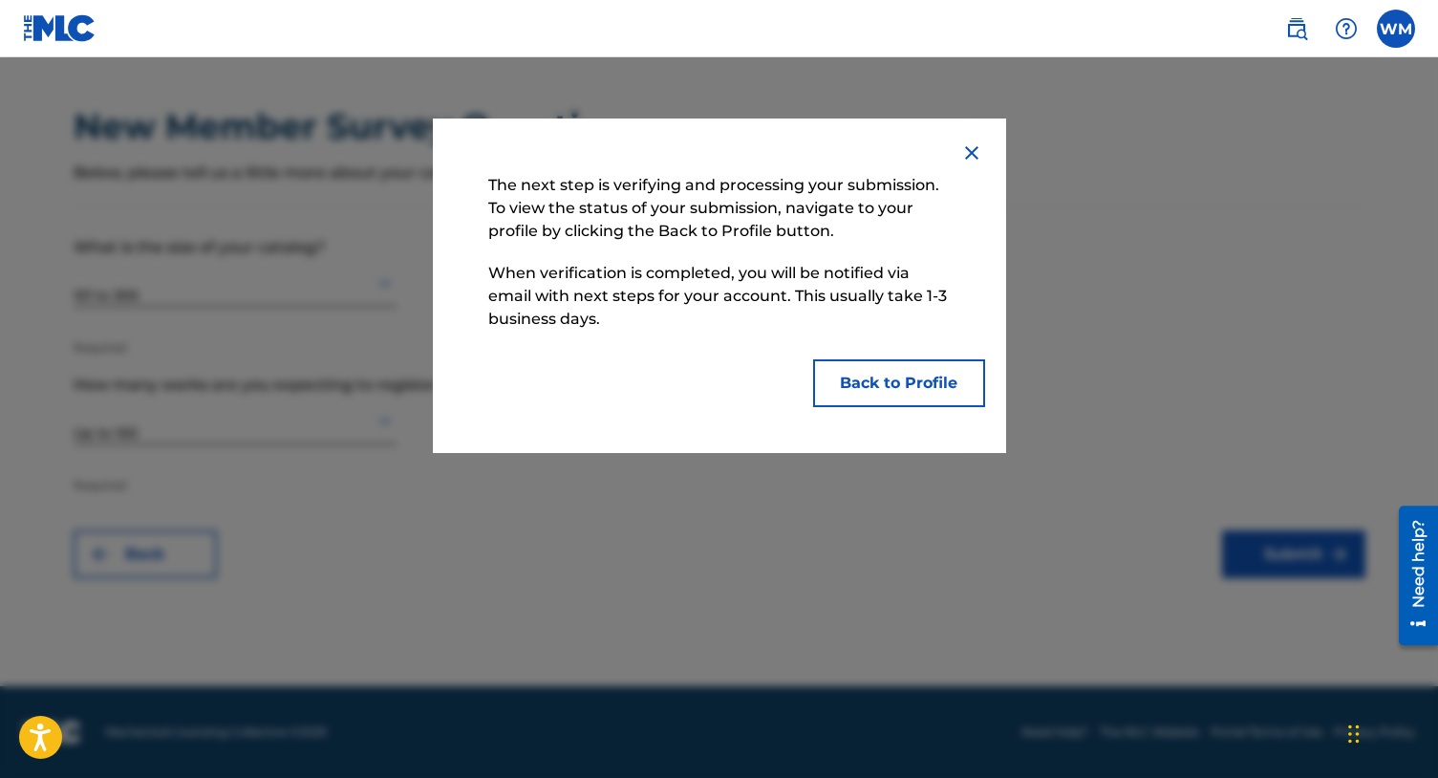
click at [916, 384] on button "Back to Profile" at bounding box center [899, 383] width 172 height 48
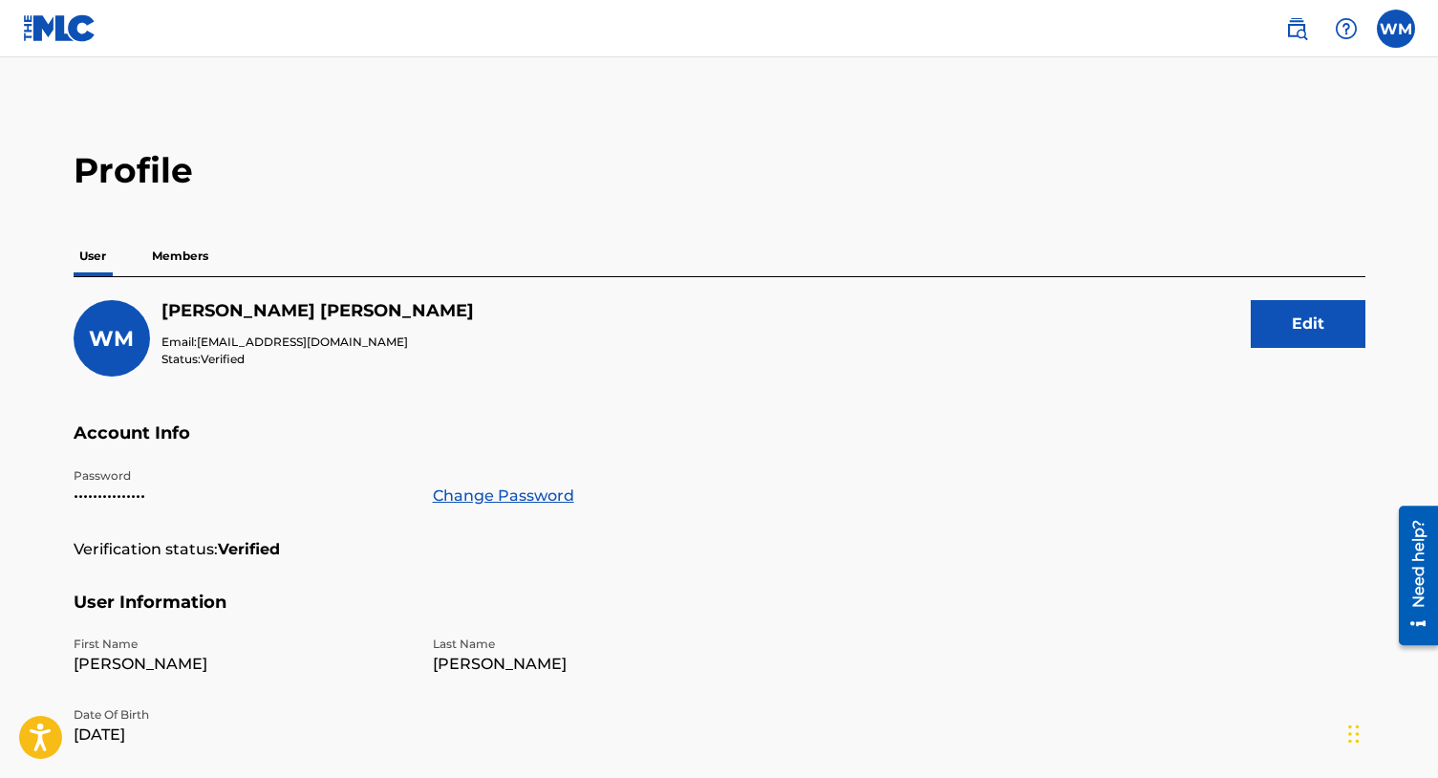
click at [205, 254] on p "Members" at bounding box center [180, 256] width 68 height 40
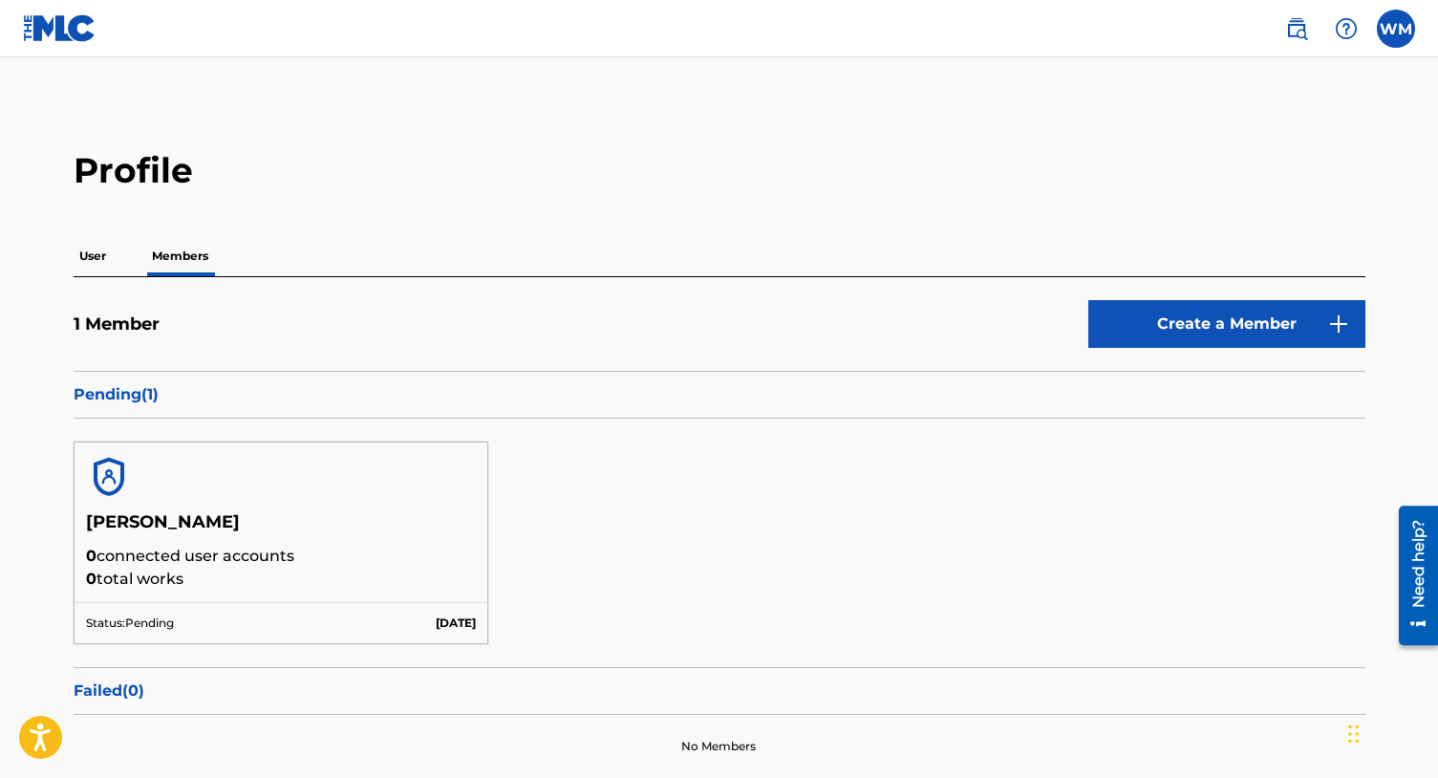
click at [698, 143] on main "Profile User Members 1 Member Create a Member Pending ( 1 ) [PERSON_NAME] 0 con…" at bounding box center [719, 440] width 1438 height 767
click at [1404, 41] on label at bounding box center [1396, 29] width 38 height 38
click at [1396, 29] on input "[PERSON_NAME] [PERSON_NAME] [EMAIL_ADDRESS][DOMAIN_NAME] Notification Preferenc…" at bounding box center [1396, 29] width 0 height 0
click at [1087, 181] on h2 "Profile" at bounding box center [720, 170] width 1292 height 43
